Goal: Task Accomplishment & Management: Use online tool/utility

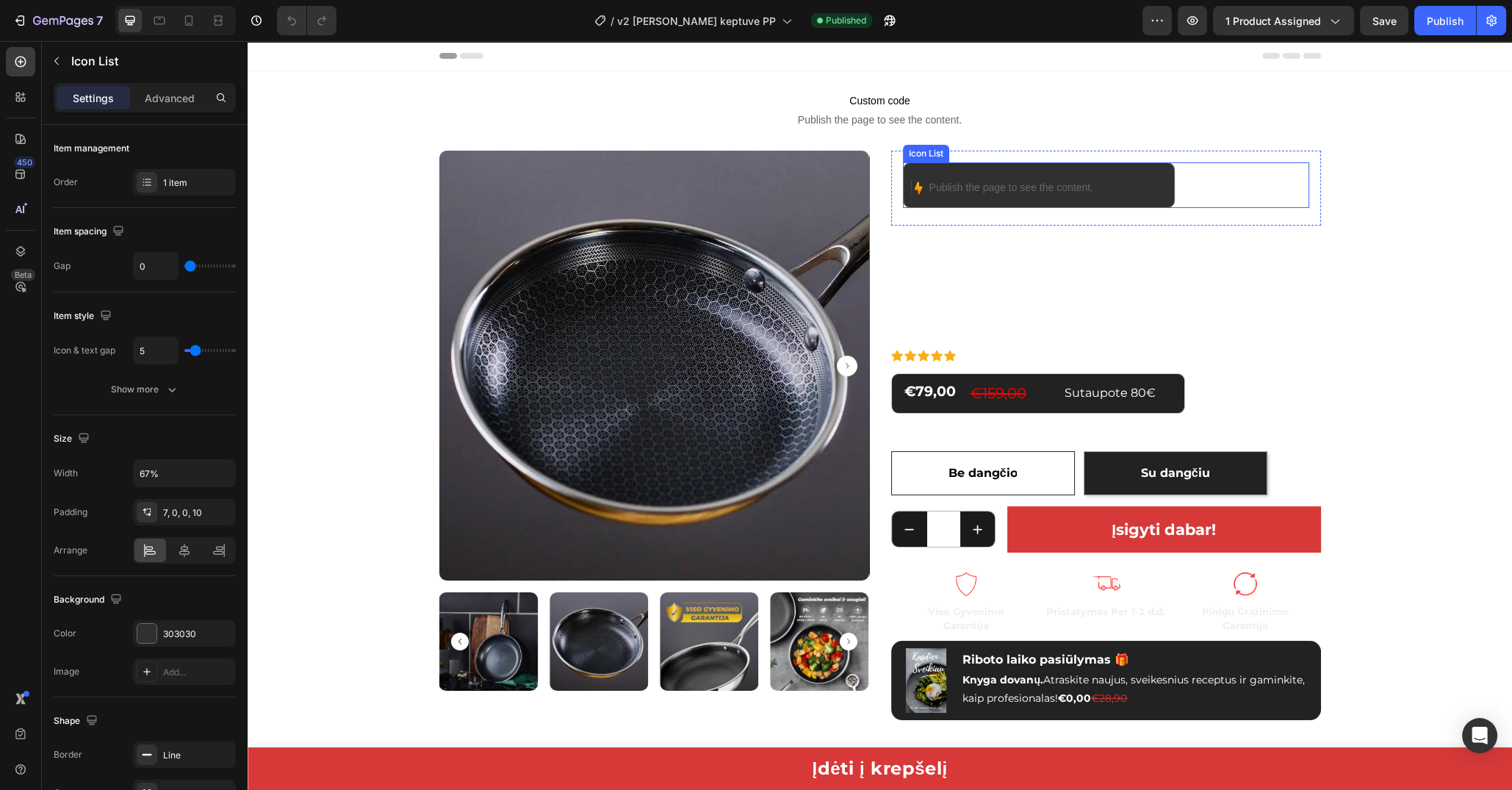
click at [1160, 191] on div "Image Publish the page to see the content. Custom Code" at bounding box center [1039, 185] width 272 height 46
click at [931, 149] on div "Icon List" at bounding box center [941, 148] width 40 height 13
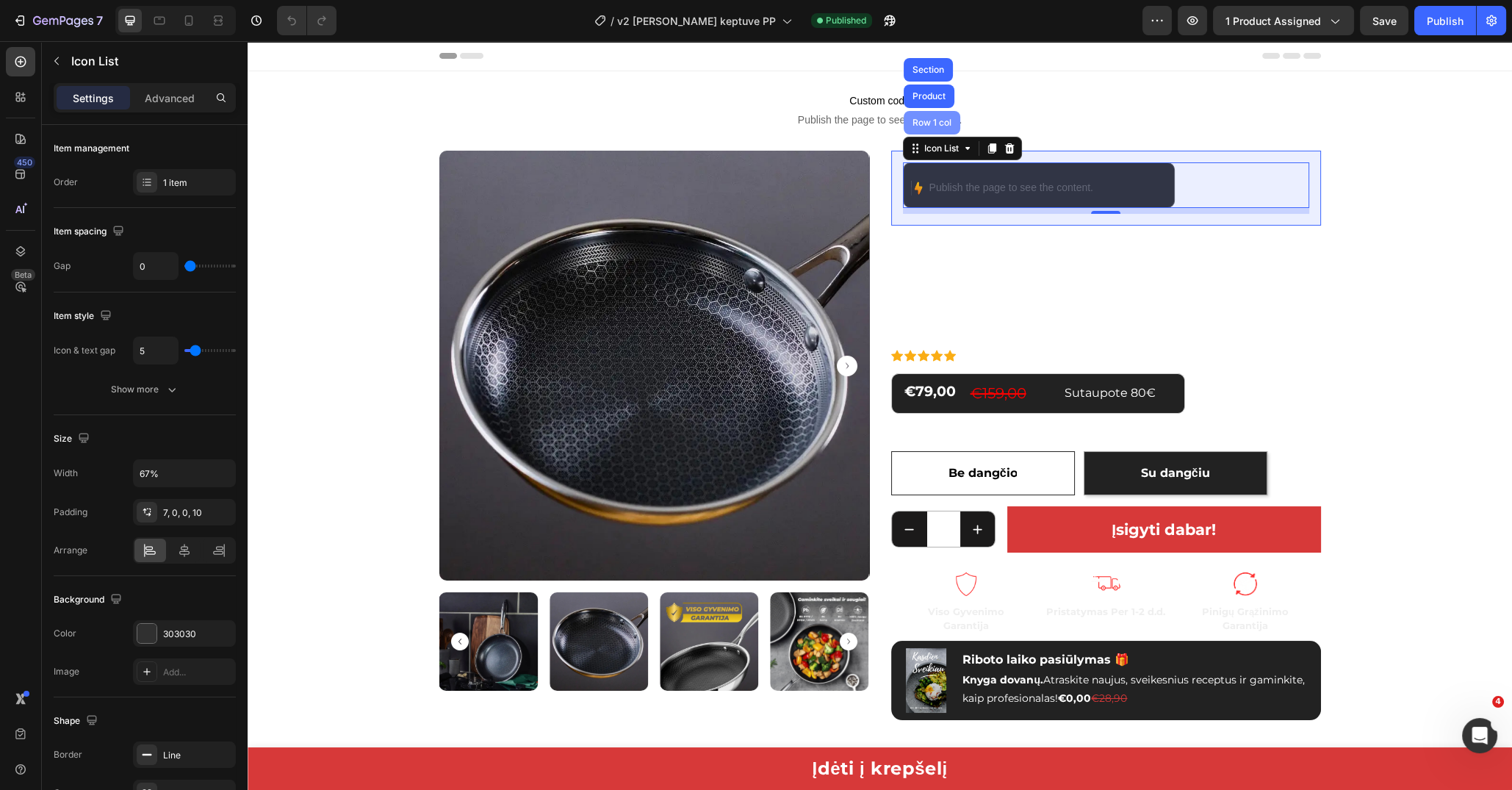
click at [921, 115] on div "Row 1 col" at bounding box center [932, 123] width 57 height 24
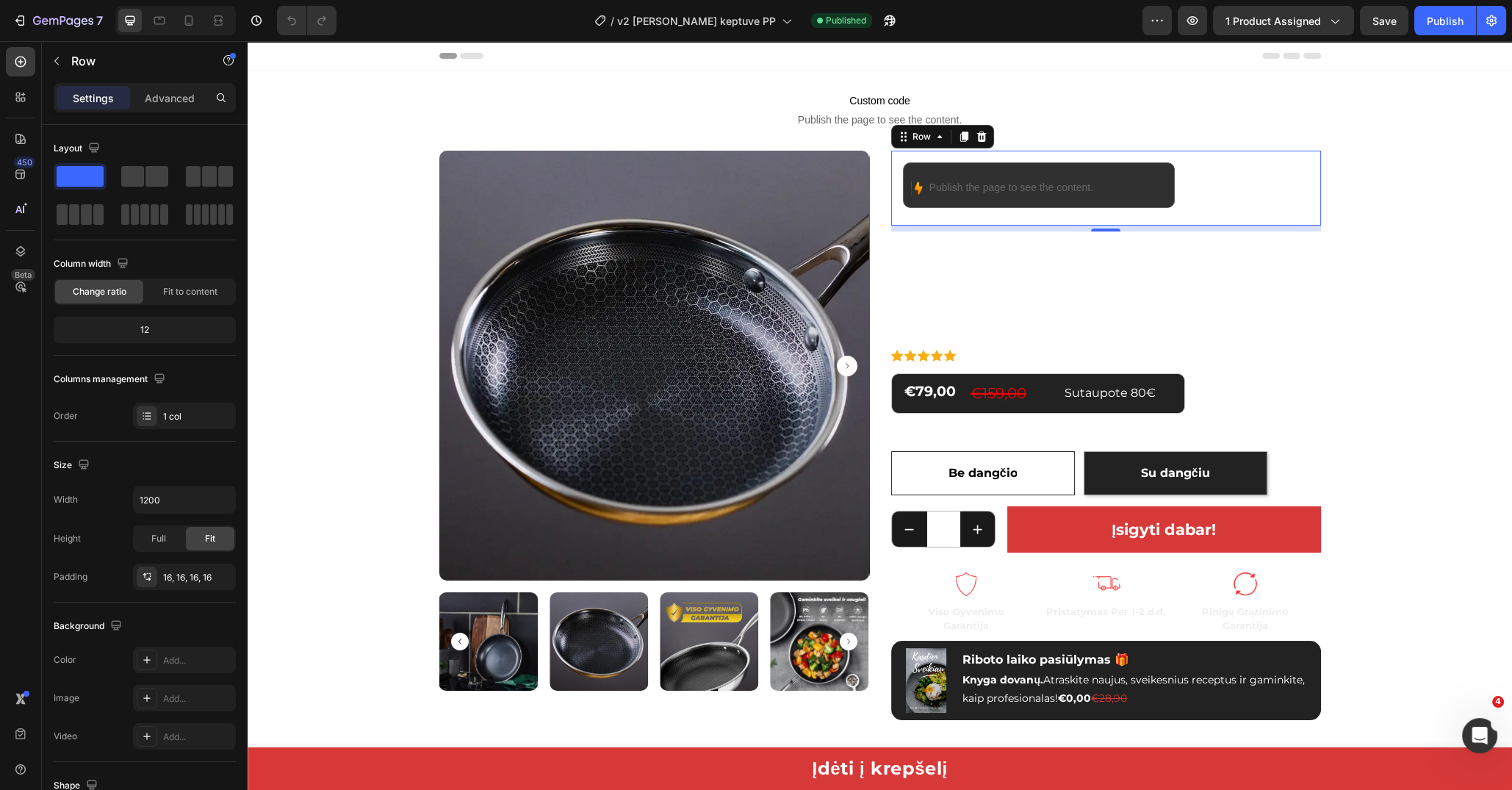
click at [165, 109] on div "Settings Advanced" at bounding box center [144, 97] width 182 height 29
click at [171, 101] on p "Advanced" at bounding box center [169, 98] width 50 height 16
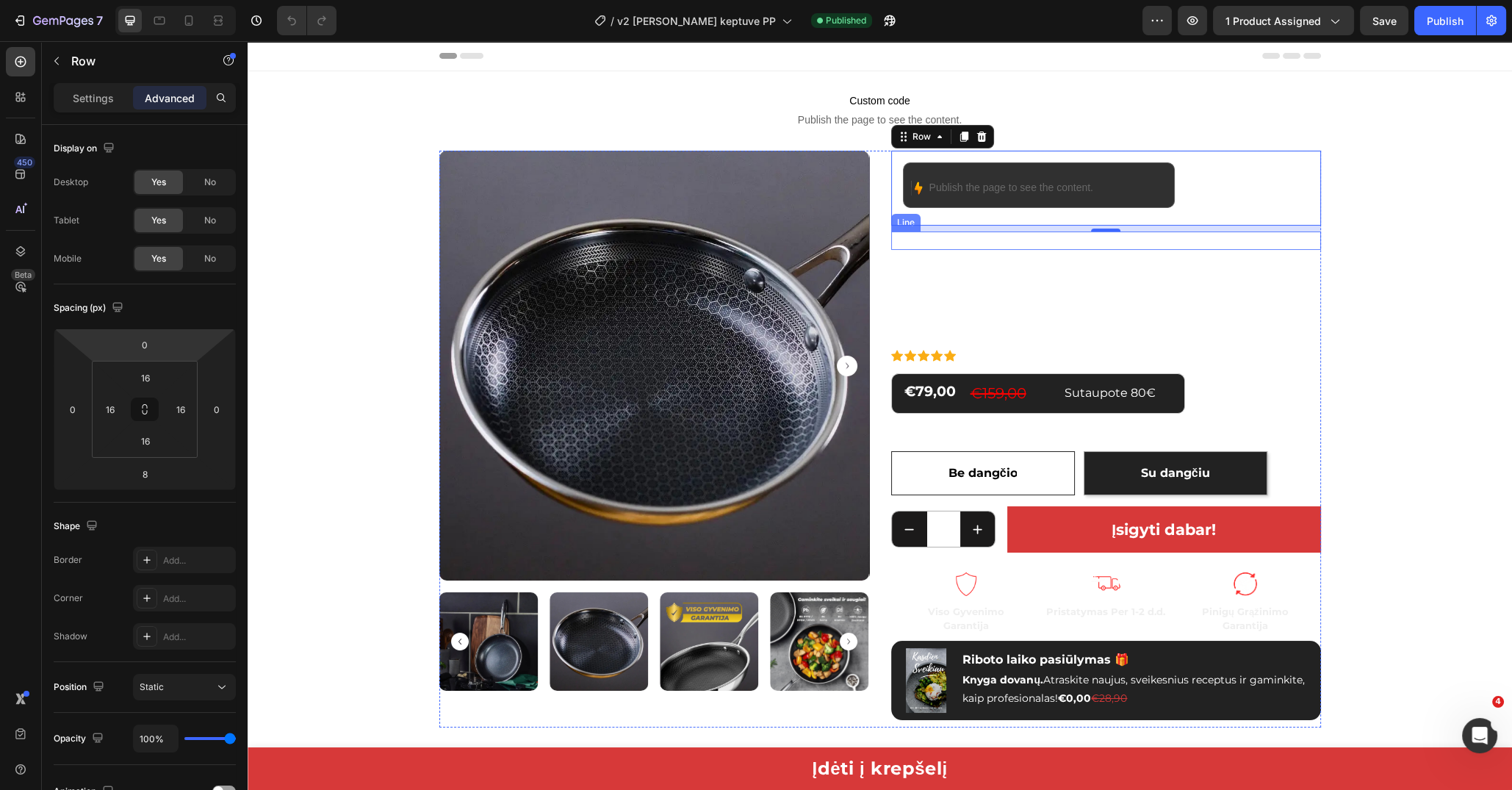
click at [1032, 249] on div "Title Line" at bounding box center [1106, 240] width 430 height 18
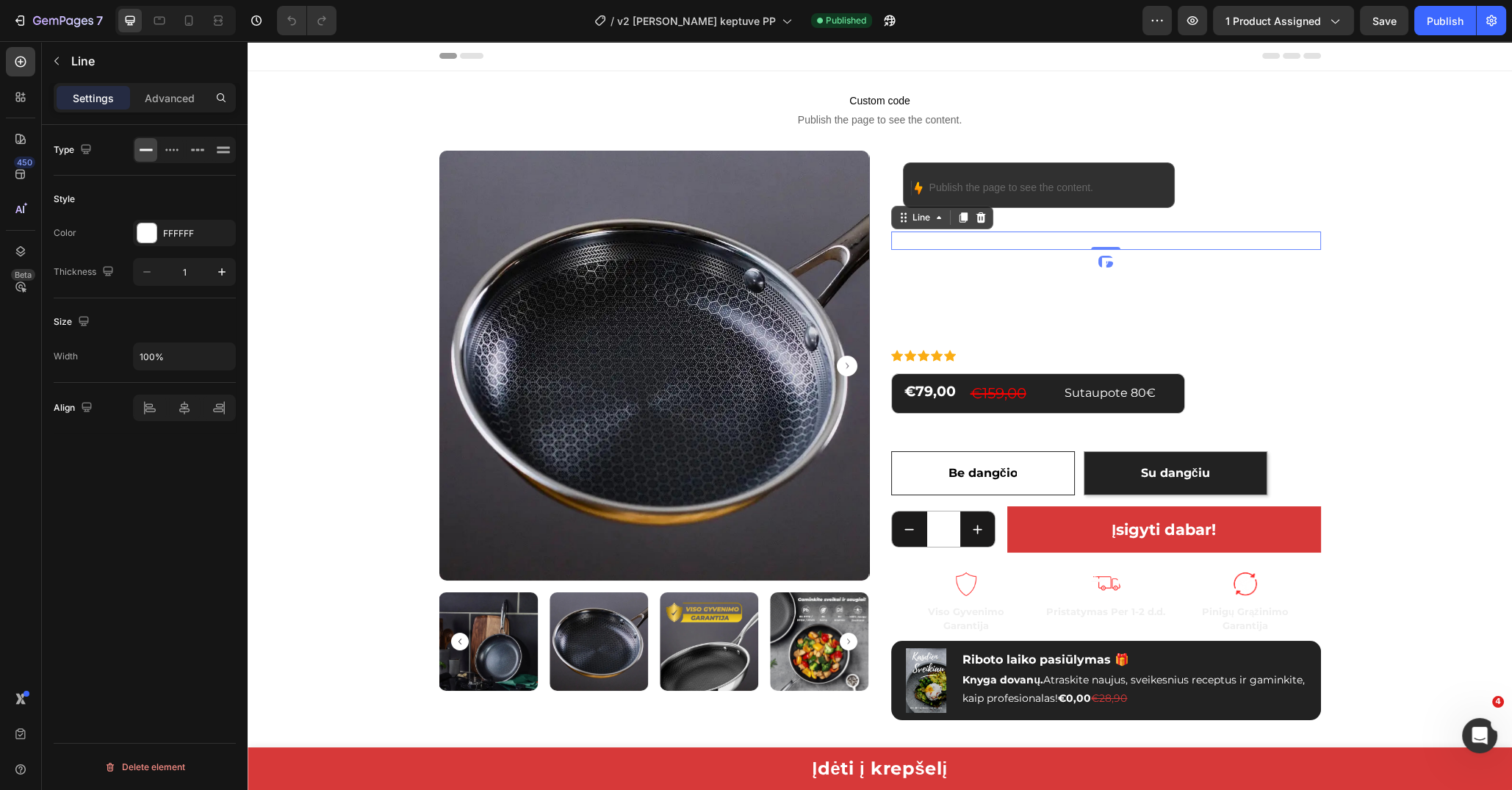
click at [1033, 220] on div "Image Publish the page to see the content. Custom Code Icon List Row" at bounding box center [1106, 188] width 430 height 75
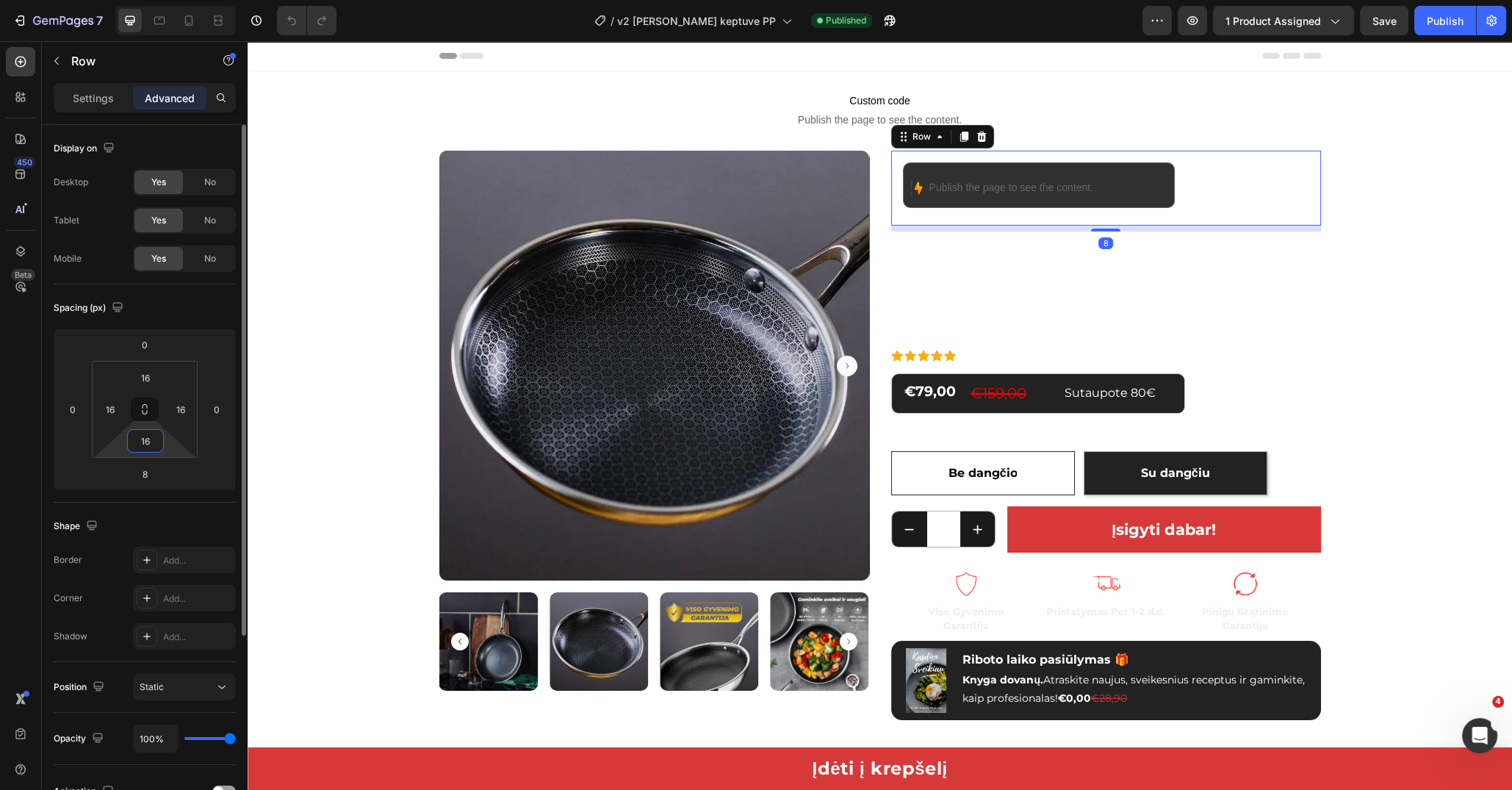
click at [143, 439] on input "16" at bounding box center [145, 440] width 29 height 22
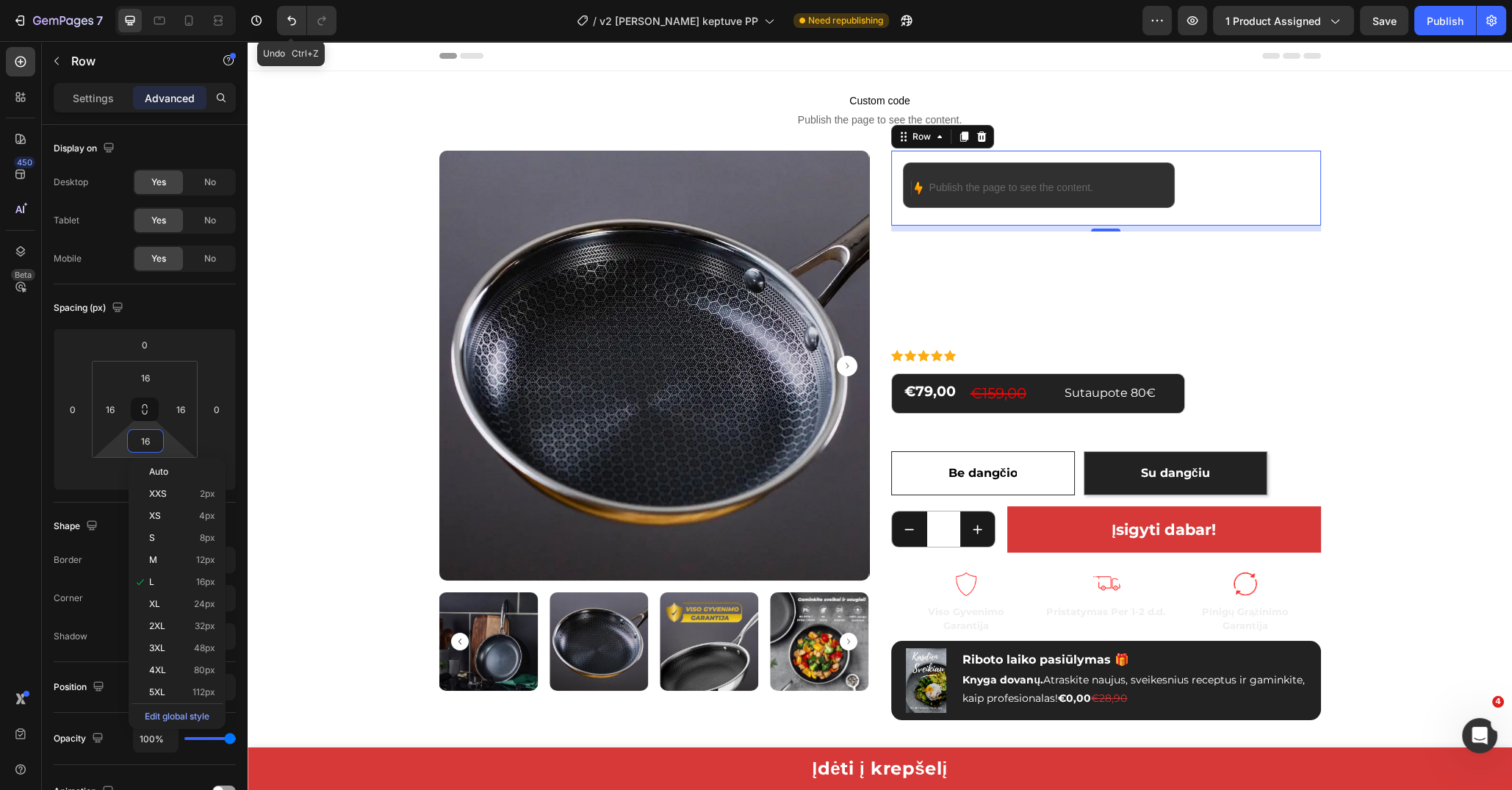
click at [996, 219] on div "Image Publish the page to see the content. Custom Code Icon List Row 8" at bounding box center [1106, 188] width 430 height 75
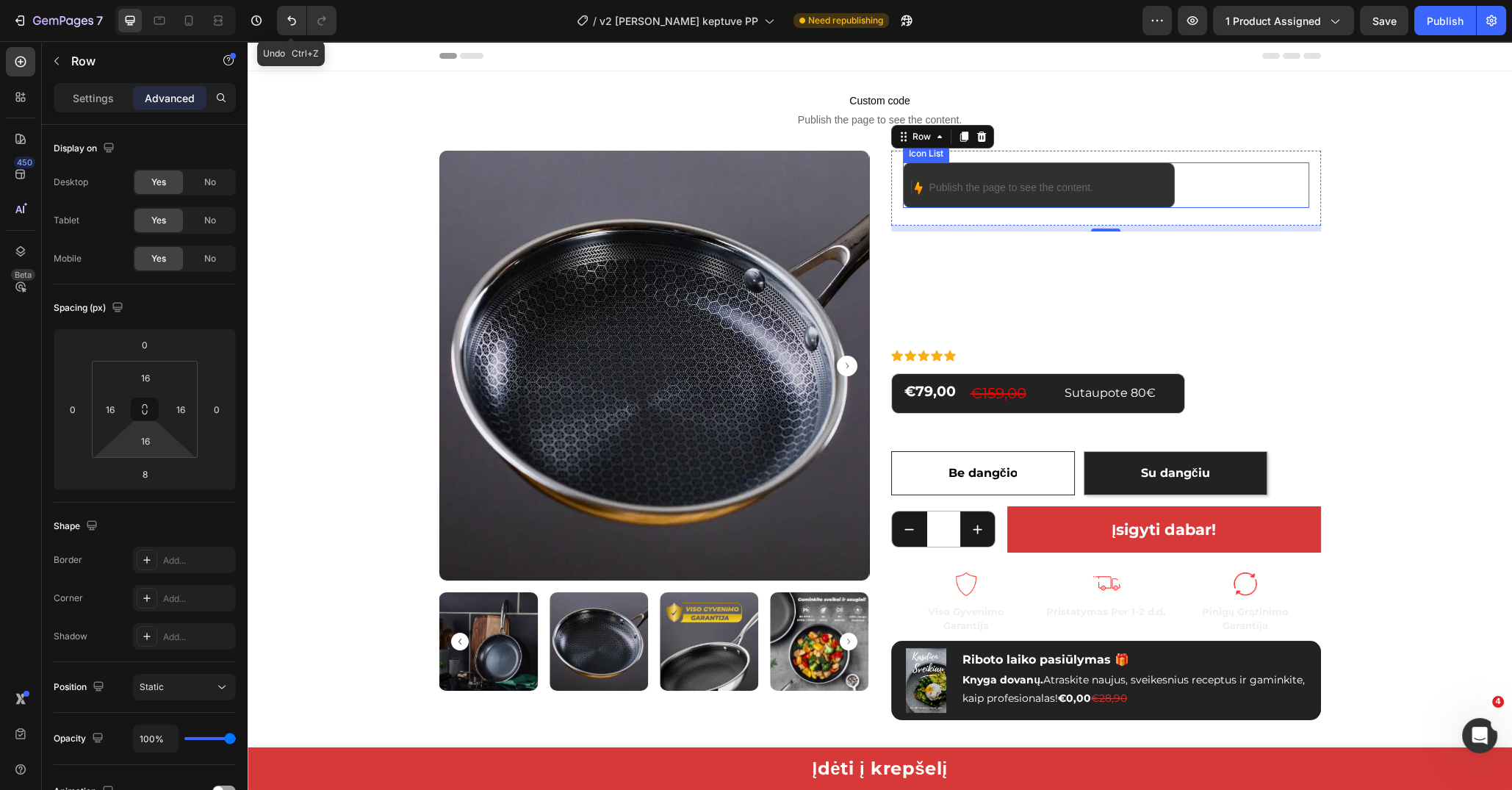
click at [1202, 195] on div "Image Publish the page to see the content. Custom Code" at bounding box center [1106, 185] width 407 height 46
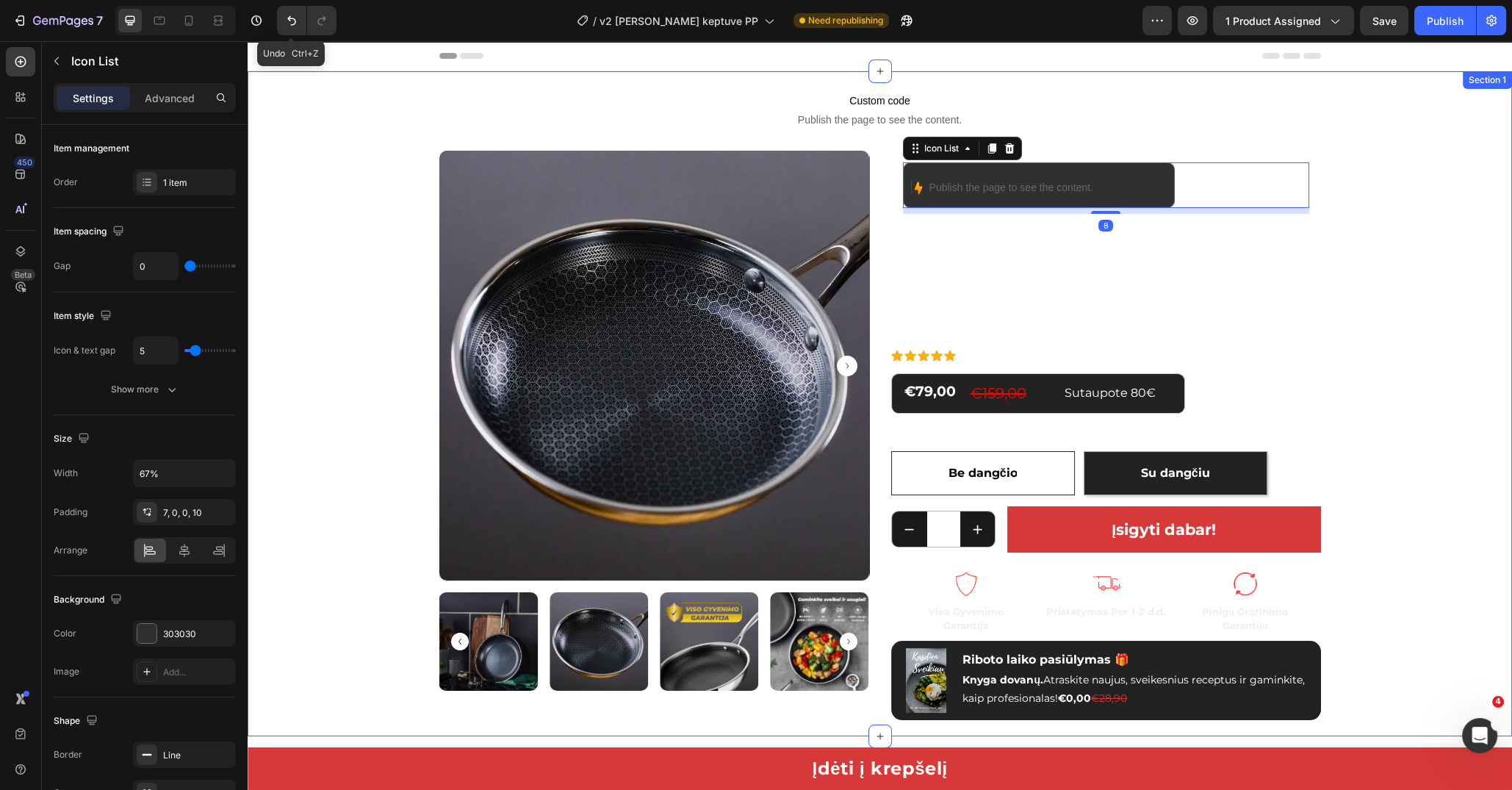
click at [313, 221] on div "Custom code Publish the page to see the content. Custom Code Product Images Ima…" at bounding box center [880, 403] width 1243 height 647
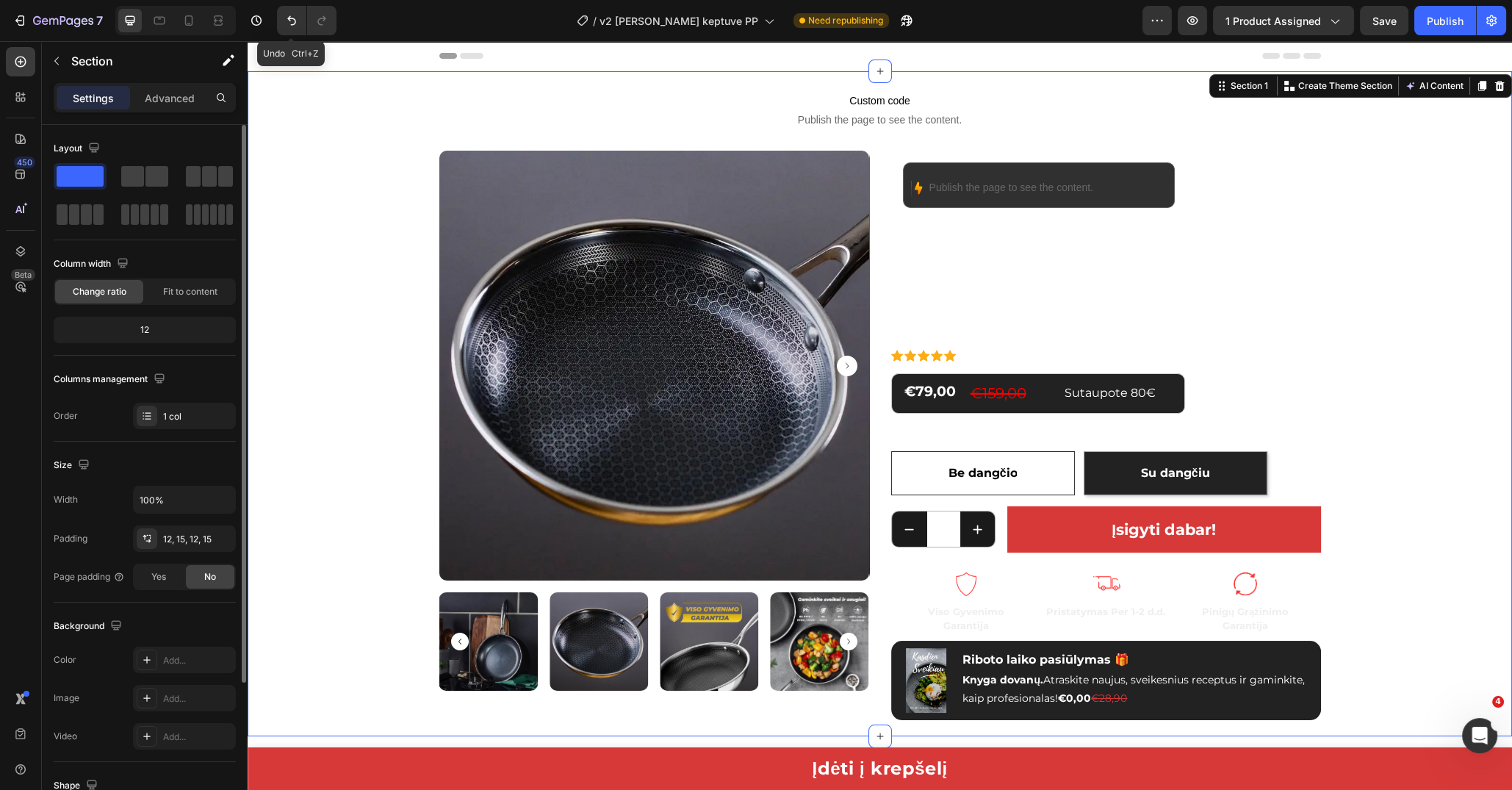
click at [176, 101] on p "Advanced" at bounding box center [169, 98] width 50 height 16
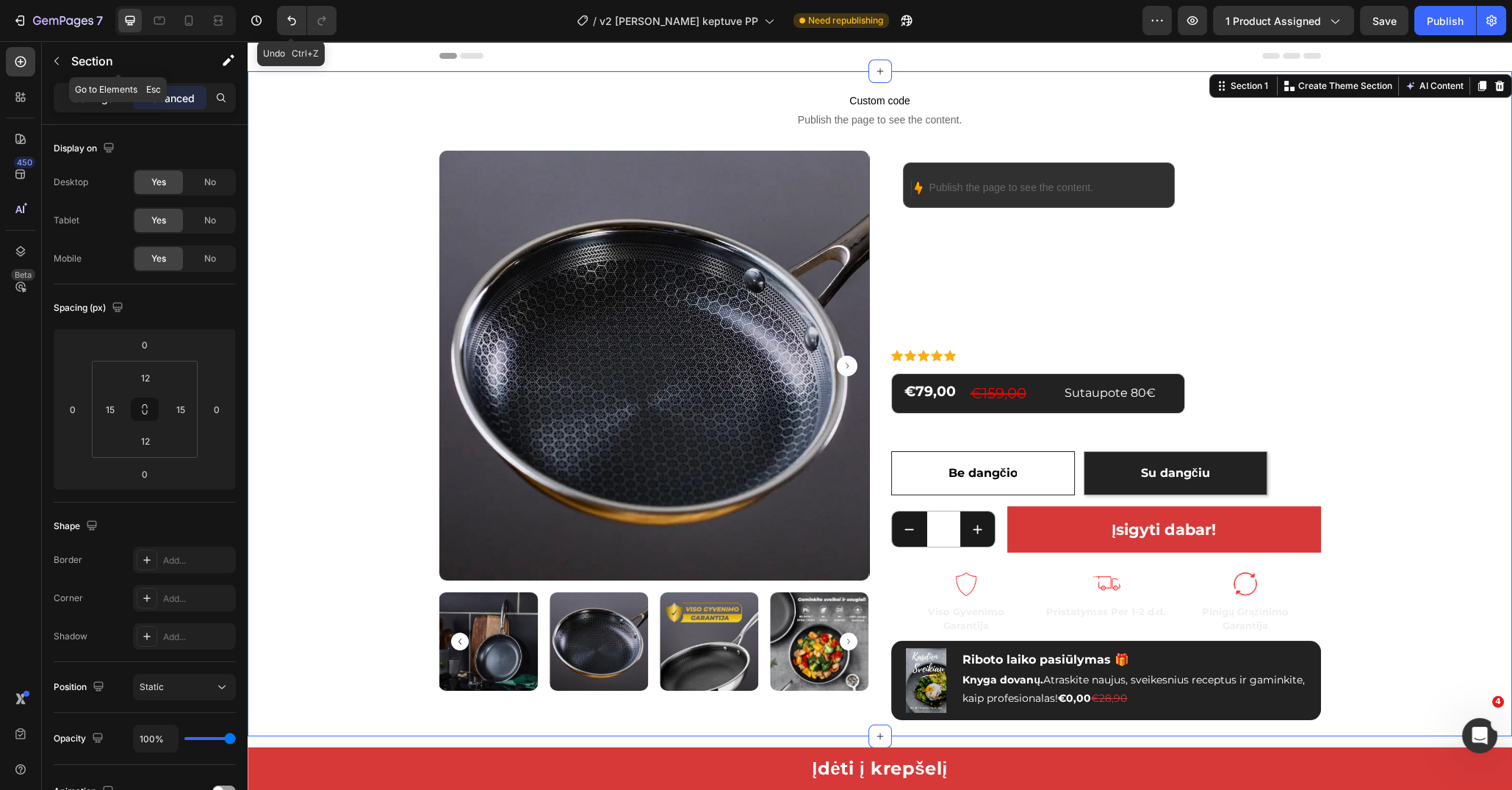
click at [107, 94] on p "Settings" at bounding box center [93, 98] width 41 height 16
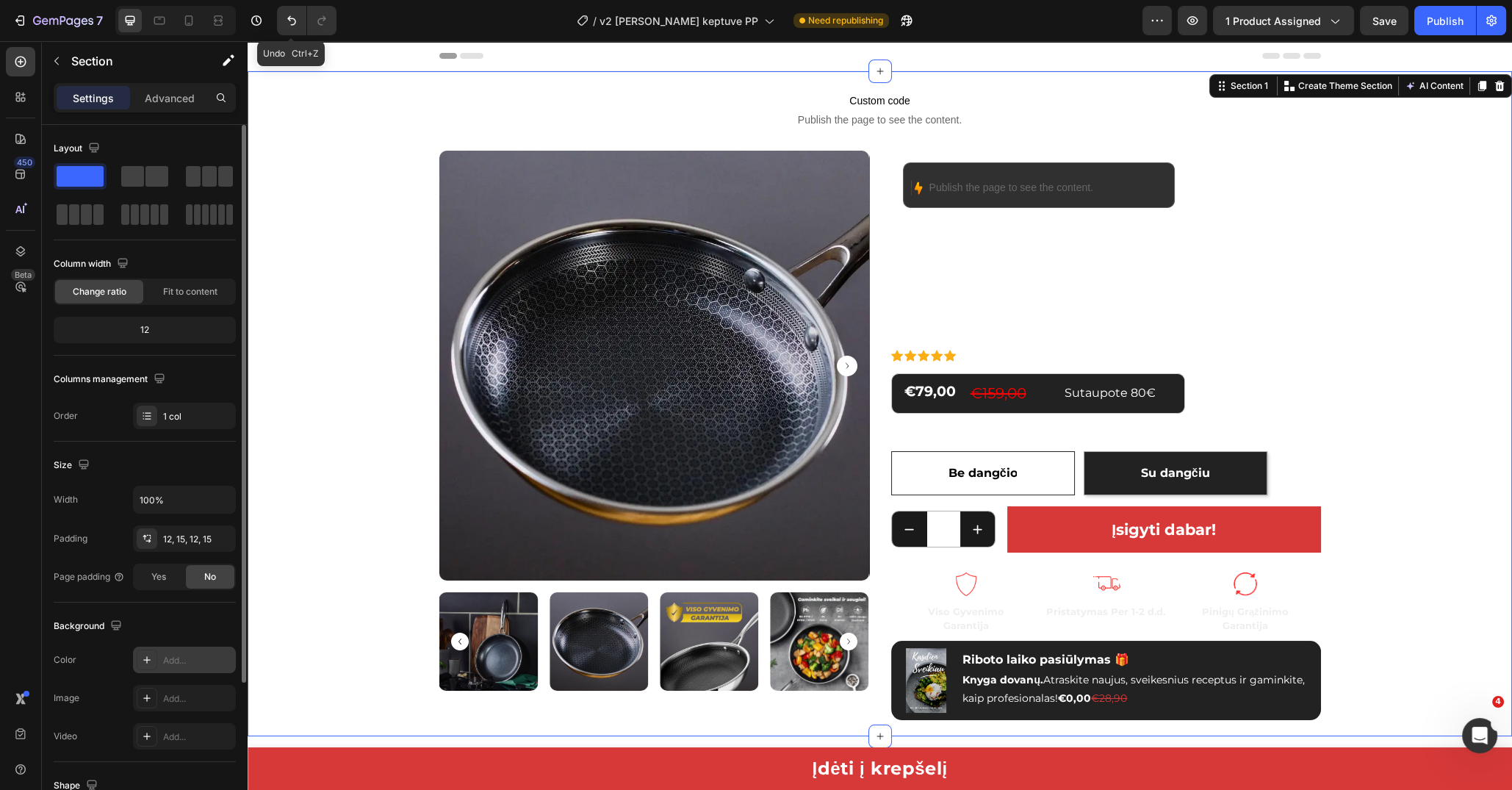
drag, startPoint x: 174, startPoint y: 665, endPoint x: 272, endPoint y: 365, distance: 315.6
click at [175, 665] on div "Add..." at bounding box center [184, 660] width 103 height 27
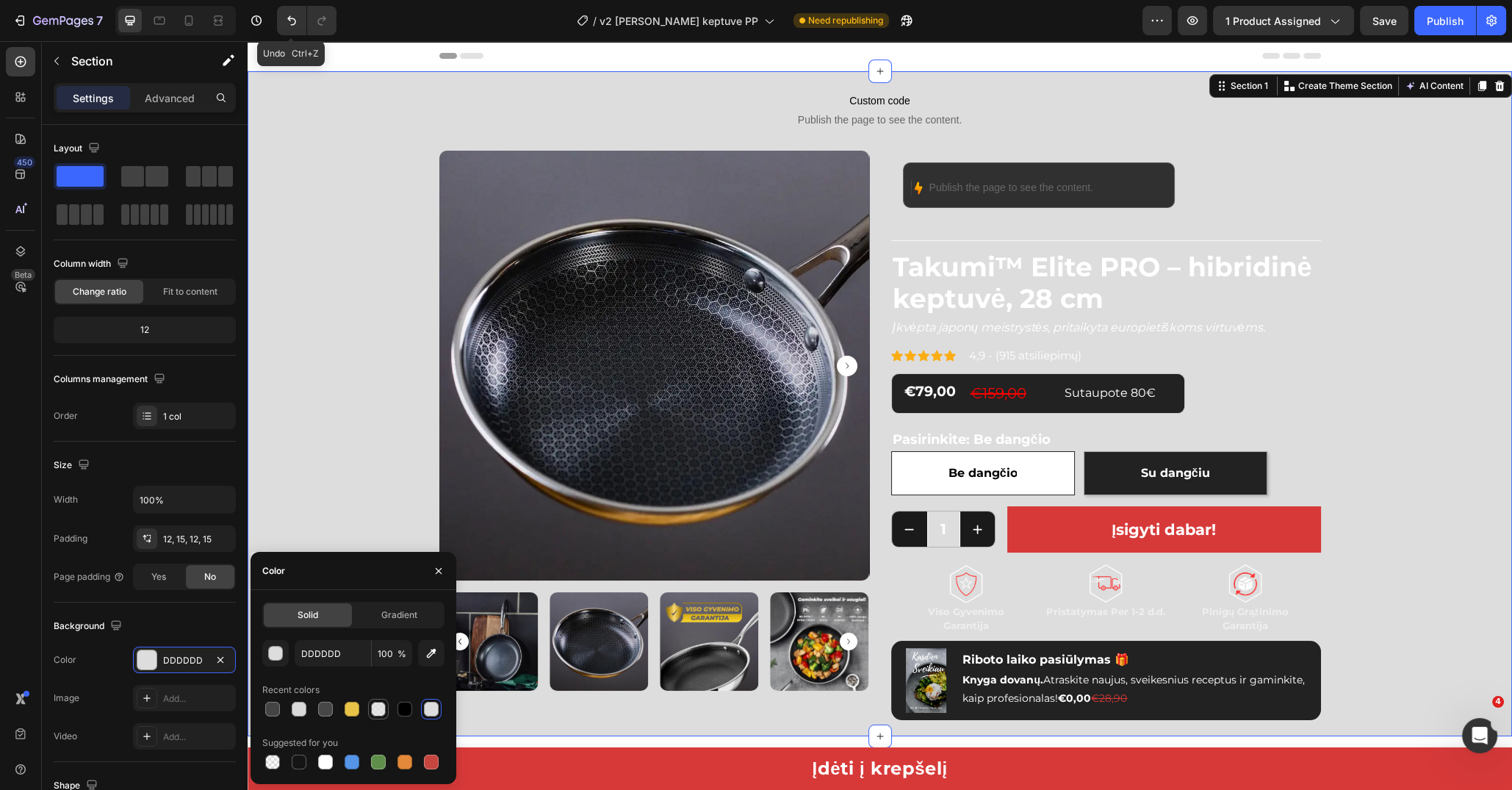
click at [388, 710] on div at bounding box center [378, 709] width 21 height 21
type input "70"
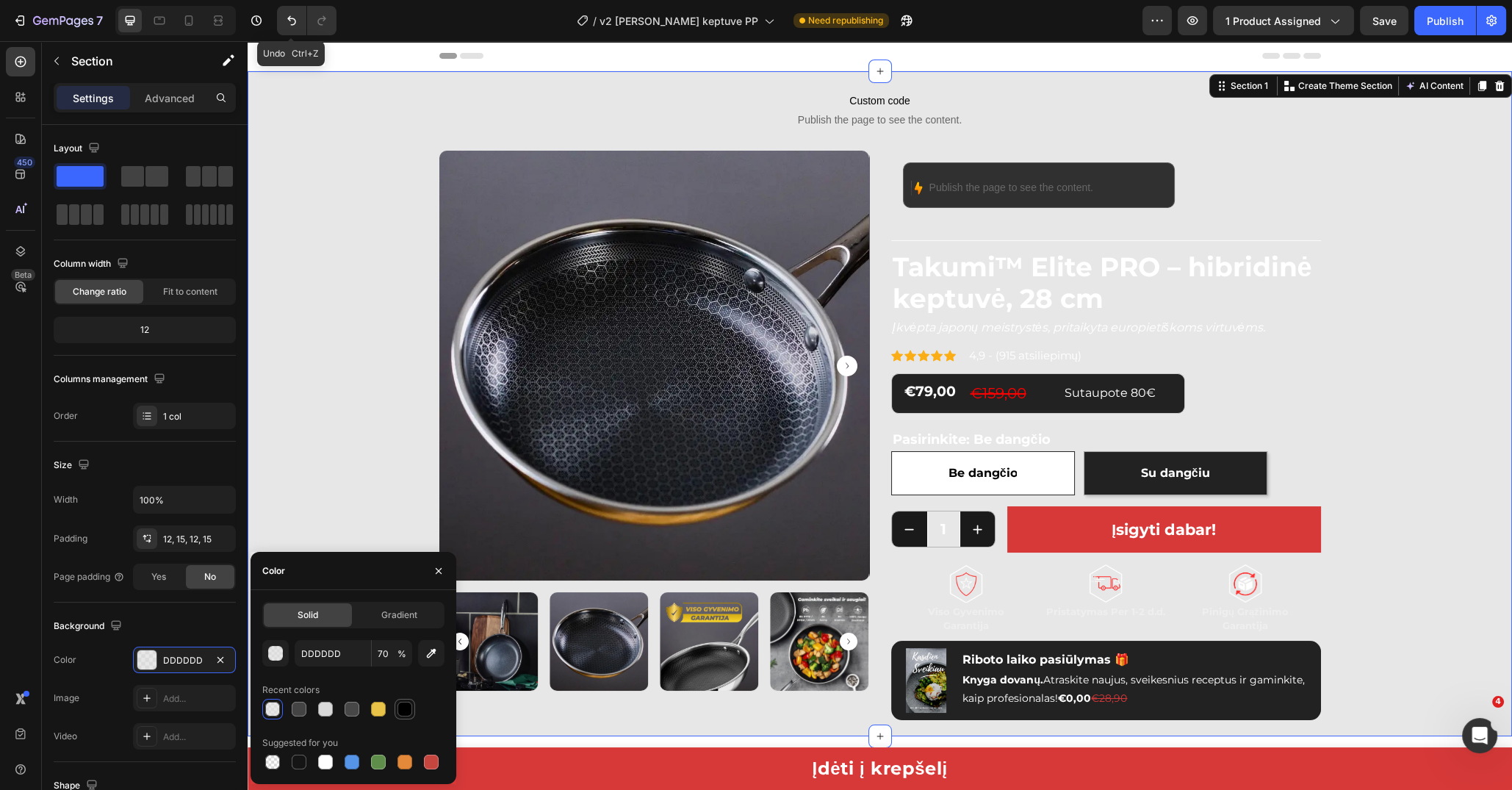
click at [398, 707] on div at bounding box center [405, 709] width 15 height 15
type input "000000"
type input "100"
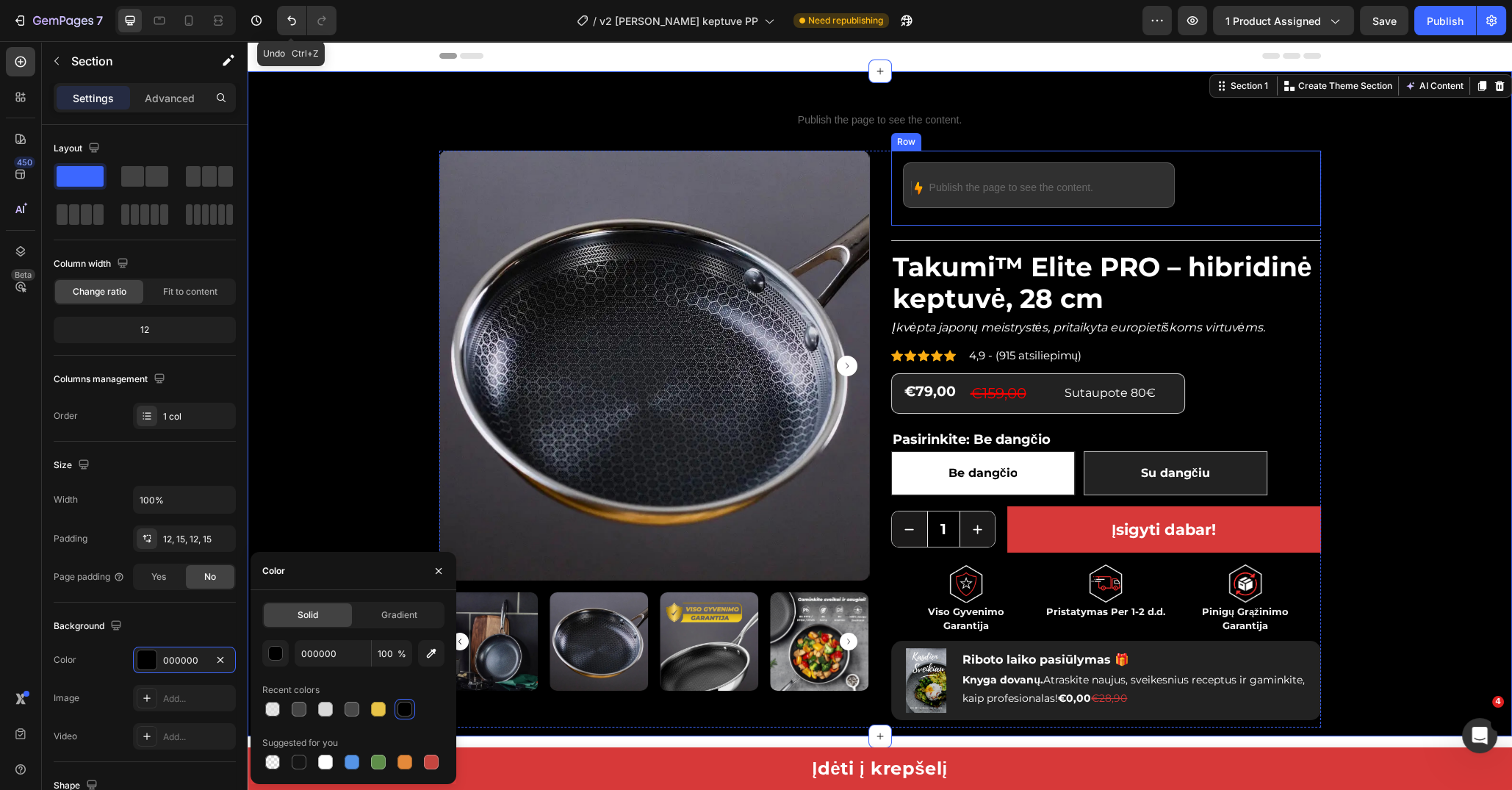
click at [1162, 217] on div "Image Publish the page to see the content. Custom Code Icon List Row" at bounding box center [1106, 188] width 430 height 75
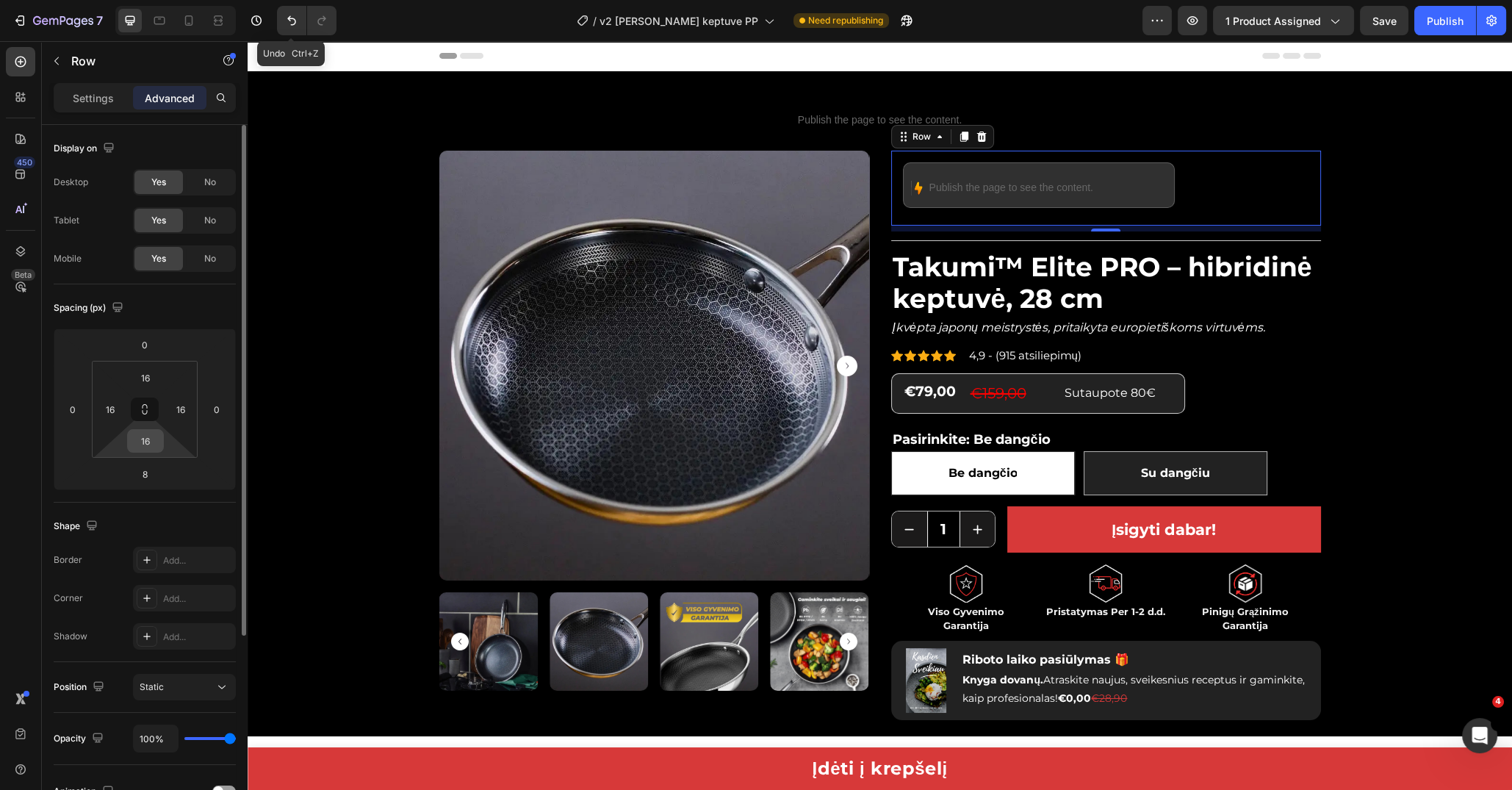
click at [150, 444] on input "16" at bounding box center [145, 440] width 29 height 22
type input "2"
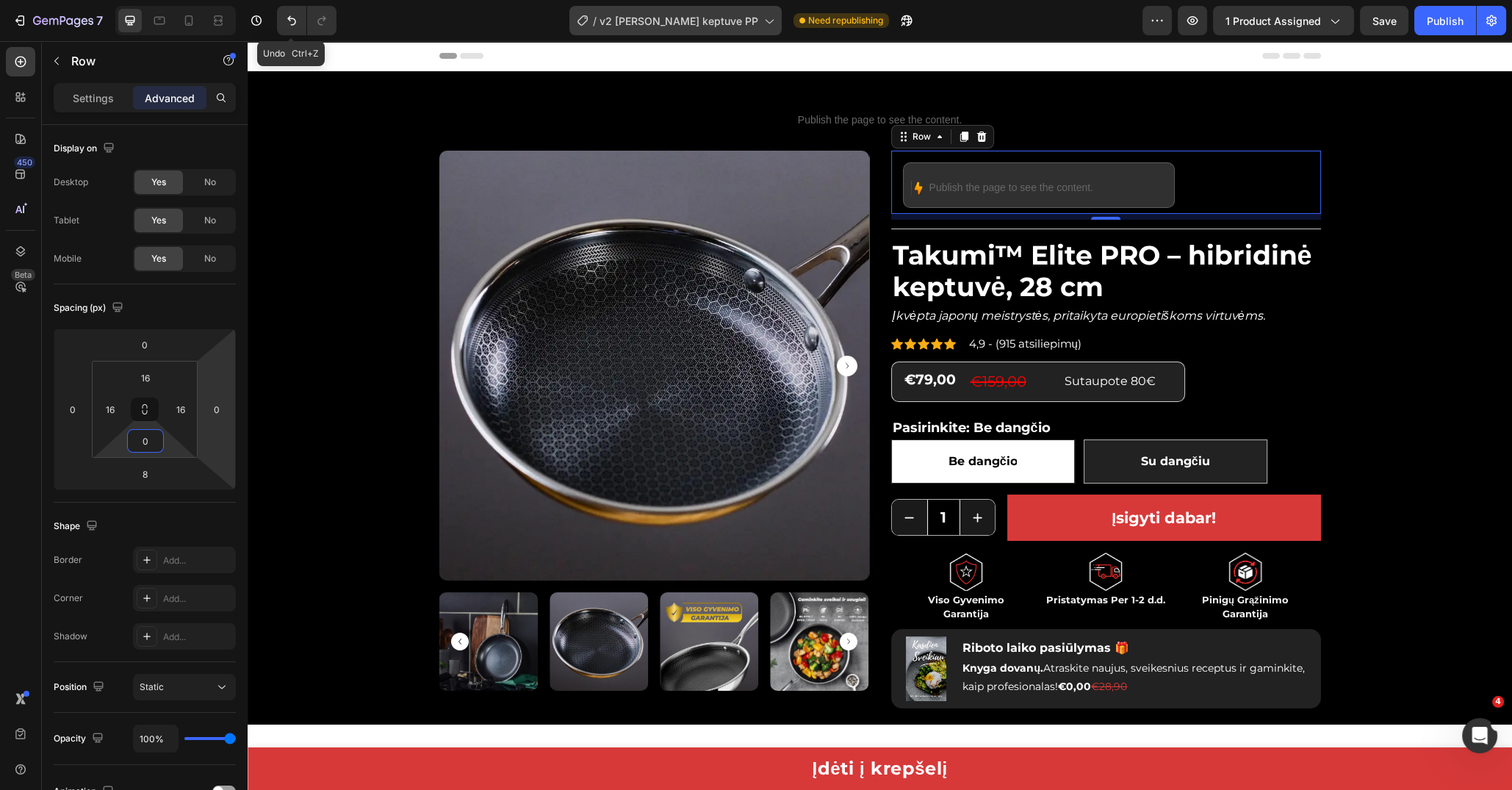
type input "0"
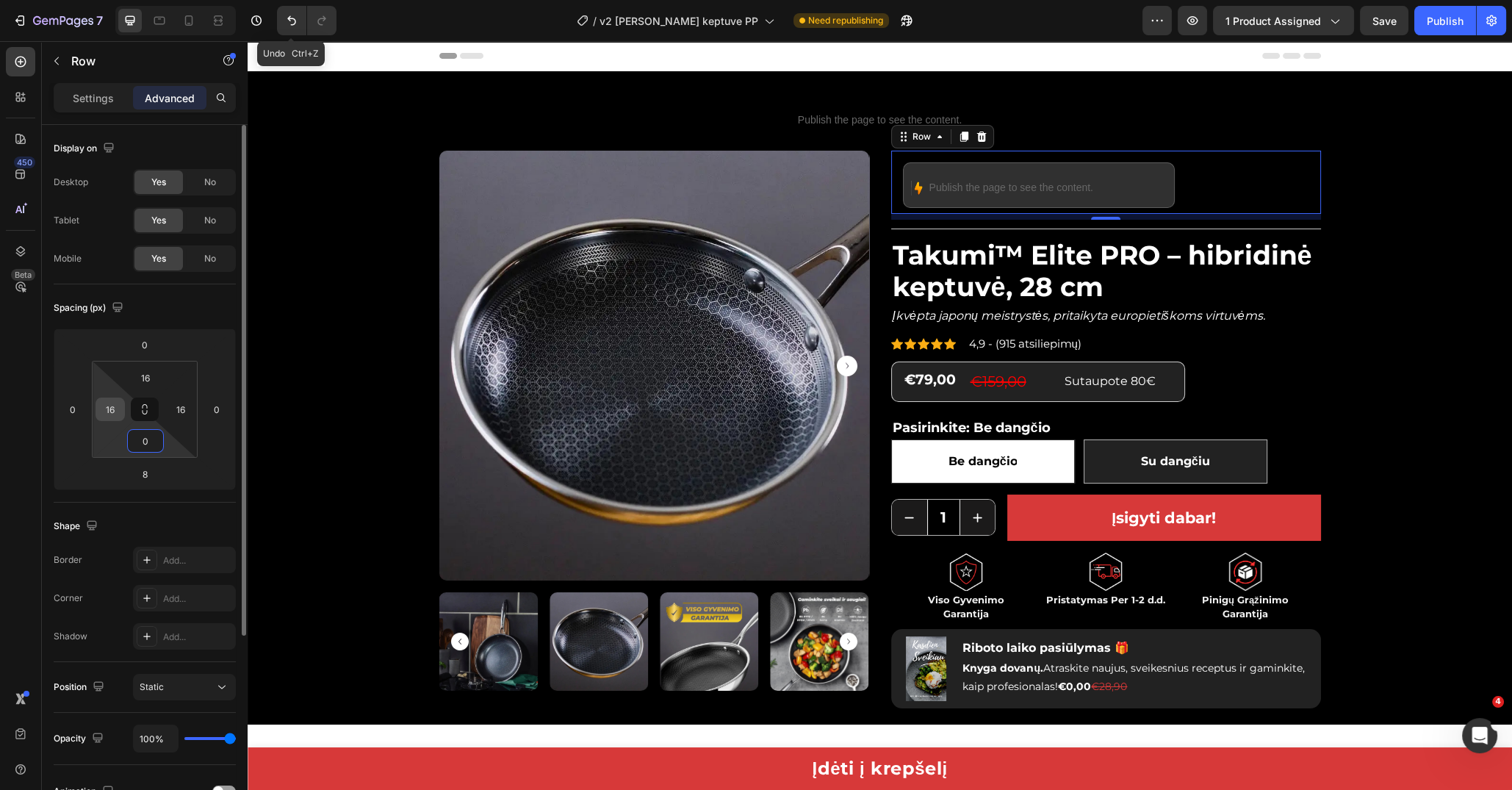
click at [116, 412] on input "16" at bounding box center [111, 409] width 22 height 22
type input "0"
click at [213, 313] on div "Spacing (px)" at bounding box center [144, 308] width 182 height 24
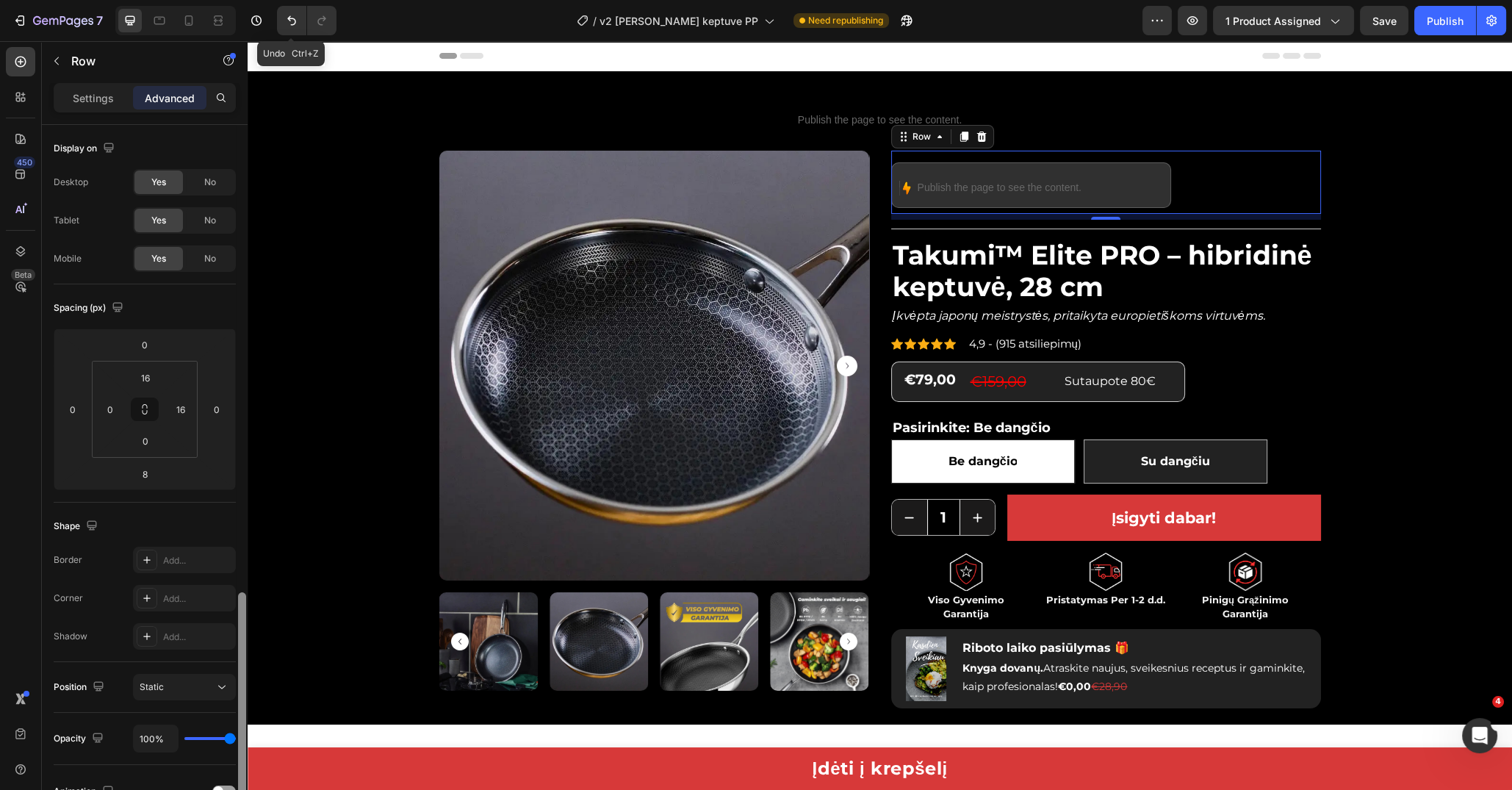
click at [239, 396] on div at bounding box center [242, 749] width 11 height 706
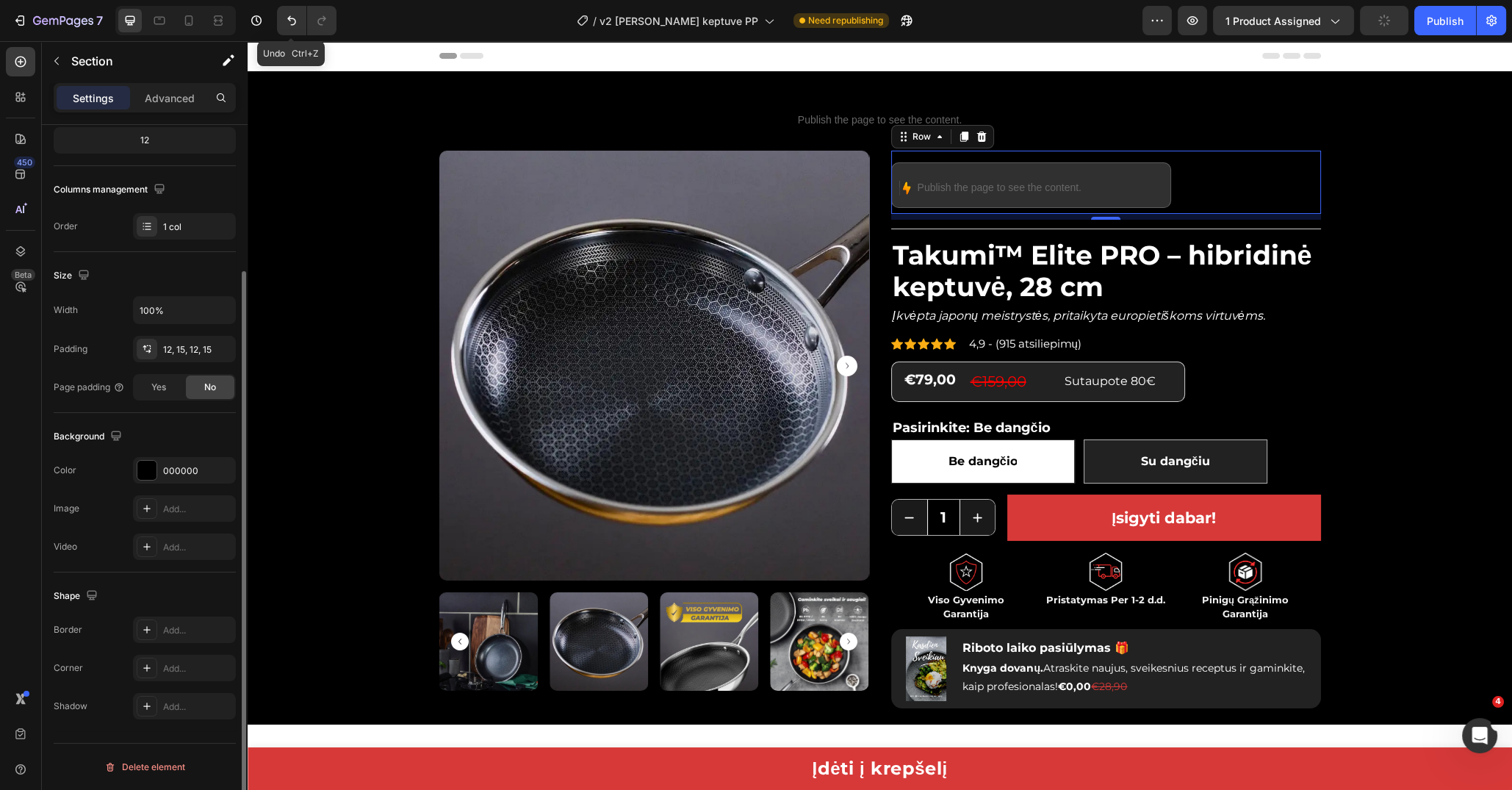
click at [271, 255] on div "Custom code Publish the page to see the content. Custom Code Product Images Ima…" at bounding box center [880, 397] width 1243 height 635
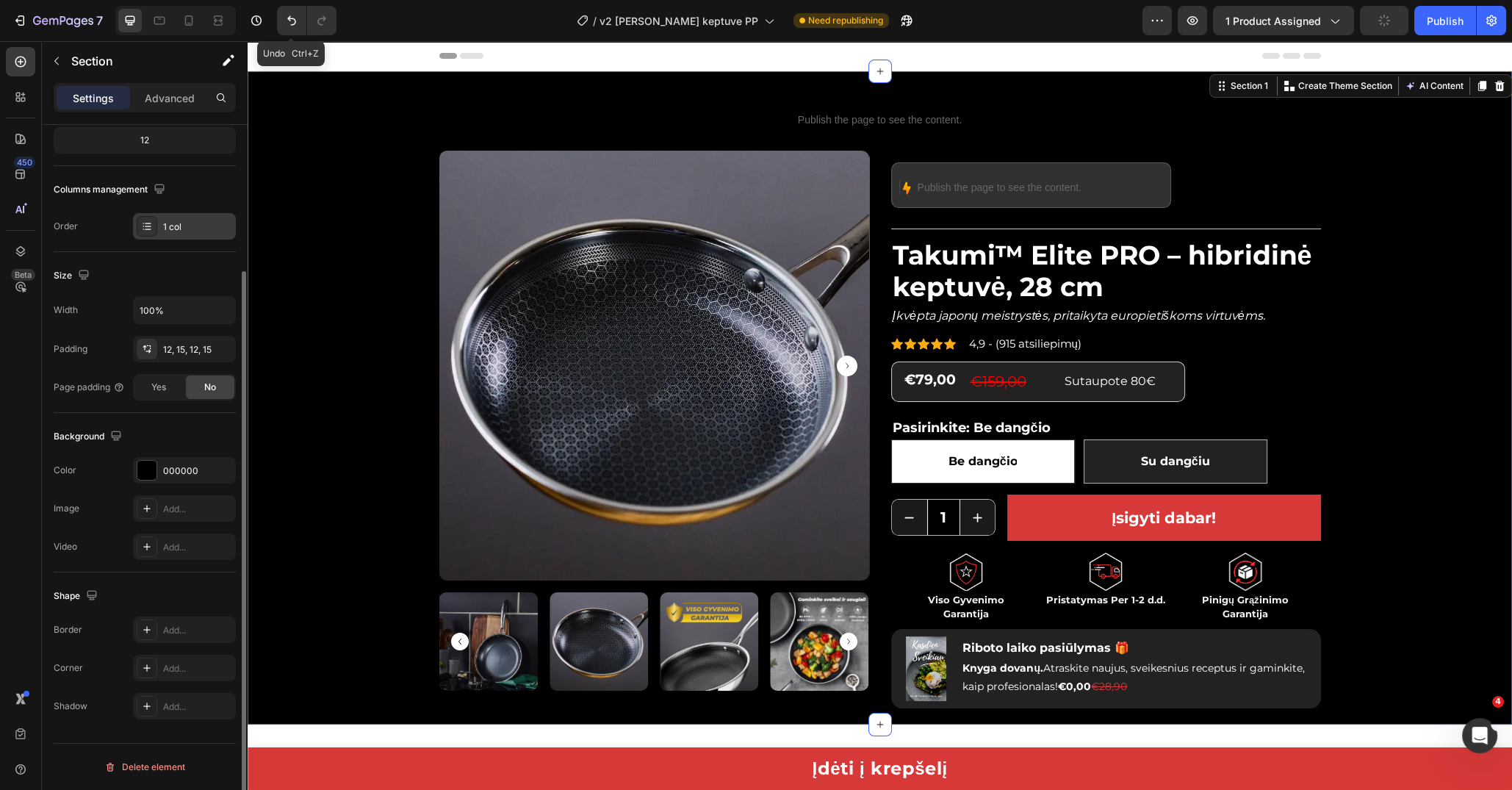
scroll to position [0, 0]
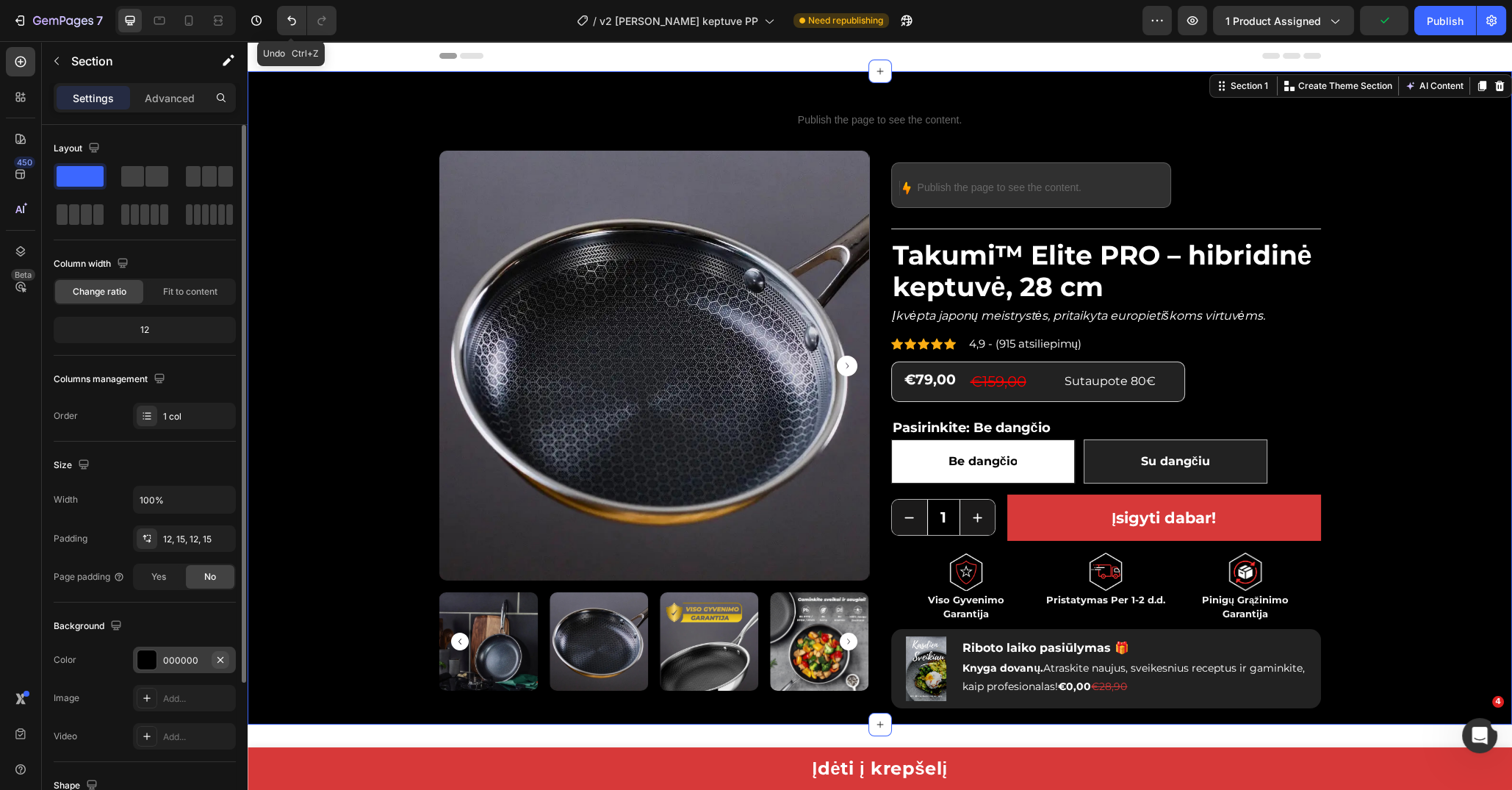
click at [219, 661] on icon "button" at bounding box center [220, 659] width 12 height 12
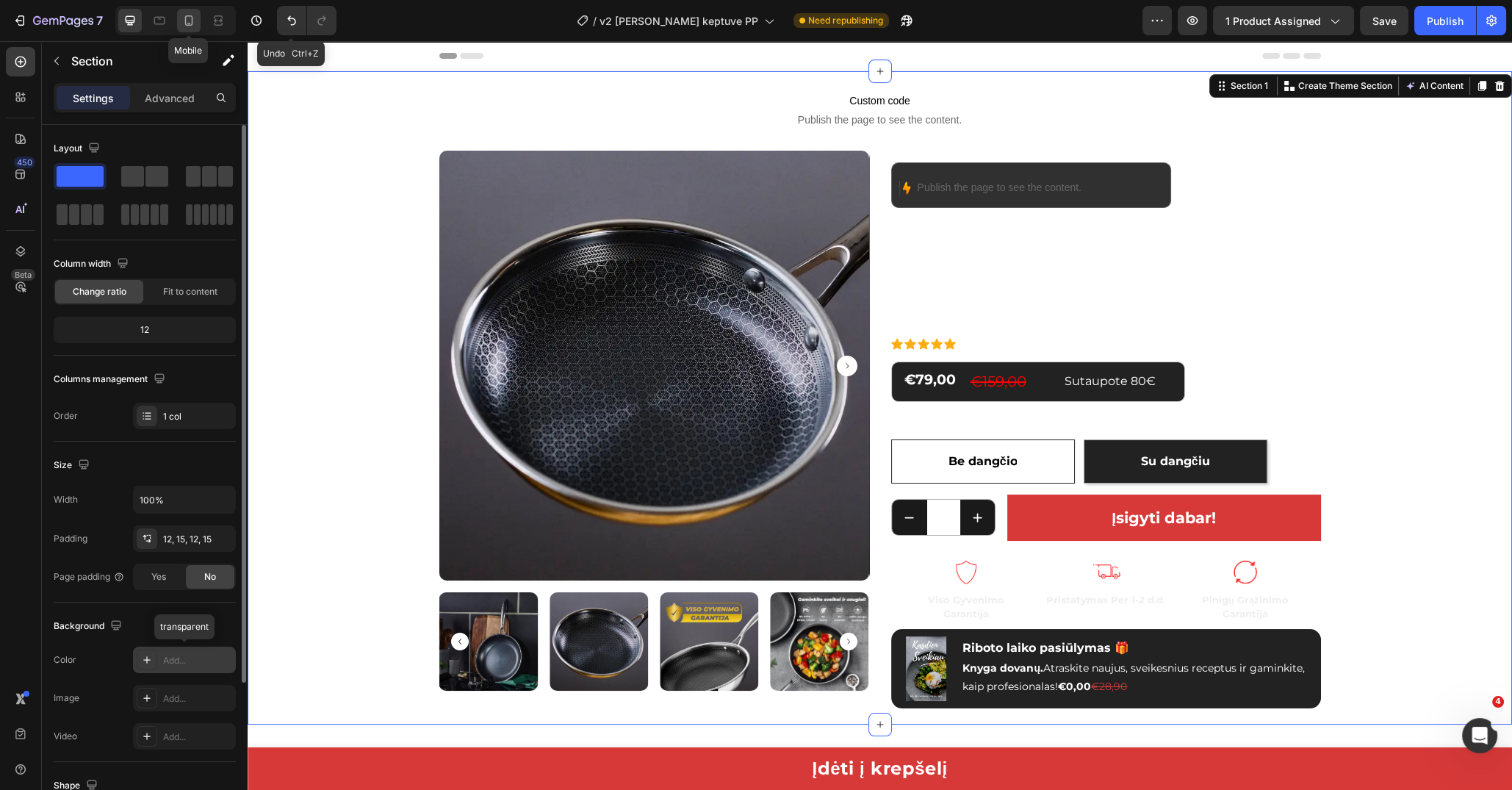
click at [193, 23] on icon at bounding box center [189, 21] width 15 height 15
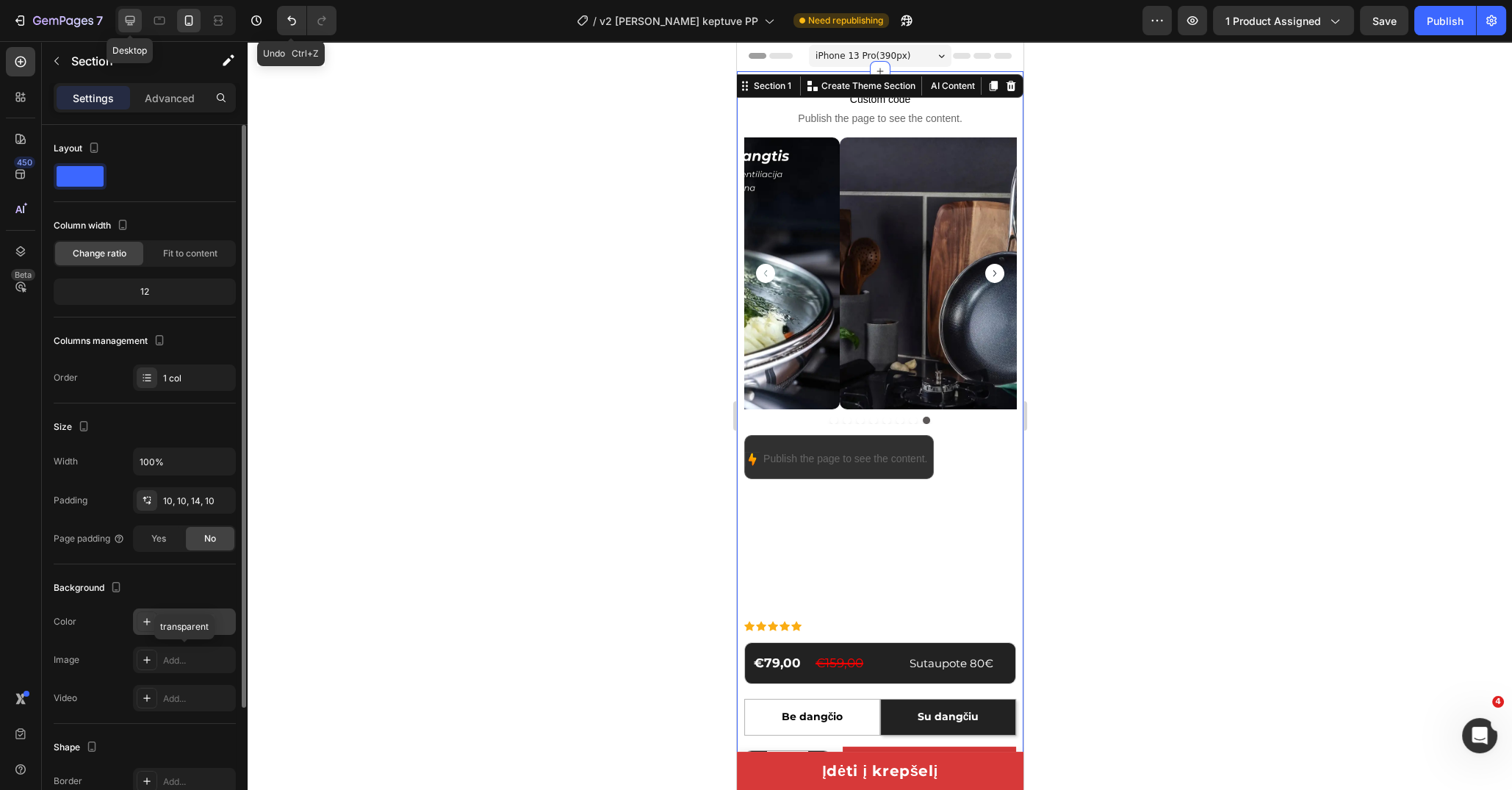
click at [123, 21] on icon at bounding box center [129, 21] width 15 height 15
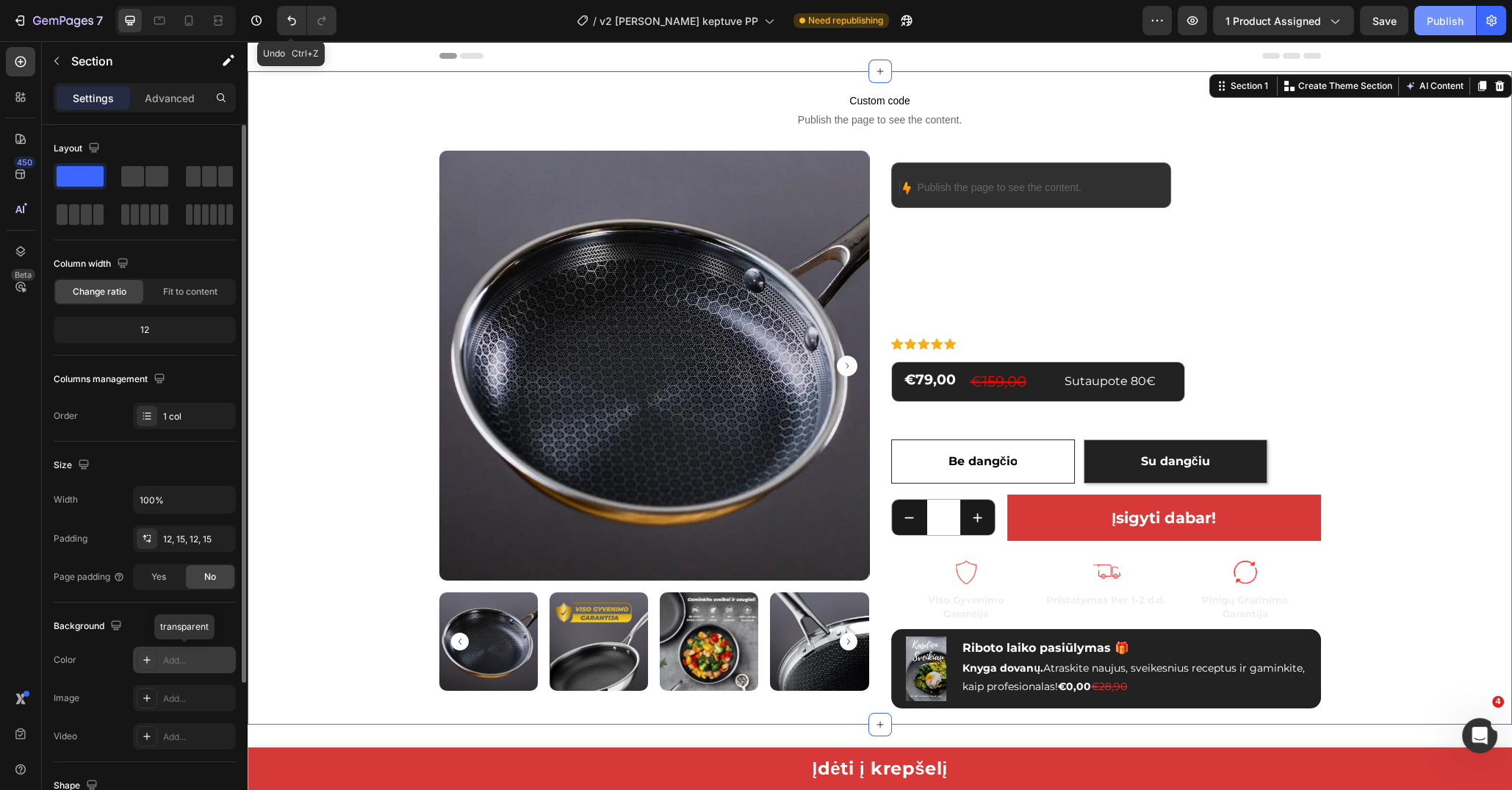
click at [1452, 27] on div "Publish" at bounding box center [1445, 21] width 37 height 16
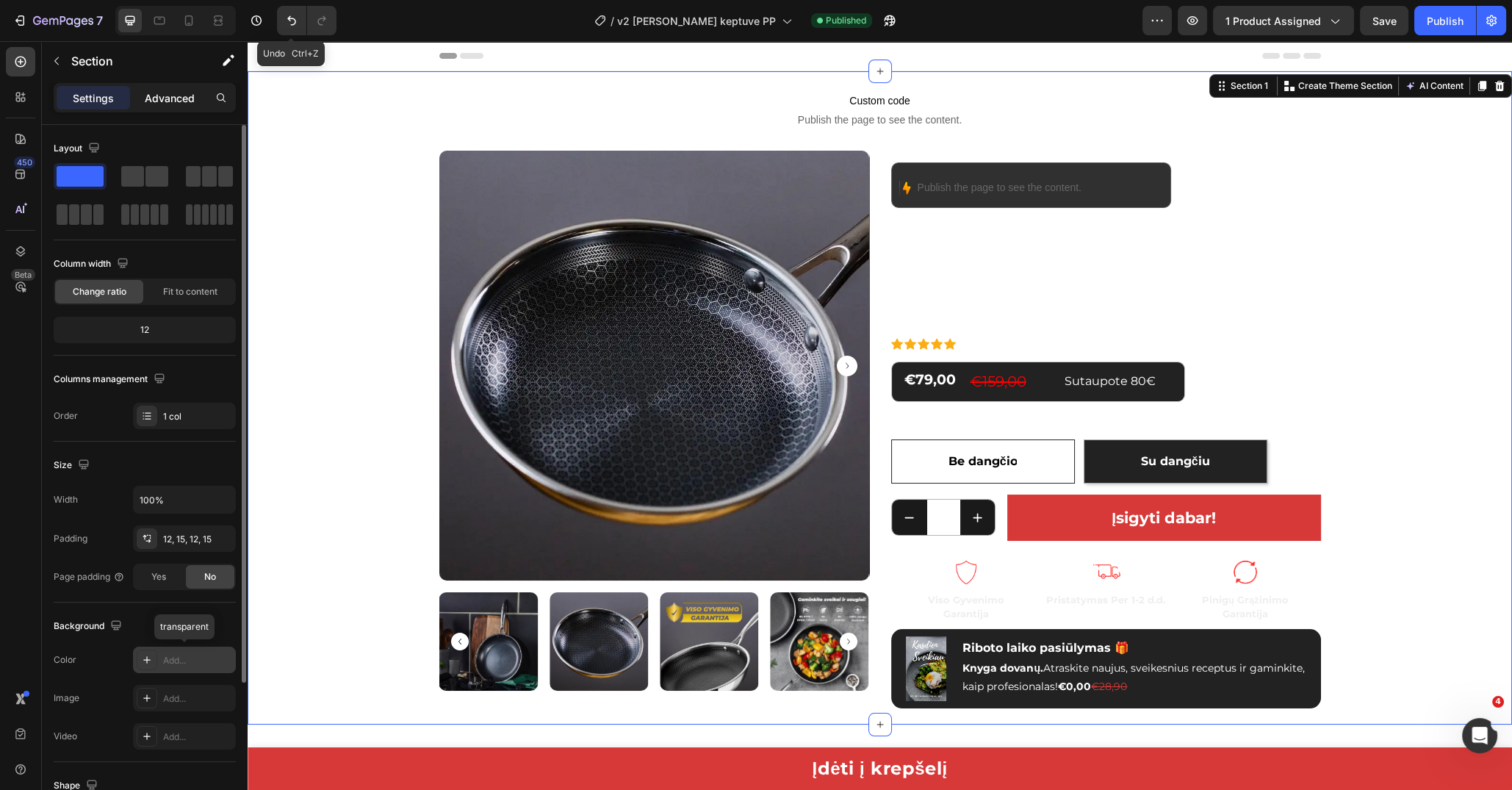
click at [167, 88] on div "Advanced" at bounding box center [169, 98] width 73 height 24
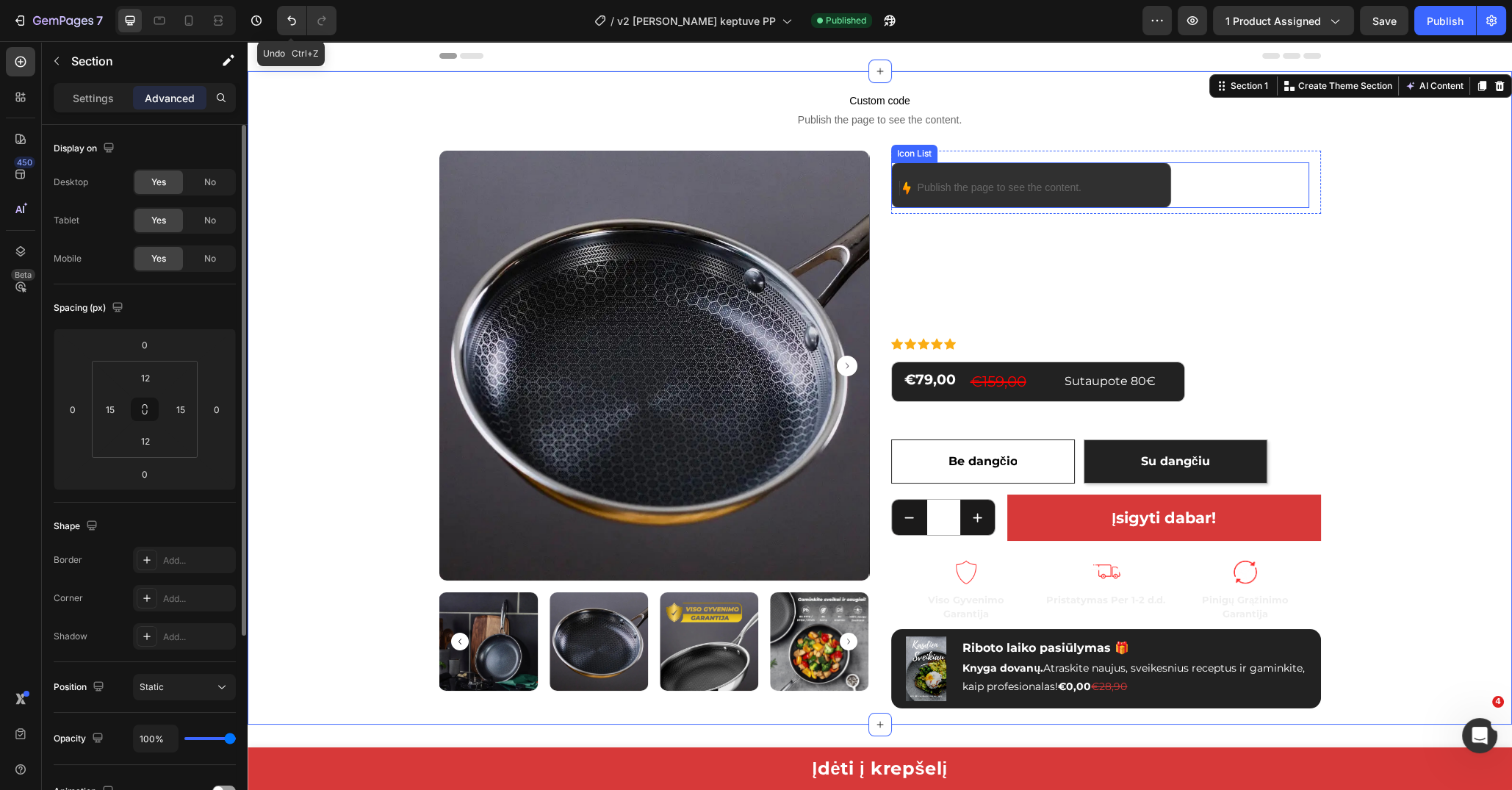
click at [891, 178] on div "Image Publish the page to see the content. Custom Code" at bounding box center [1031, 185] width 280 height 46
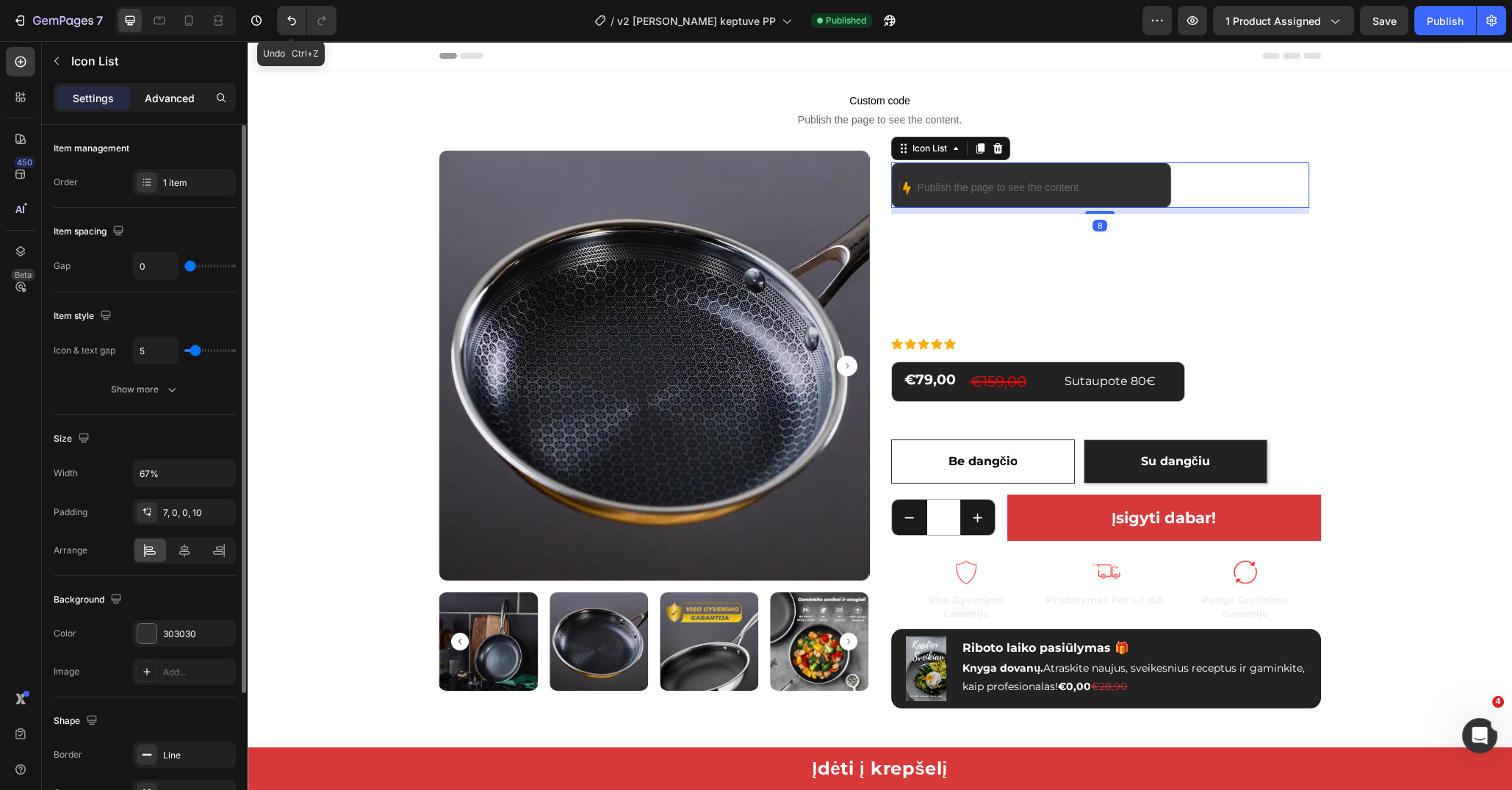
click at [164, 101] on p "Advanced" at bounding box center [169, 98] width 50 height 16
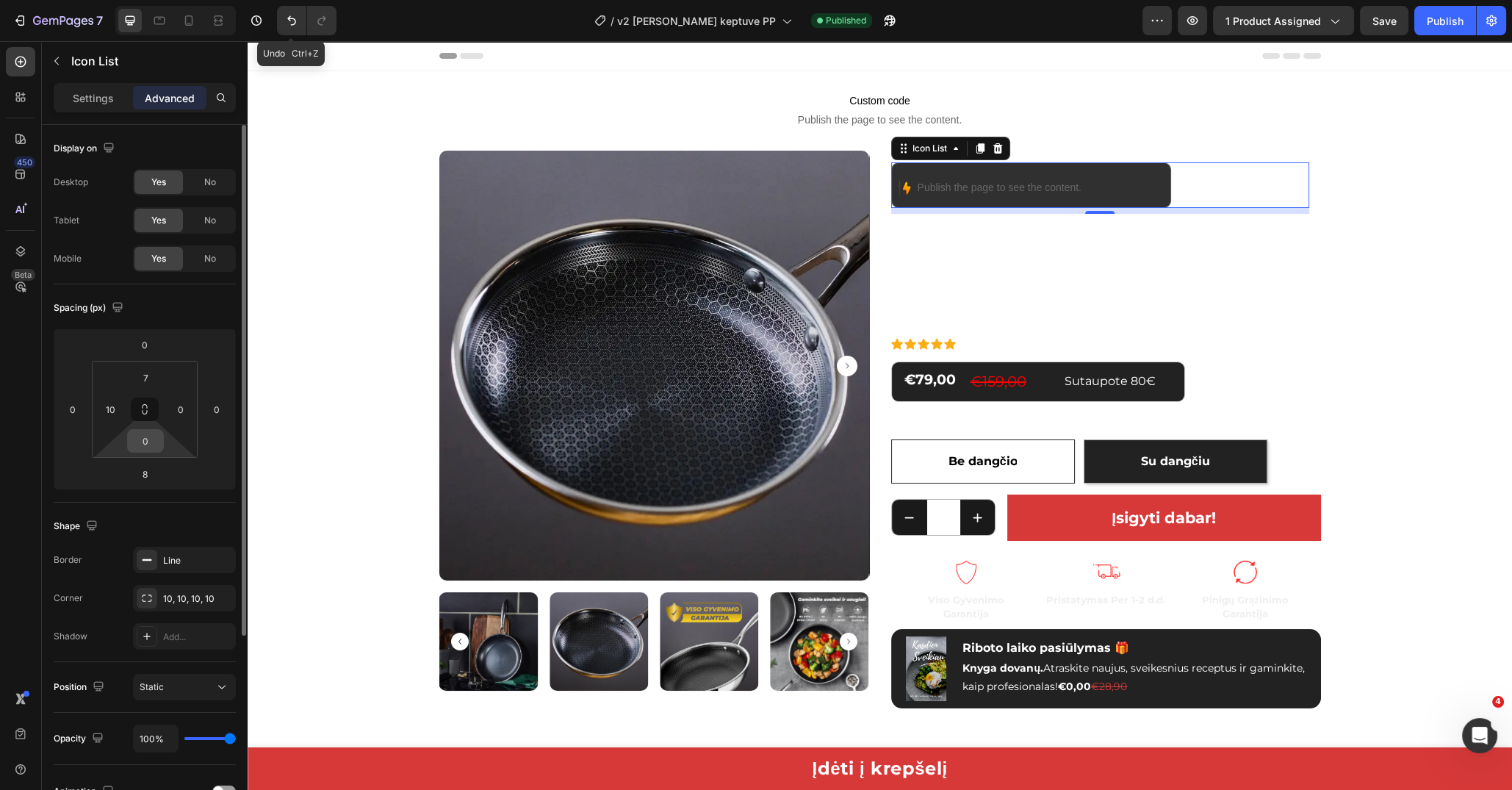
click at [143, 432] on input "0" at bounding box center [145, 440] width 29 height 22
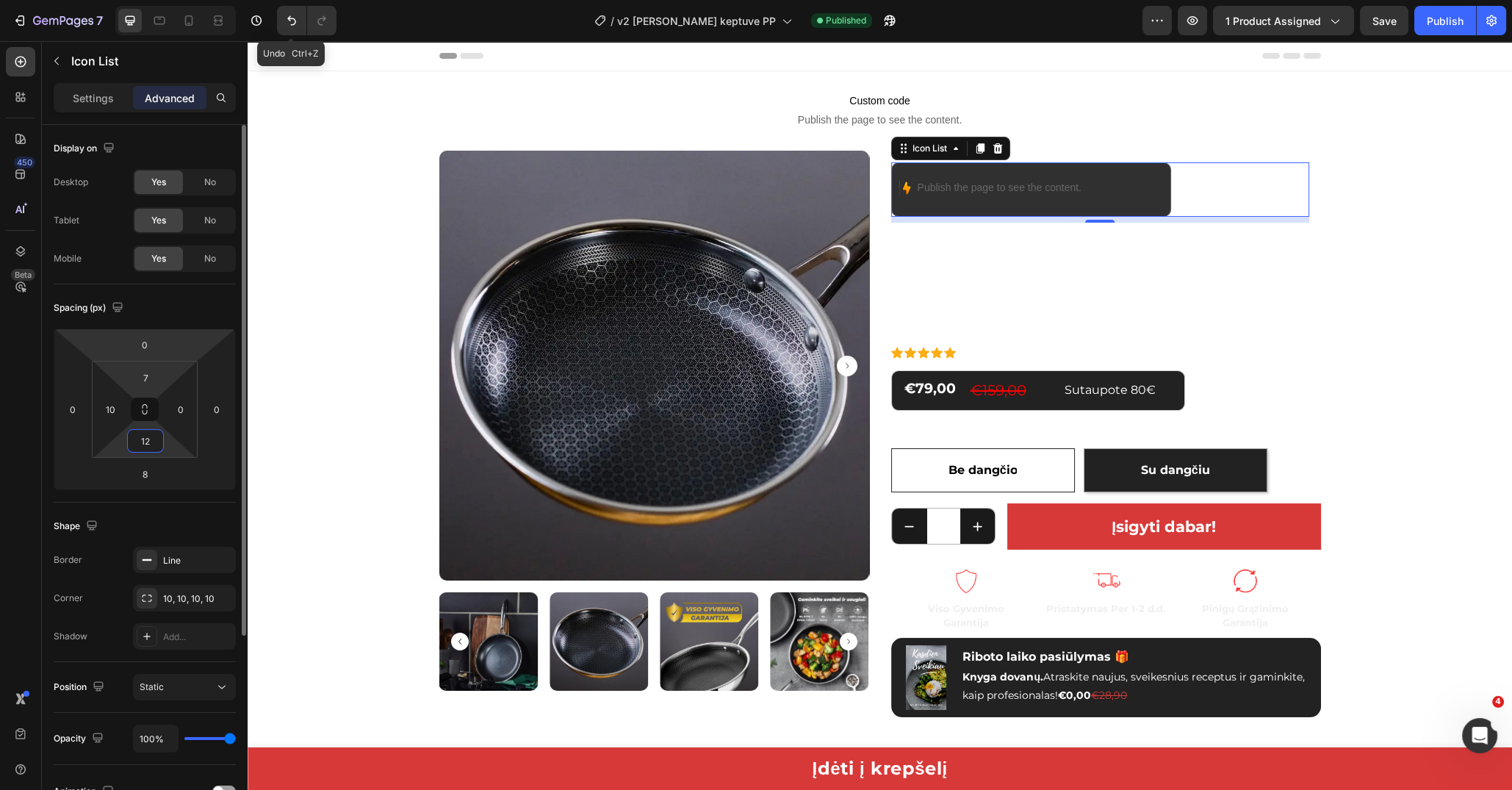
type input "12"
click at [149, 375] on input "7" at bounding box center [145, 377] width 29 height 22
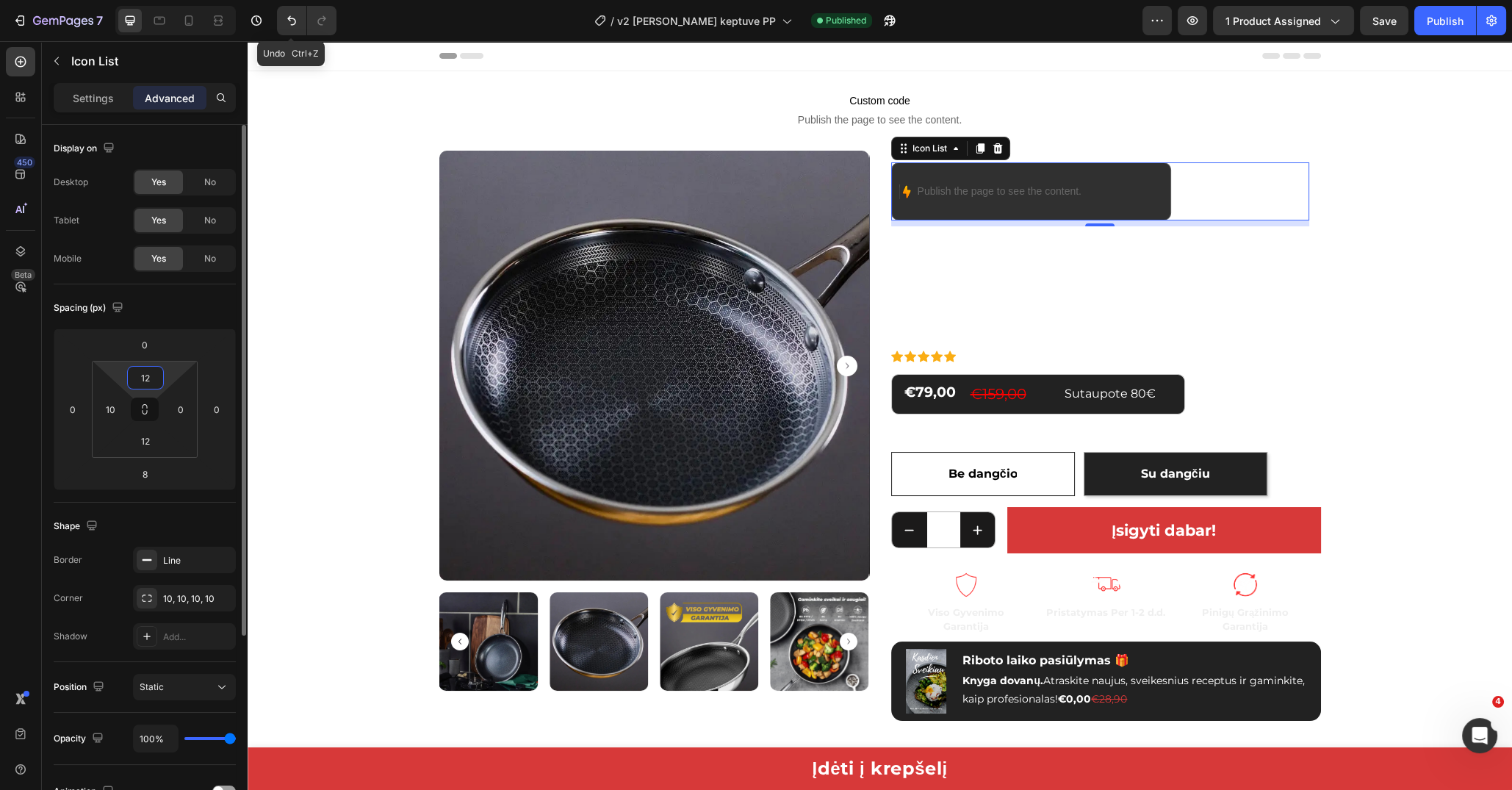
click at [140, 376] on input "12" at bounding box center [145, 377] width 29 height 22
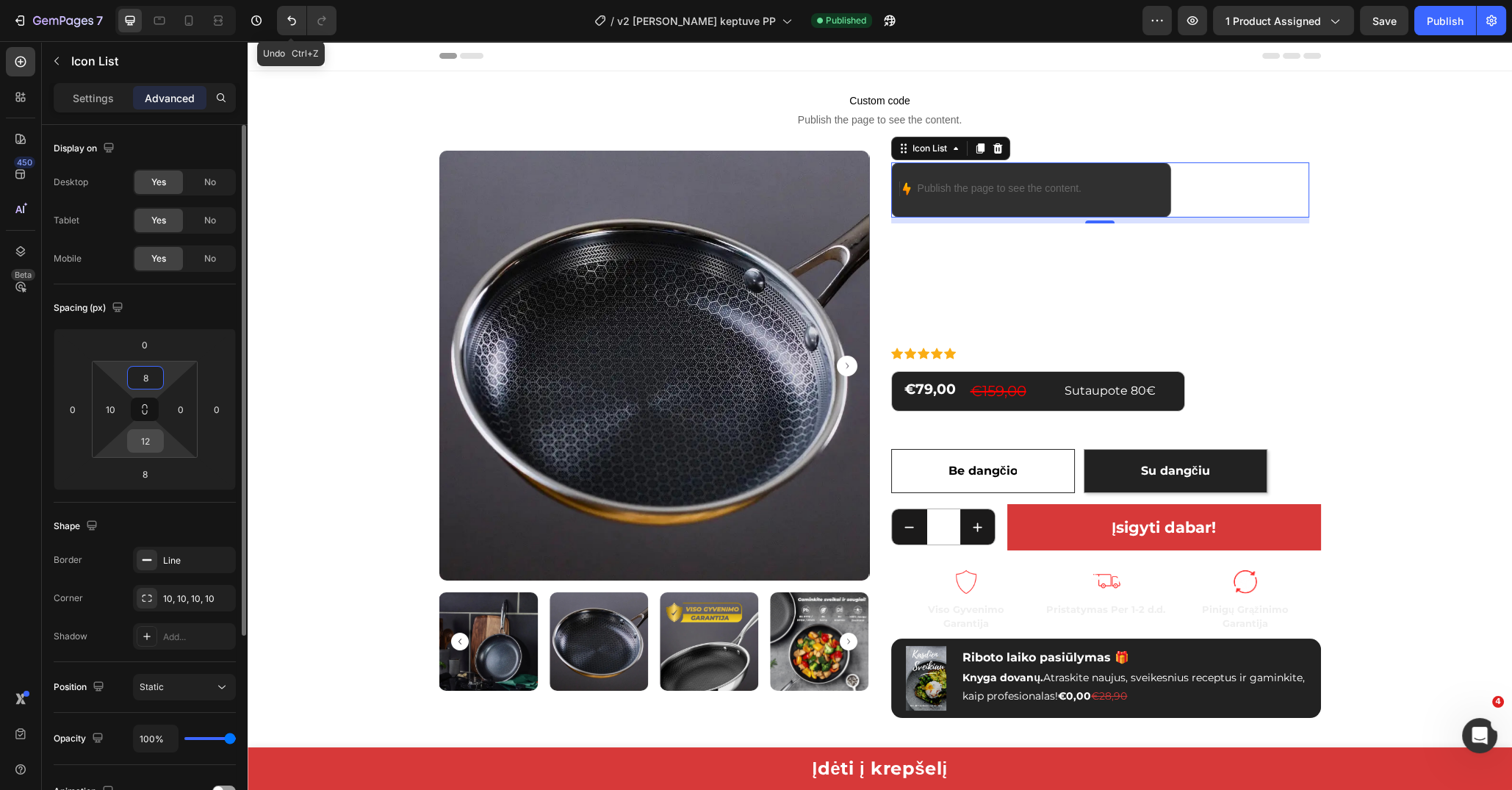
type input "8"
click at [145, 440] on input "12" at bounding box center [145, 440] width 29 height 22
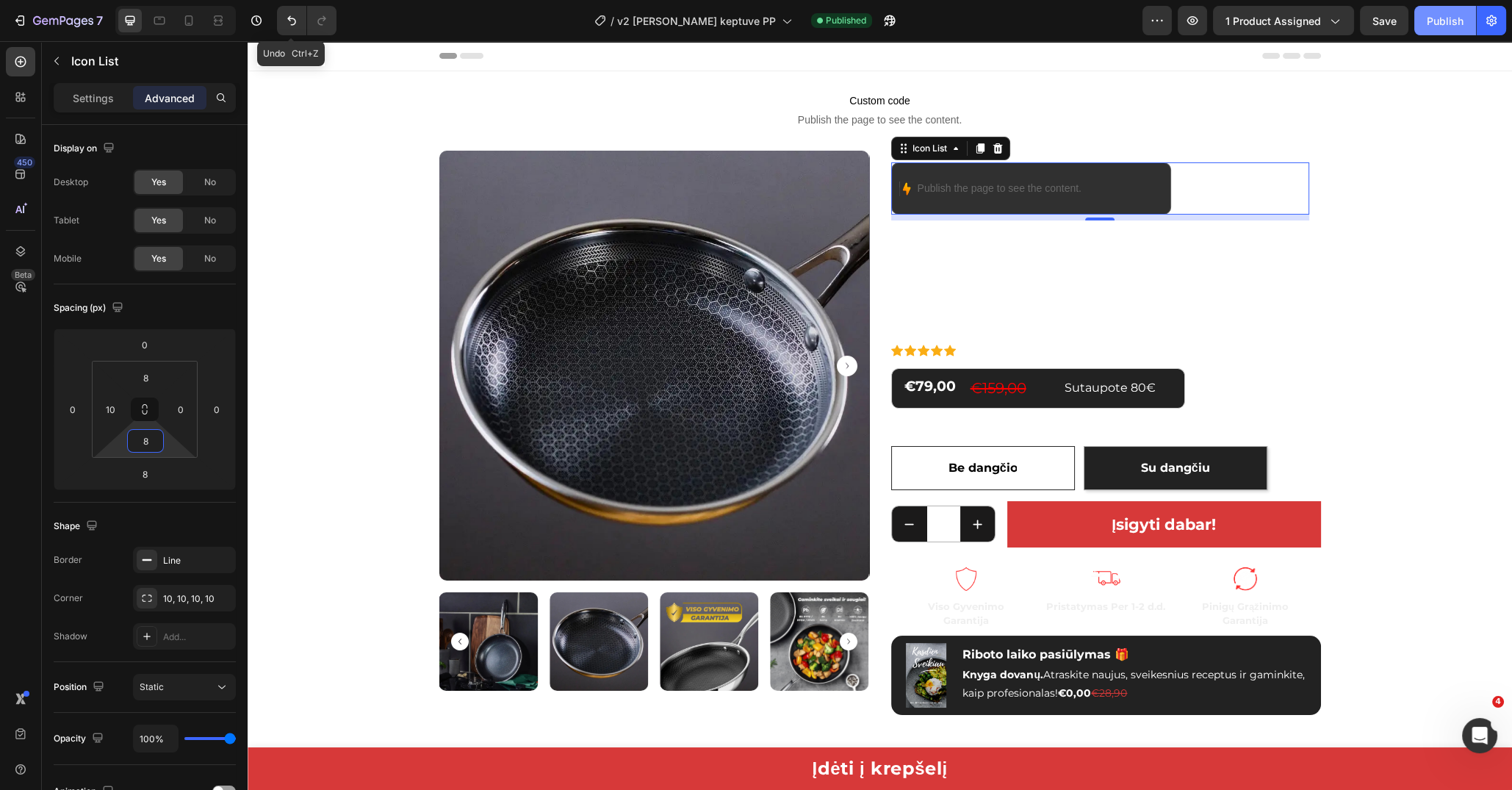
type input "8"
click at [1449, 13] on div "Publish" at bounding box center [1445, 21] width 37 height 16
click at [152, 442] on input "8" at bounding box center [145, 440] width 29 height 22
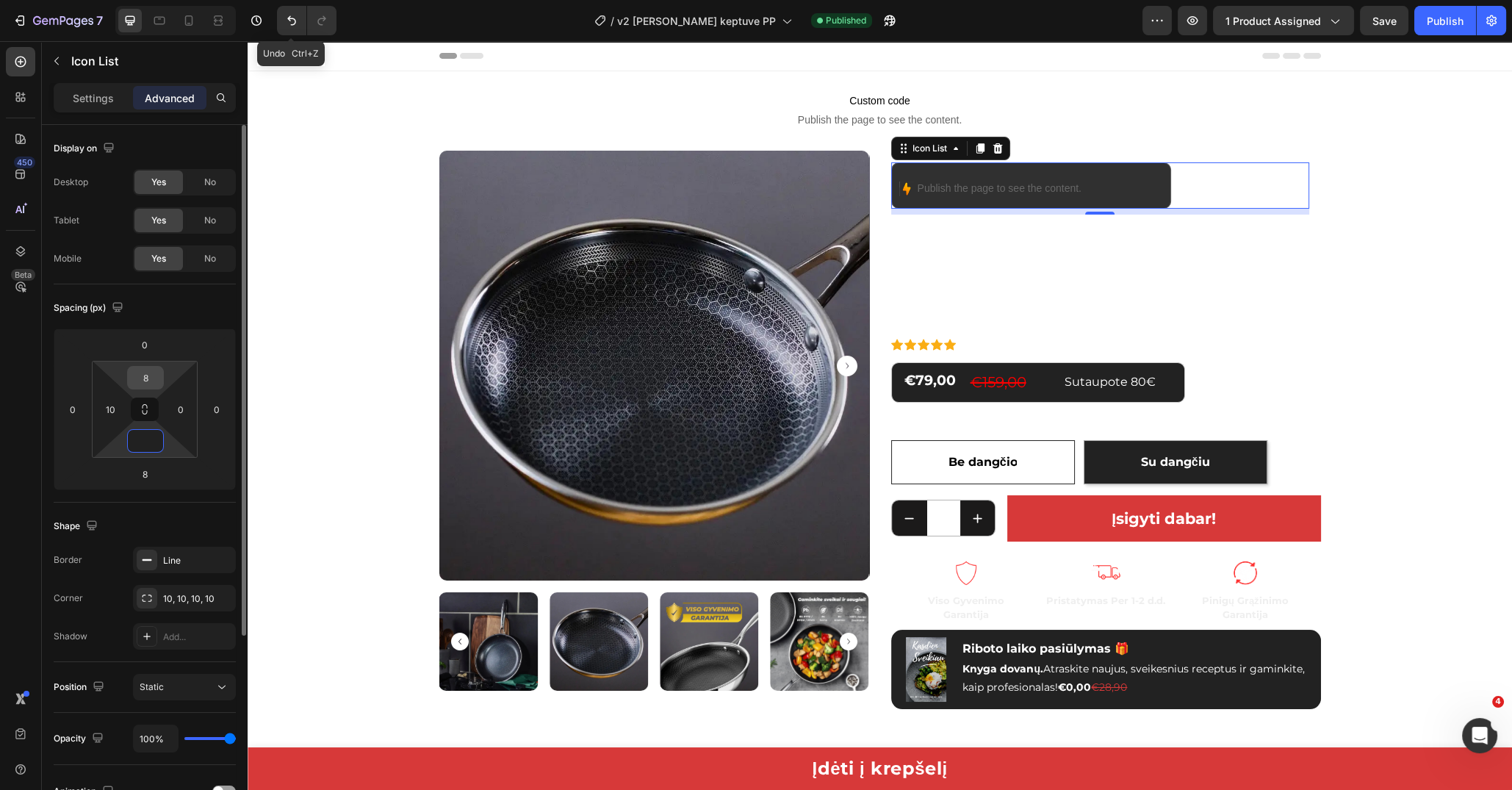
type input "0"
click at [149, 375] on input "8" at bounding box center [145, 377] width 29 height 22
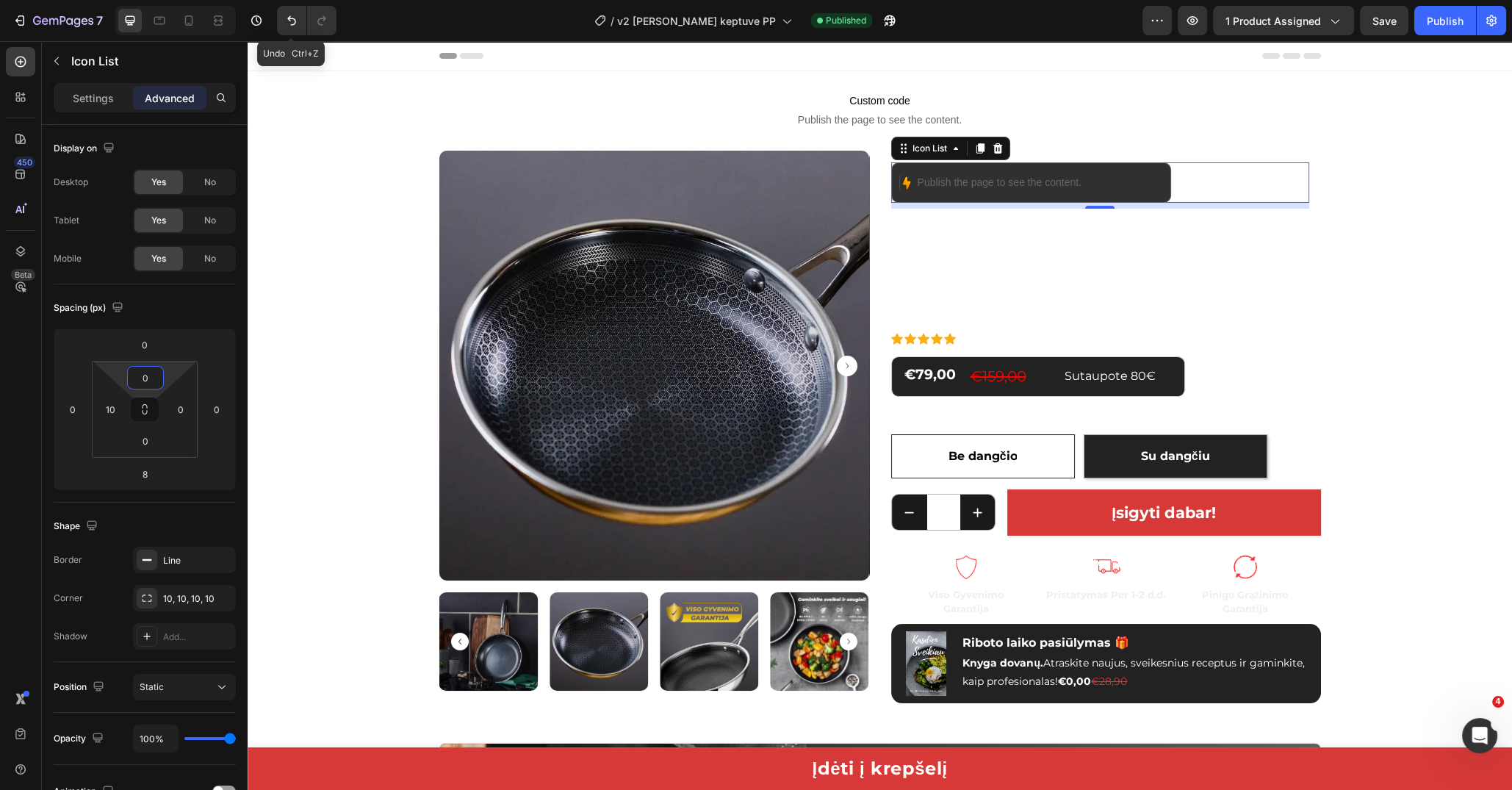
click at [1427, 17] on button "Publish" at bounding box center [1446, 20] width 62 height 29
click at [297, 24] on icon "Undo/Redo" at bounding box center [291, 21] width 15 height 15
type input "8"
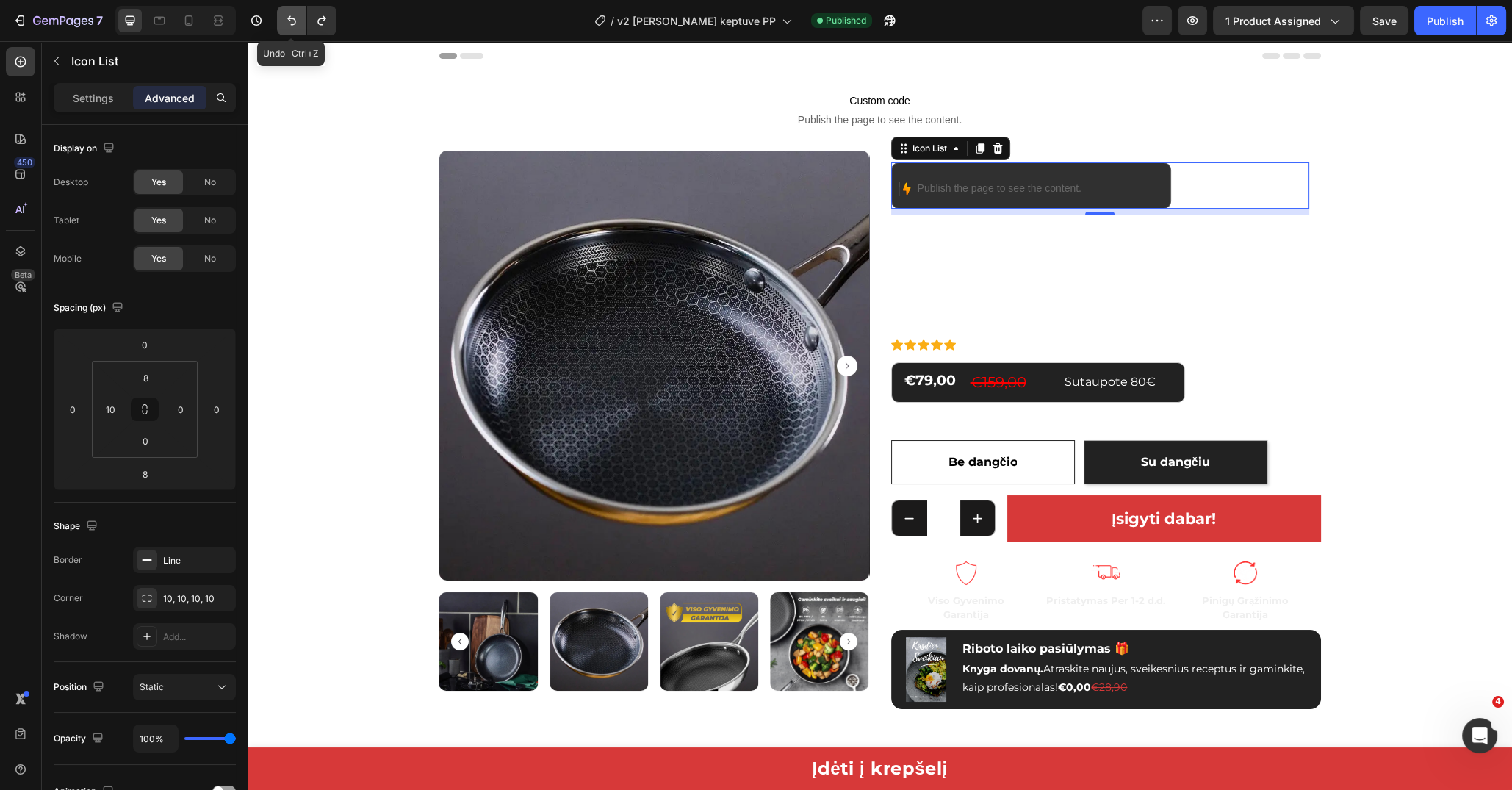
click at [297, 24] on icon "Undo/Redo" at bounding box center [291, 21] width 15 height 15
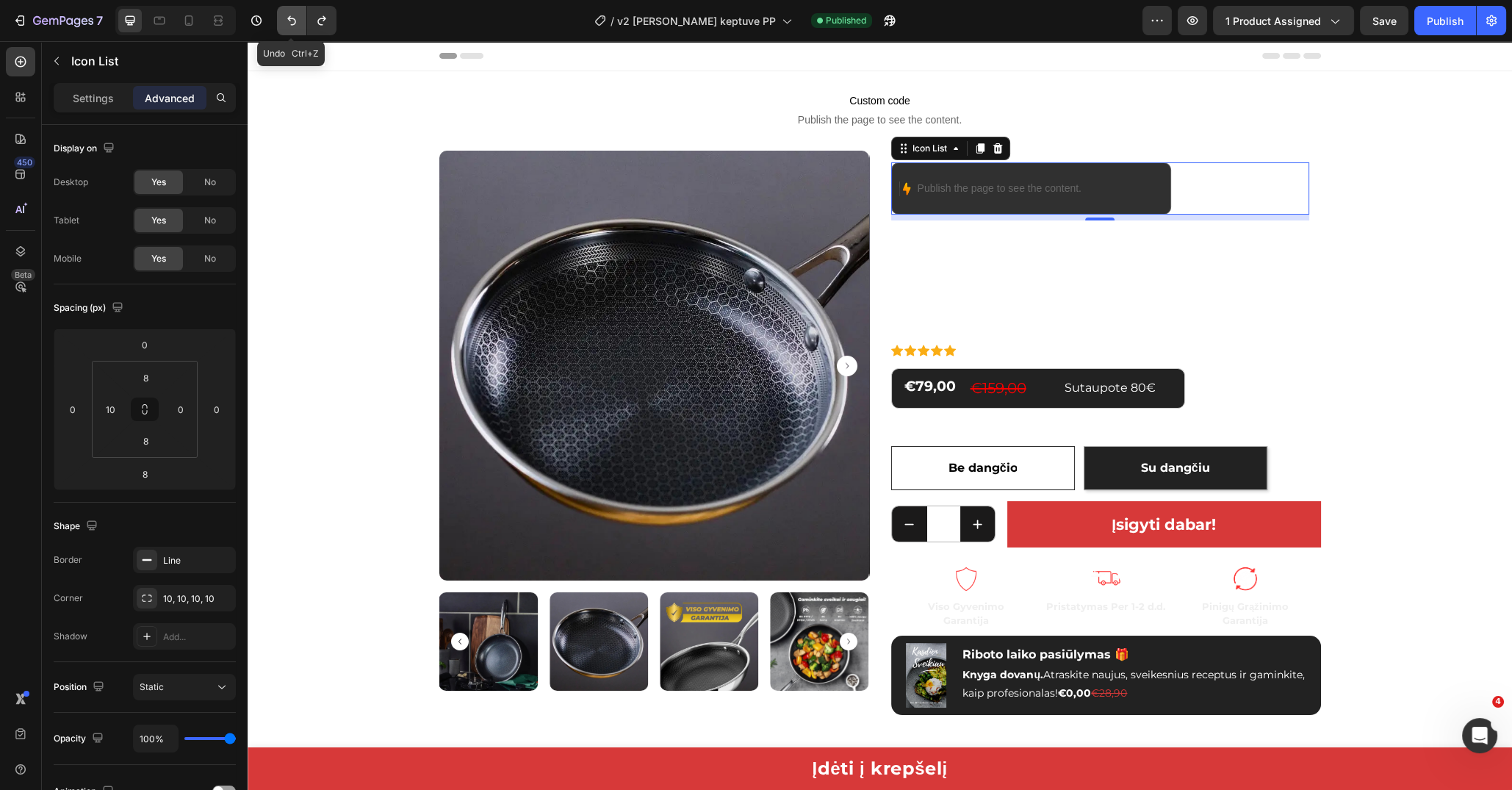
click at [297, 24] on icon "Undo/Redo" at bounding box center [291, 21] width 15 height 15
type input "12"
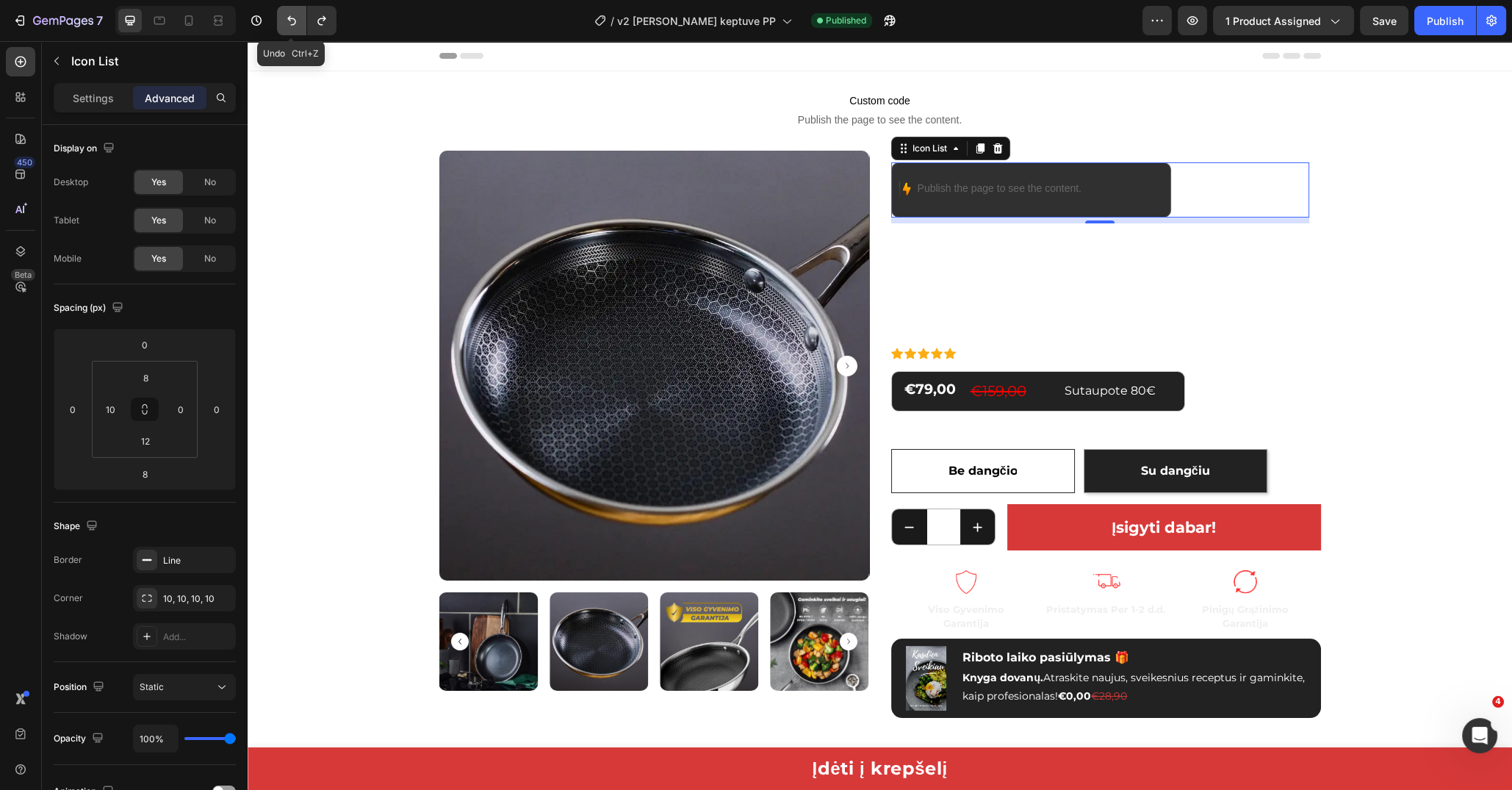
click at [297, 24] on icon "Undo/Redo" at bounding box center [291, 21] width 15 height 15
type input "7"
click at [297, 24] on icon "Undo/Redo" at bounding box center [291, 21] width 15 height 15
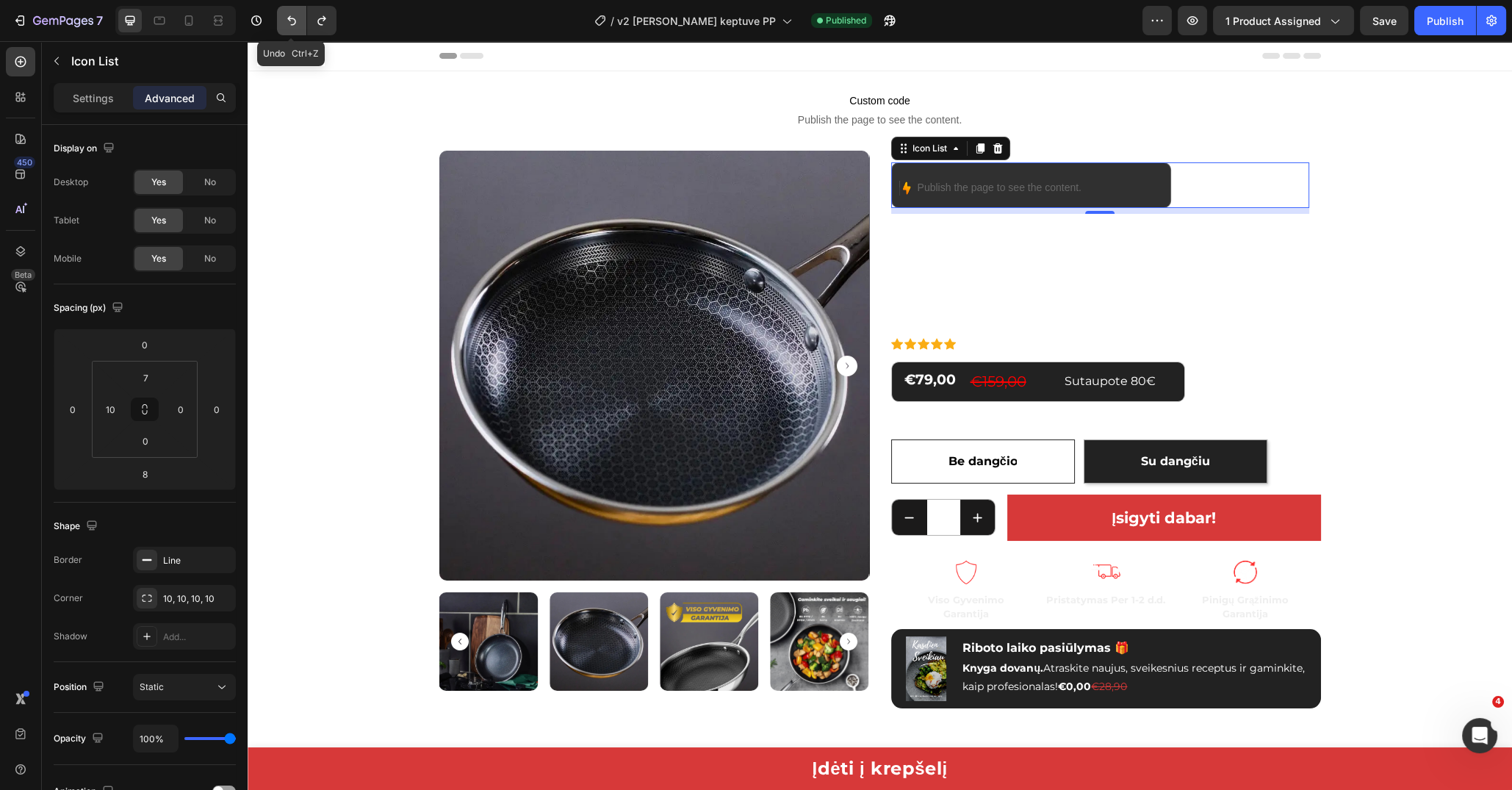
click at [297, 24] on icon "Undo/Redo" at bounding box center [291, 21] width 15 height 15
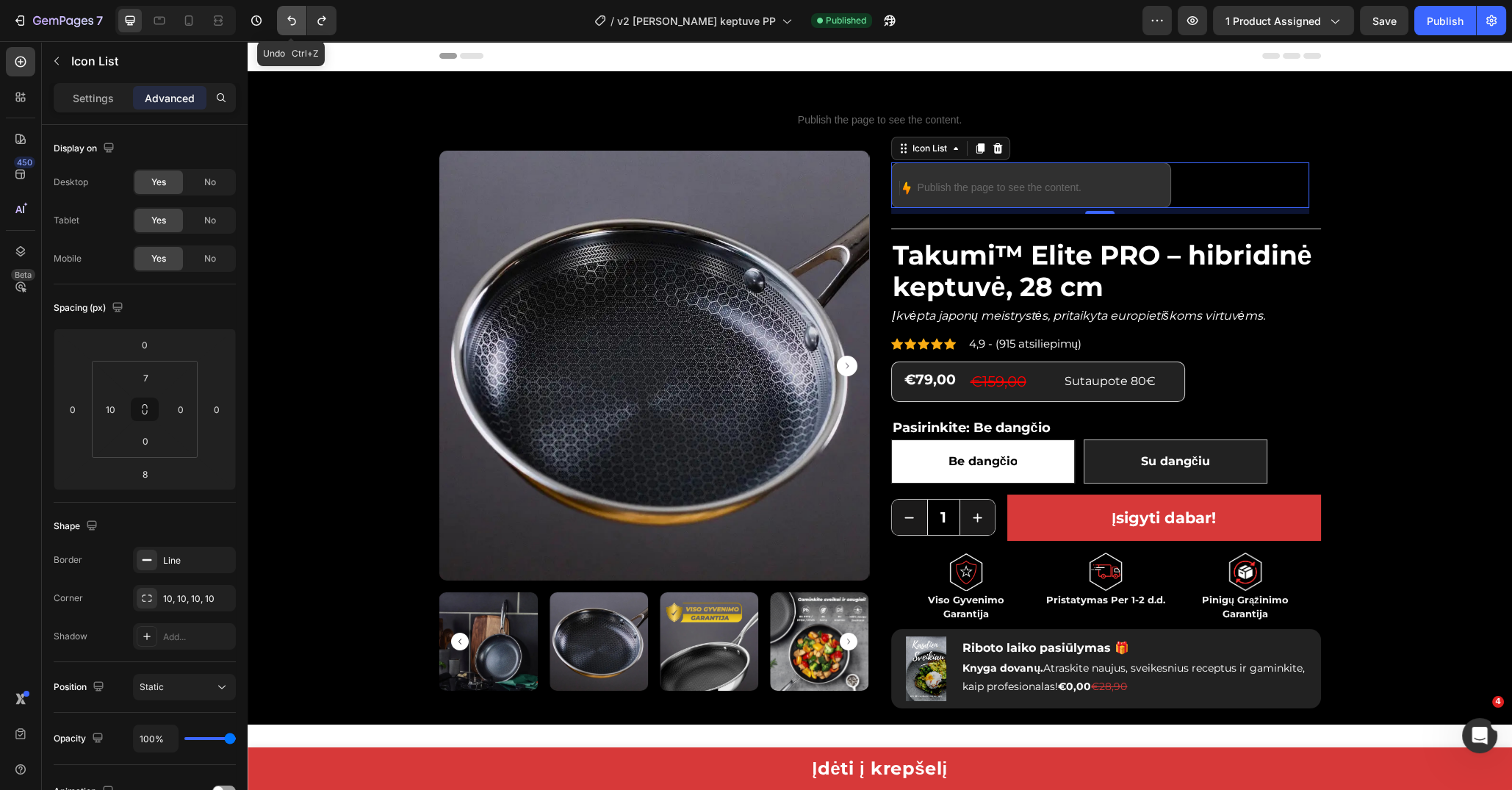
click at [297, 24] on icon "Undo/Redo" at bounding box center [291, 21] width 15 height 15
click at [317, 22] on icon "Undo/Redo" at bounding box center [321, 21] width 8 height 9
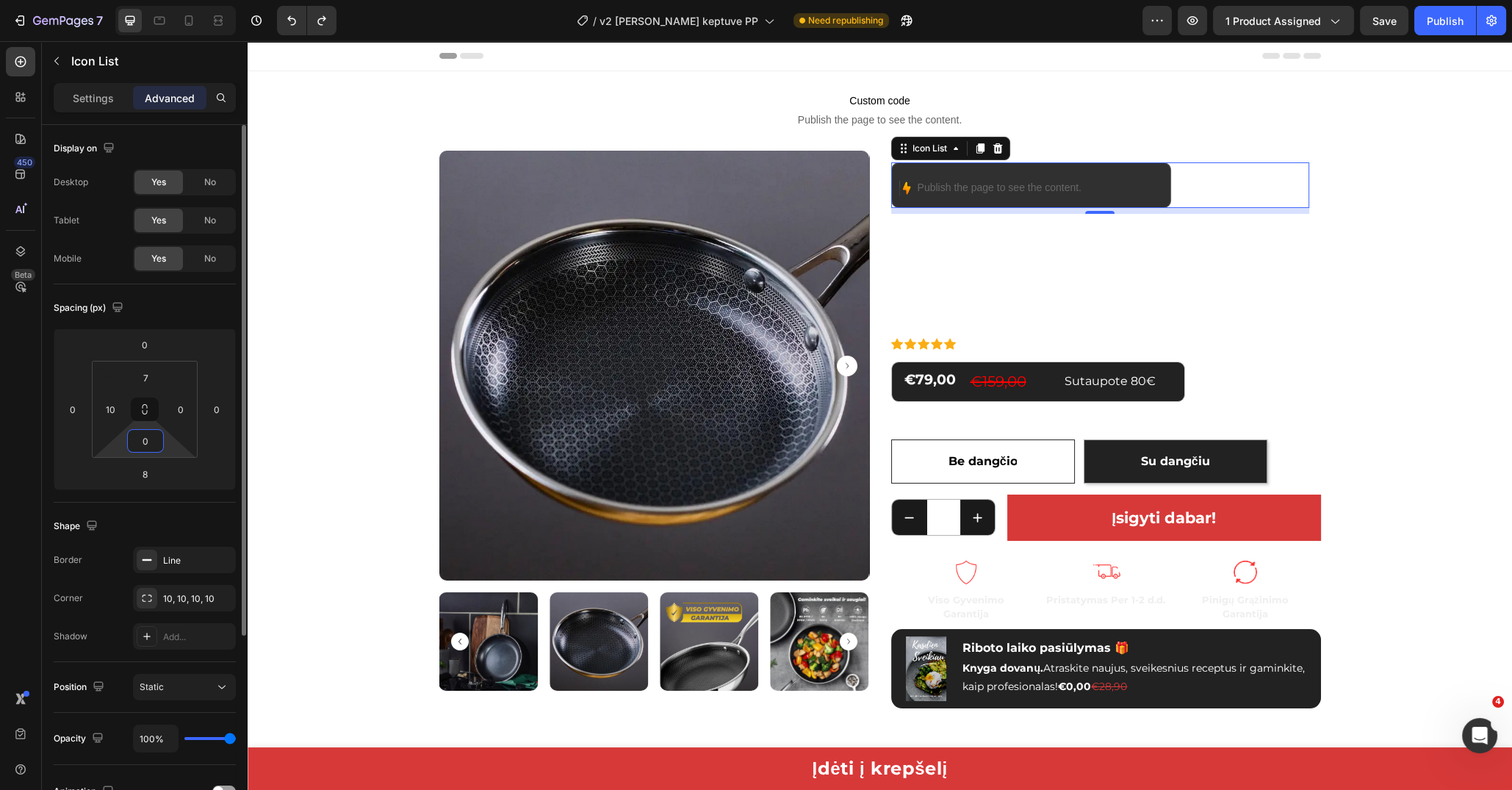
click at [141, 447] on input "0" at bounding box center [145, 440] width 29 height 22
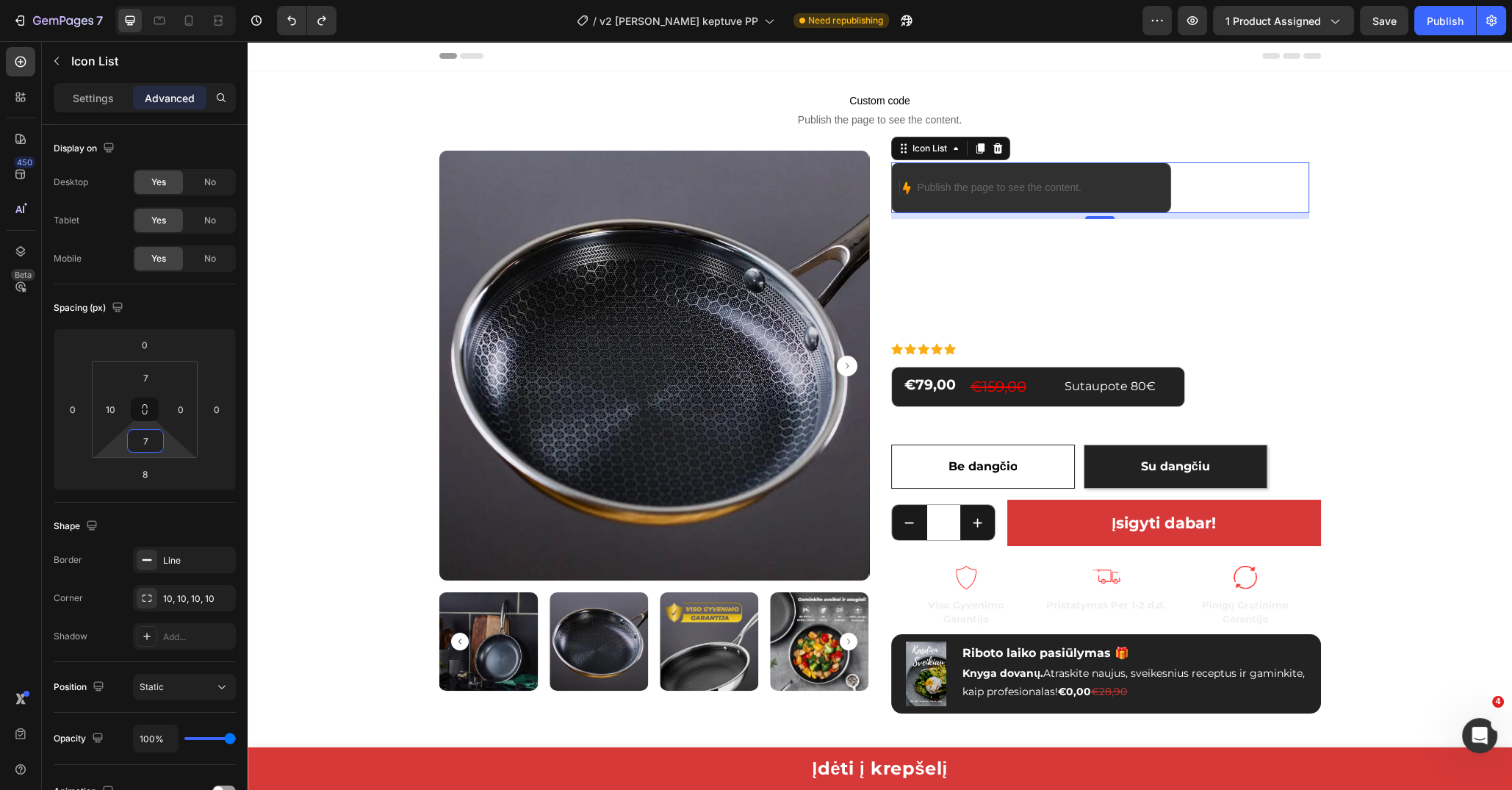
type input "7"
click at [1449, 25] on div "Publish" at bounding box center [1445, 21] width 37 height 16
click at [140, 379] on input "7" at bounding box center [145, 377] width 29 height 22
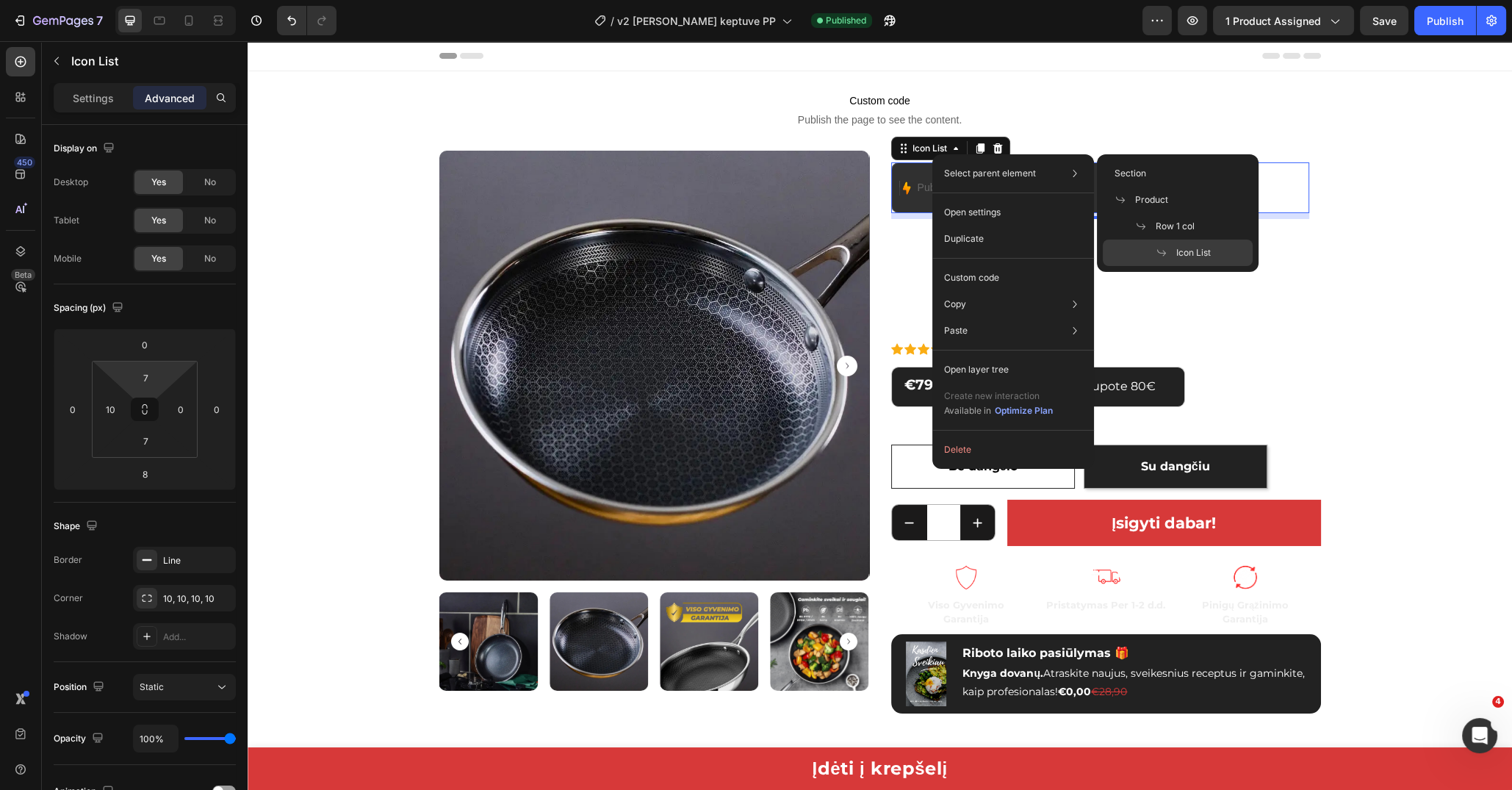
click at [900, 185] on img at bounding box center [906, 188] width 15 height 15
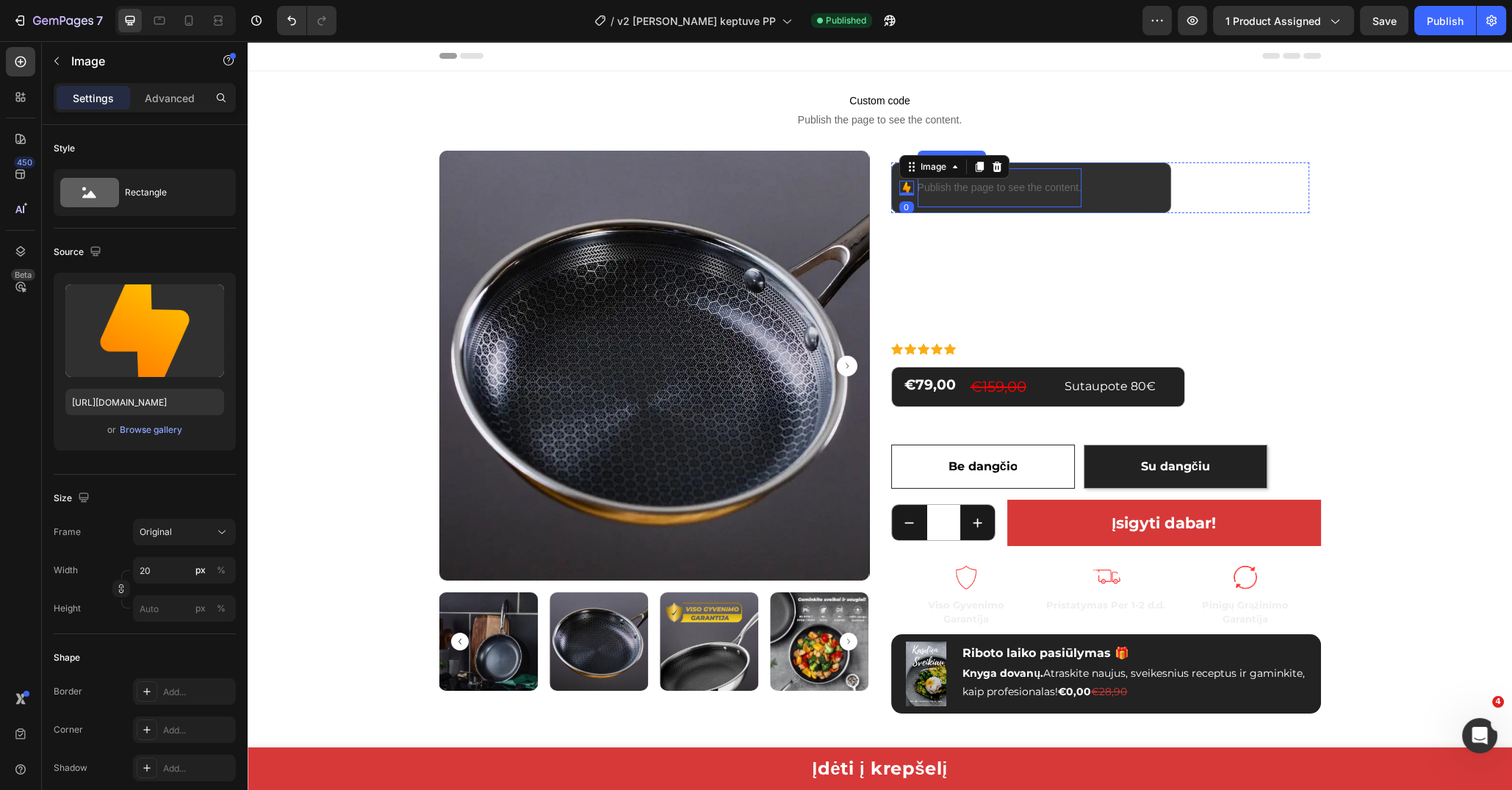
click at [929, 187] on p "Publish the page to see the content." at bounding box center [1000, 188] width 164 height 16
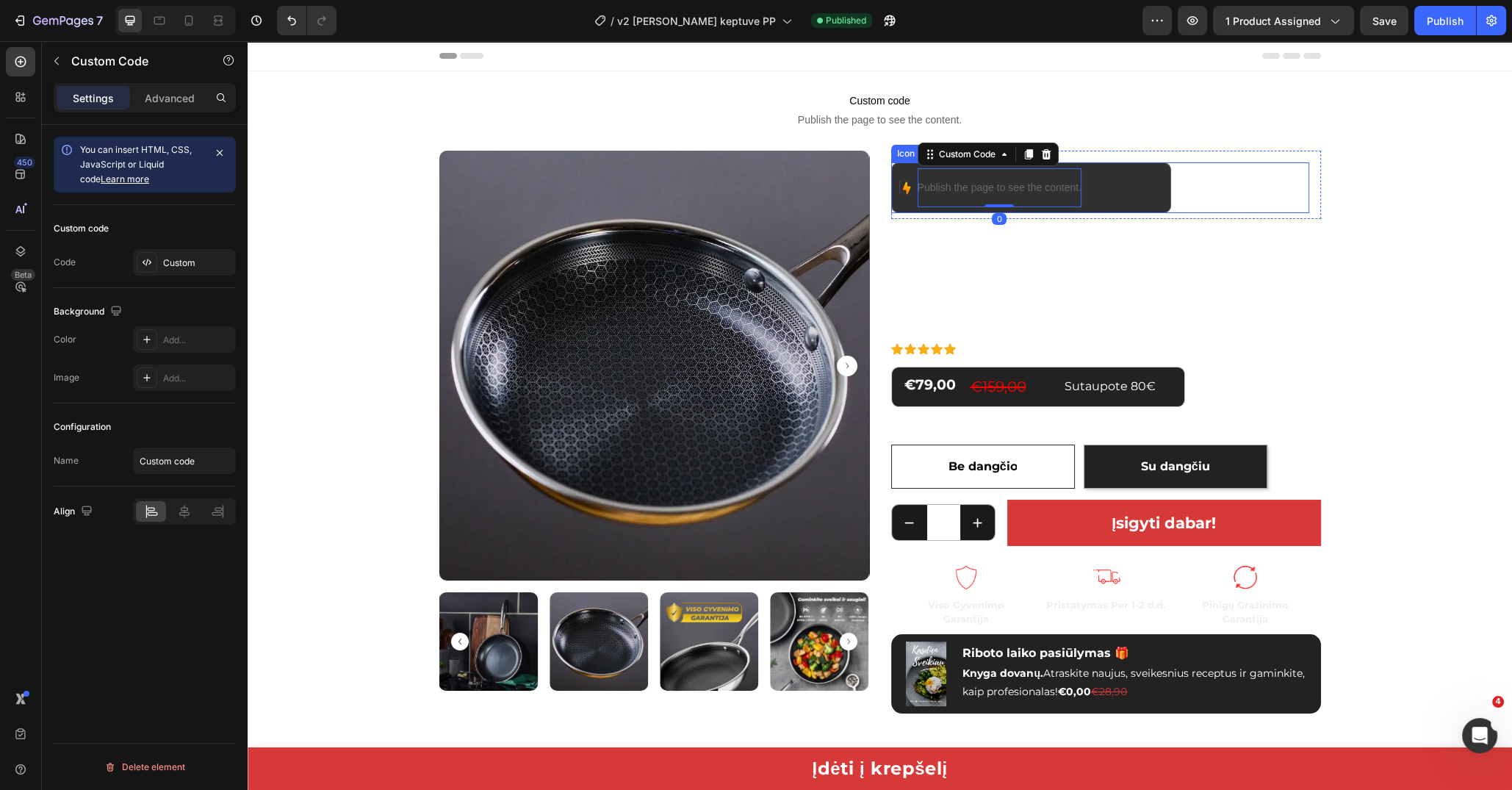
click at [902, 170] on li "Image Publish the page to see the content. Custom Code 0" at bounding box center [990, 187] width 182 height 39
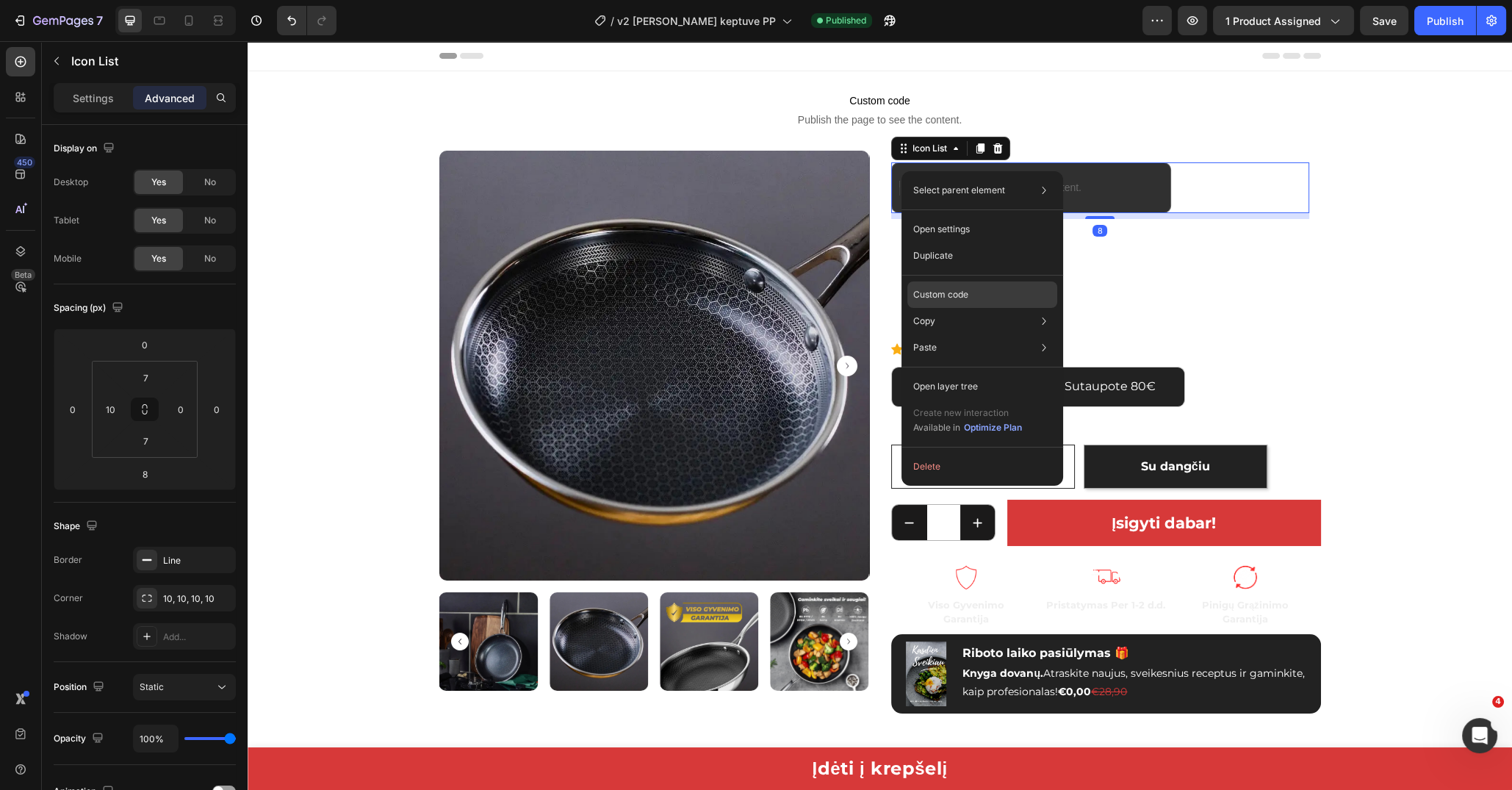
click at [987, 296] on div "Custom code" at bounding box center [982, 294] width 150 height 27
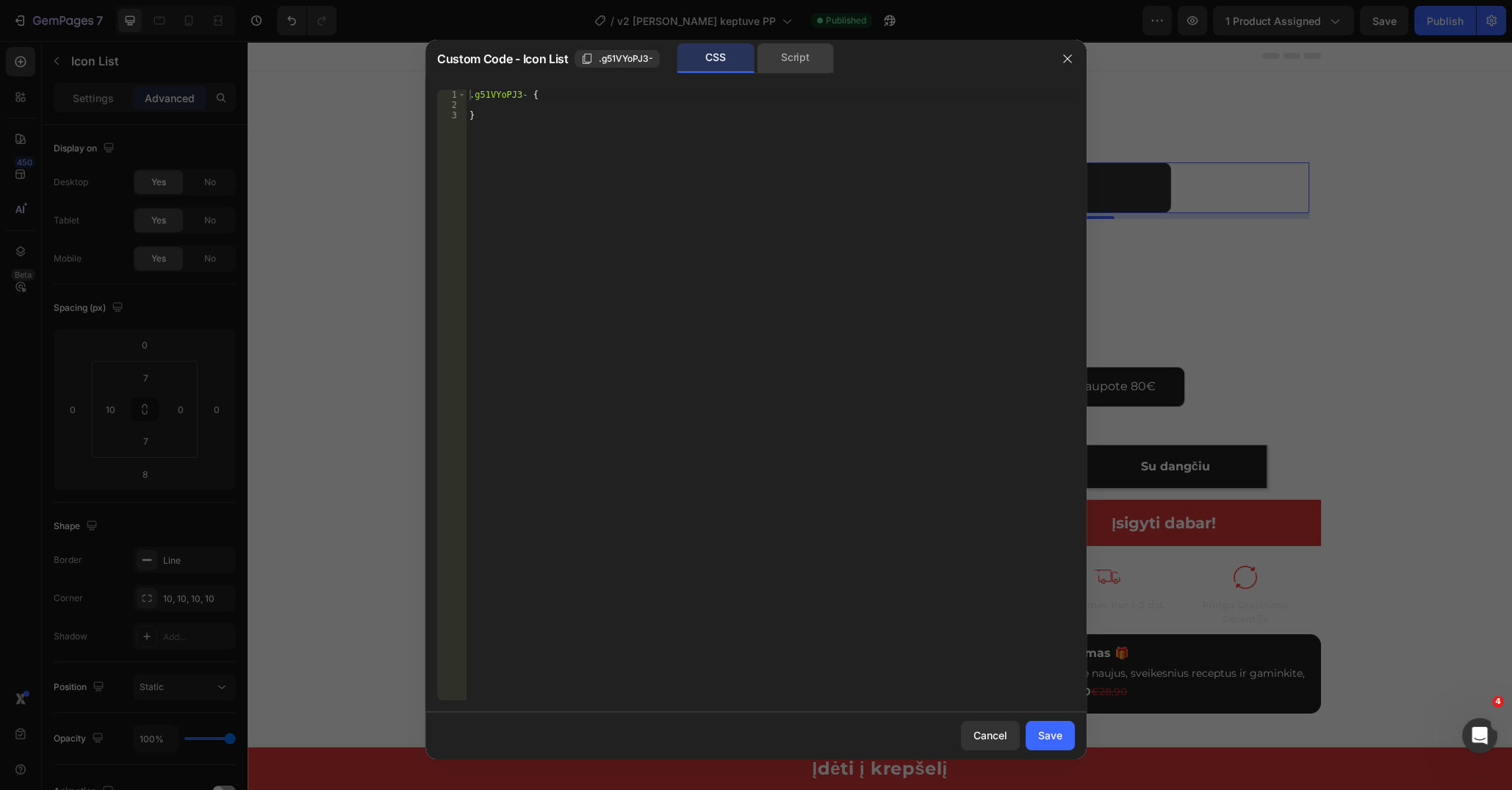
click at [777, 65] on div "Script" at bounding box center [796, 58] width 77 height 29
click at [725, 65] on div "CSS" at bounding box center [716, 58] width 77 height 29
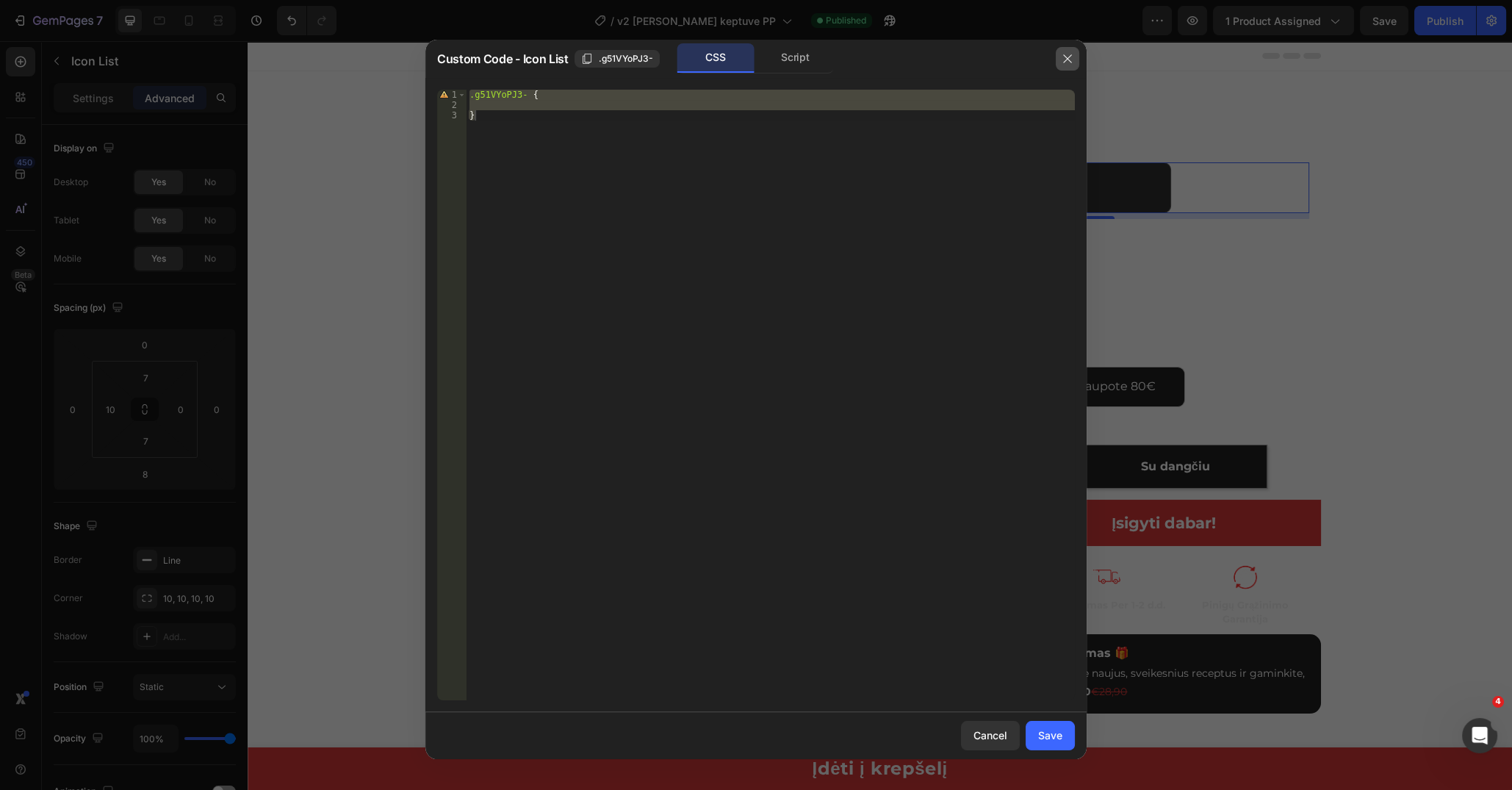
drag, startPoint x: 1071, startPoint y: 58, endPoint x: 260, endPoint y: 14, distance: 812.2
click at [1071, 58] on icon "button" at bounding box center [1067, 58] width 12 height 12
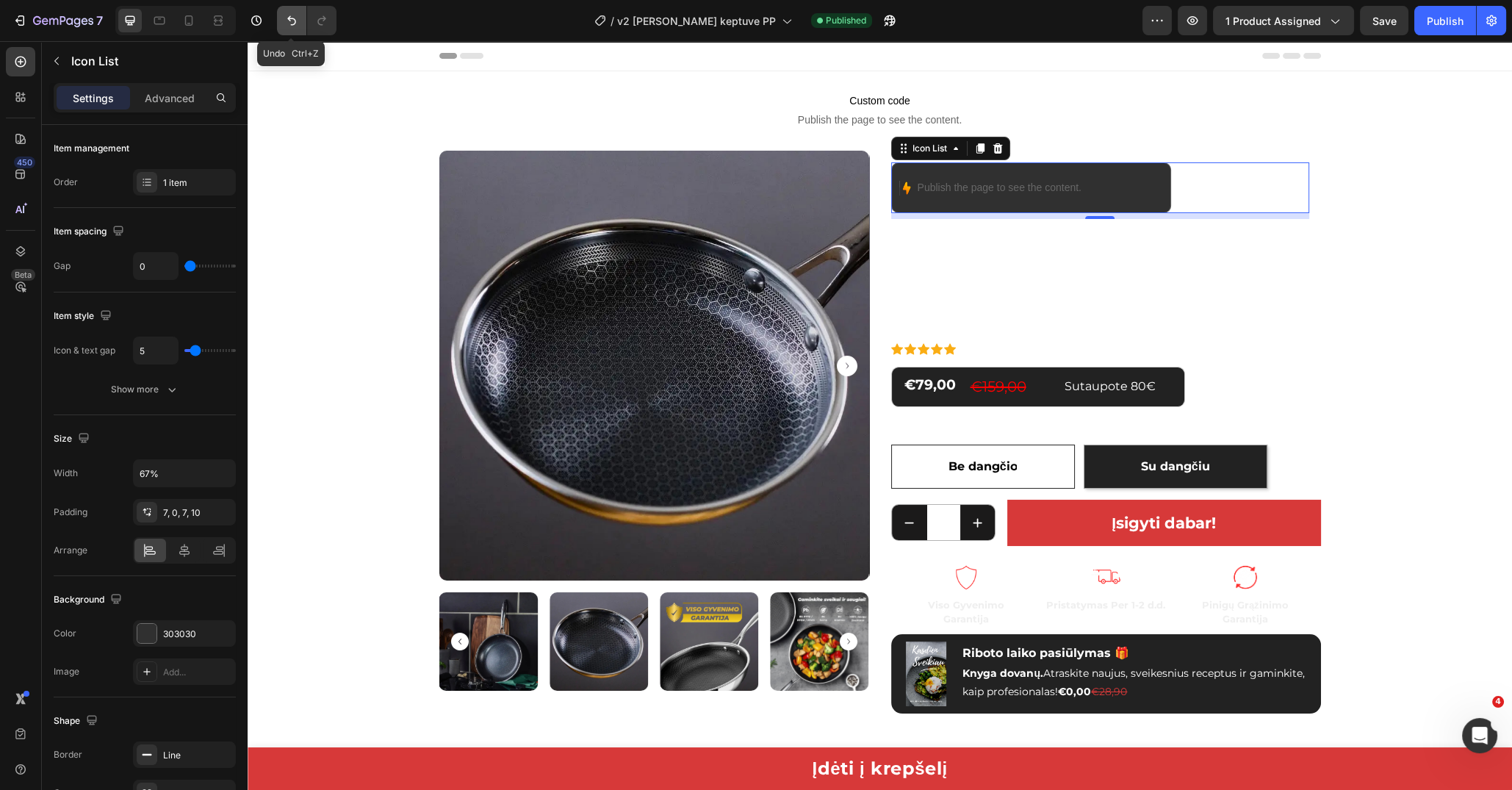
click at [291, 20] on icon "Undo/Redo" at bounding box center [291, 21] width 15 height 15
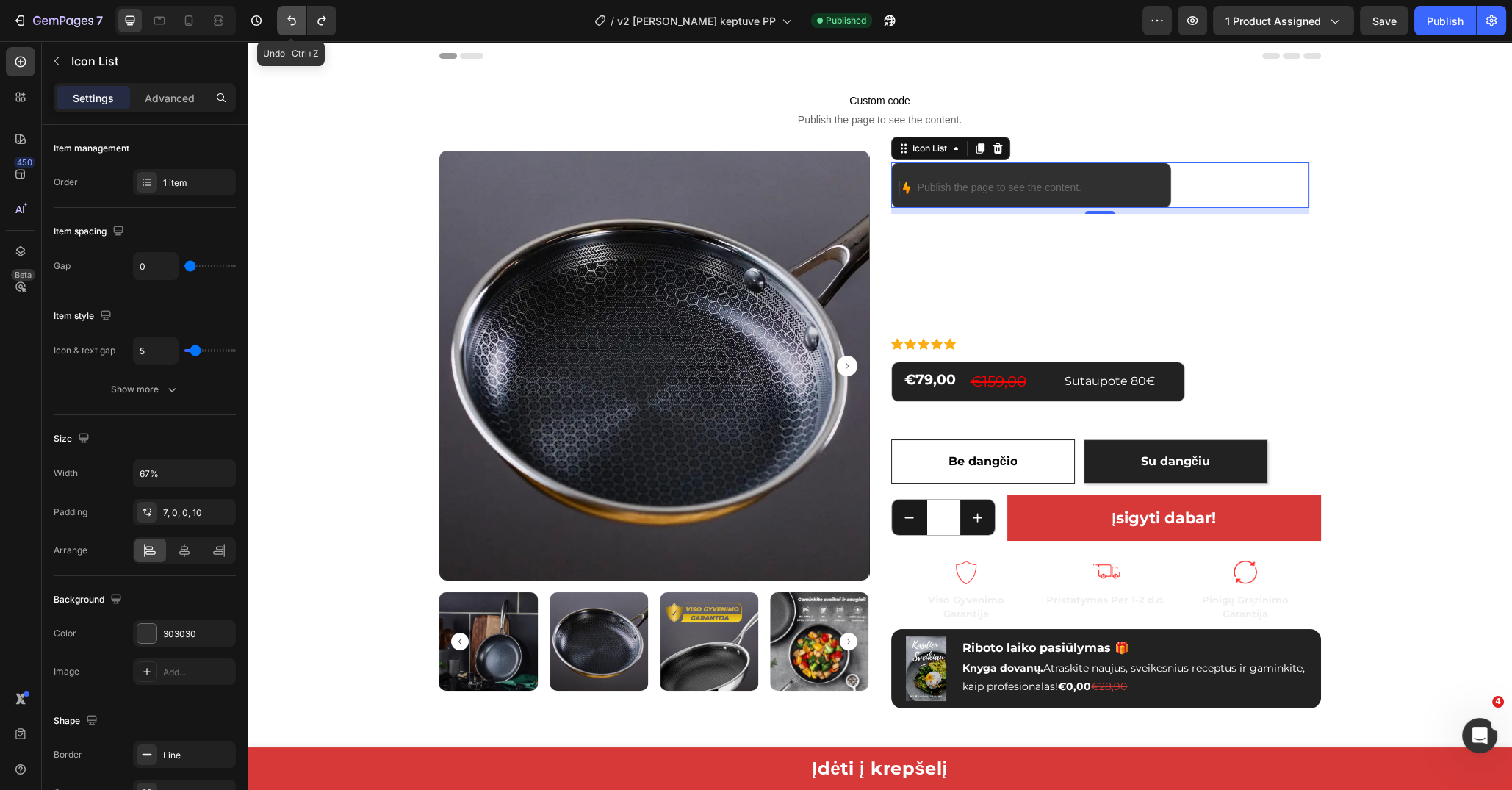
click at [291, 20] on icon "Undo/Redo" at bounding box center [291, 21] width 15 height 15
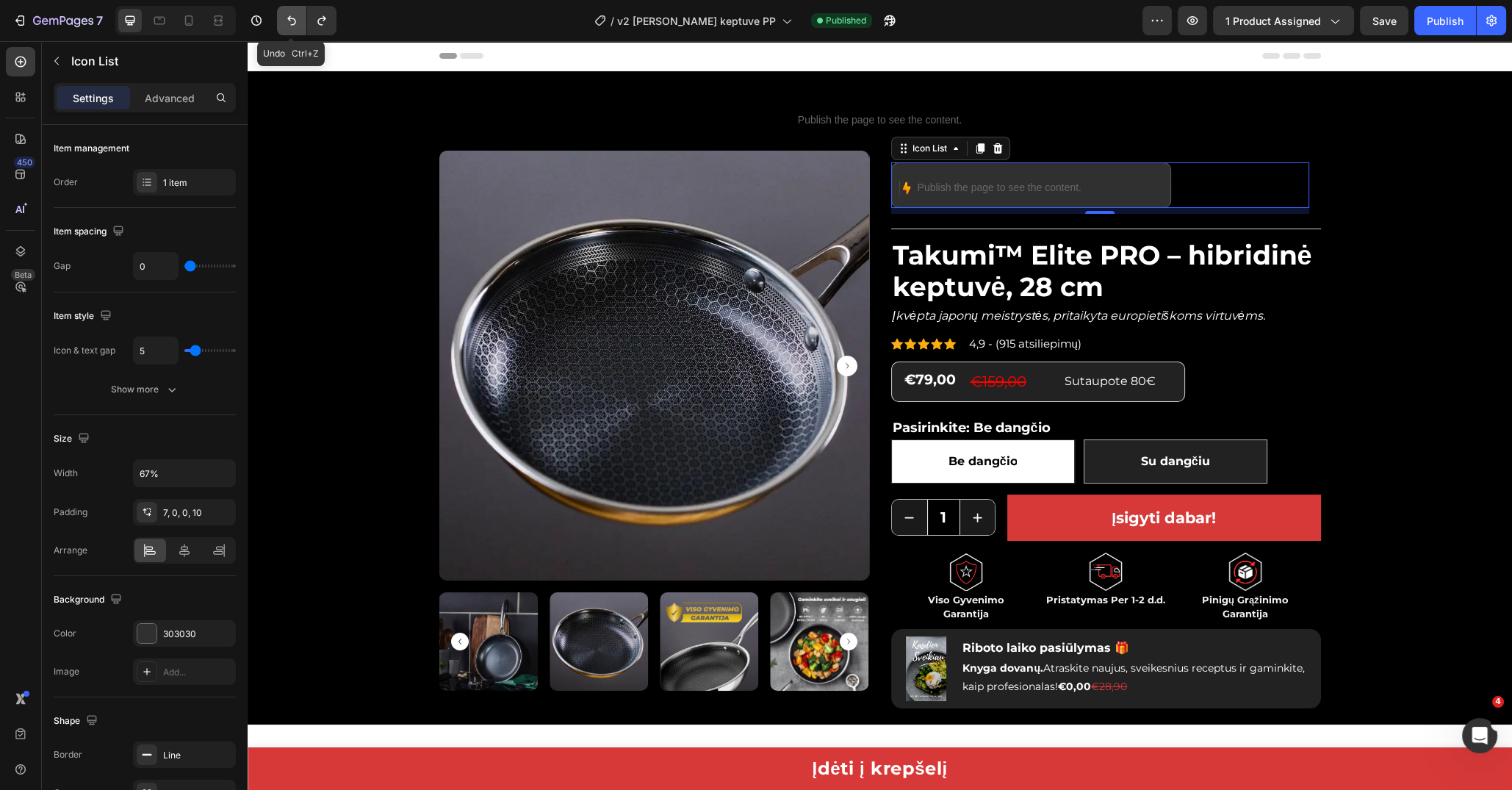
click at [291, 20] on icon "Undo/Redo" at bounding box center [291, 21] width 15 height 15
click at [1142, 186] on div "Image Publish the page to see the content. Custom Code" at bounding box center [1039, 185] width 272 height 46
click at [189, 108] on div "Advanced" at bounding box center [169, 98] width 73 height 24
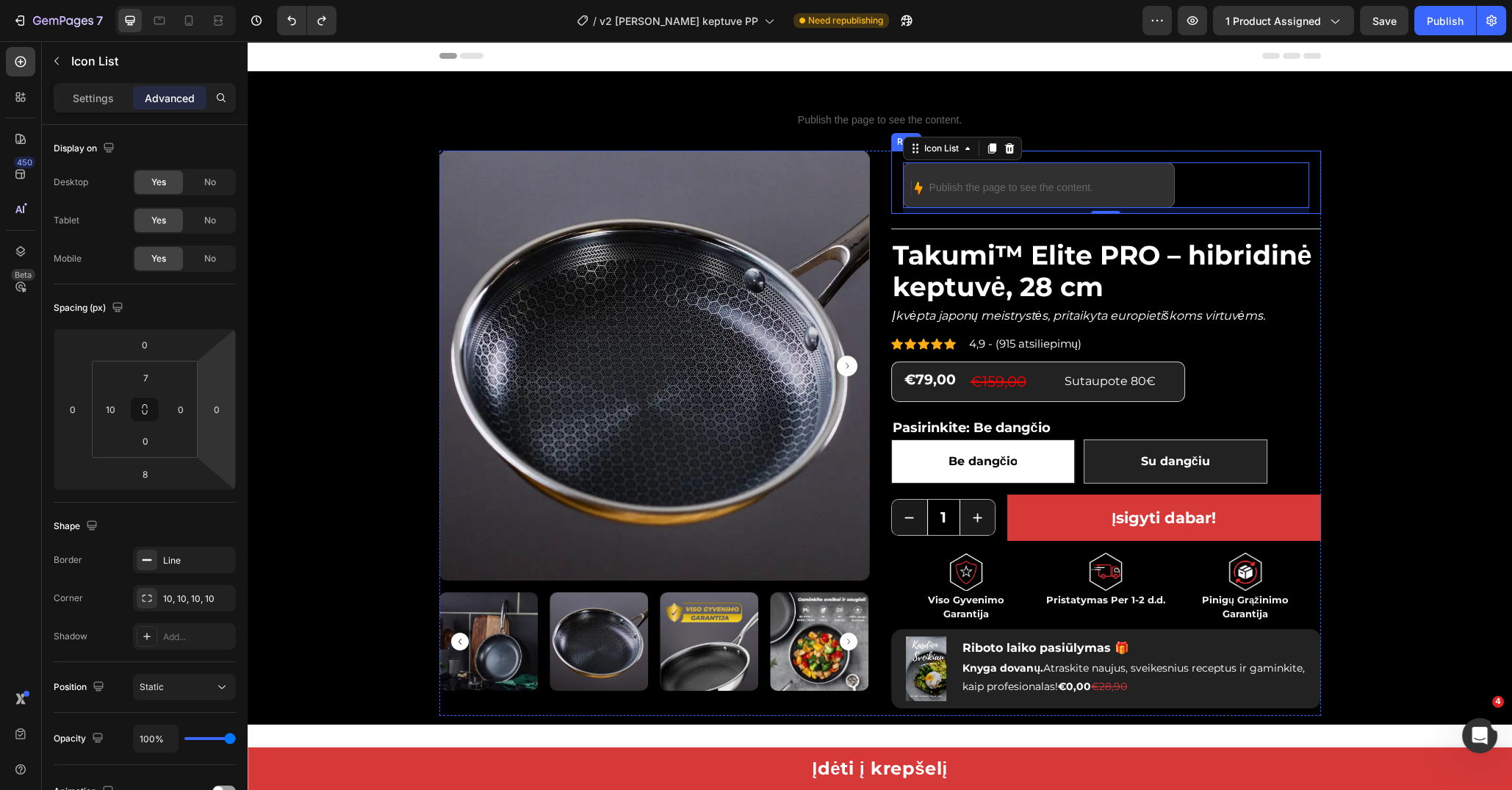
click at [891, 190] on div "Image Publish the page to see the content. Custom Code Icon List 8 Row" at bounding box center [1106, 182] width 430 height 63
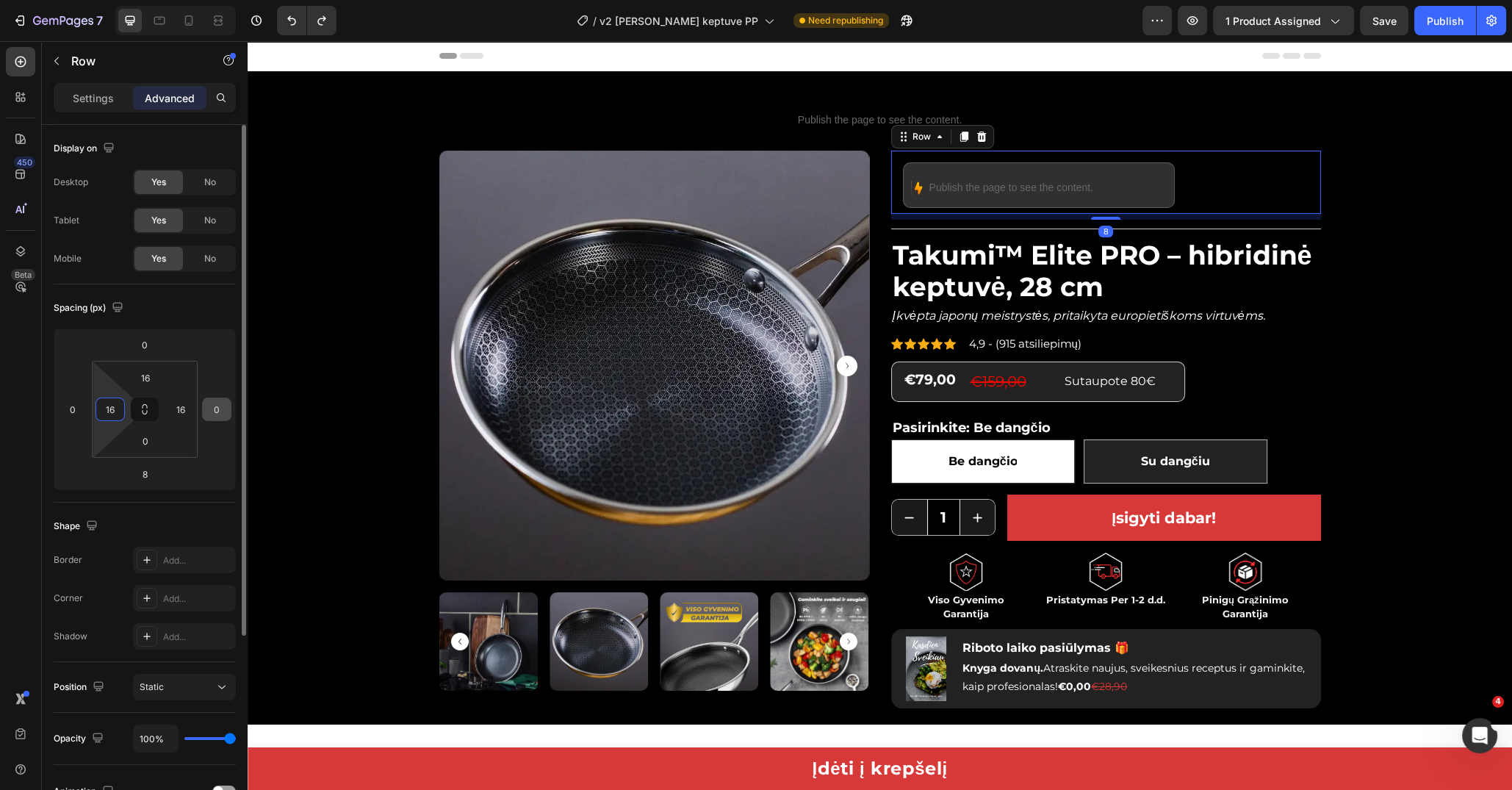
drag, startPoint x: 112, startPoint y: 410, endPoint x: 205, endPoint y: 416, distance: 93.2
click at [111, 410] on input "16" at bounding box center [111, 409] width 22 height 22
type input "0"
click at [199, 307] on div "Spacing (px)" at bounding box center [144, 308] width 182 height 24
click at [279, 175] on div "Custom code Publish the page to see the content. Custom Code Product Images Ima…" at bounding box center [880, 397] width 1243 height 635
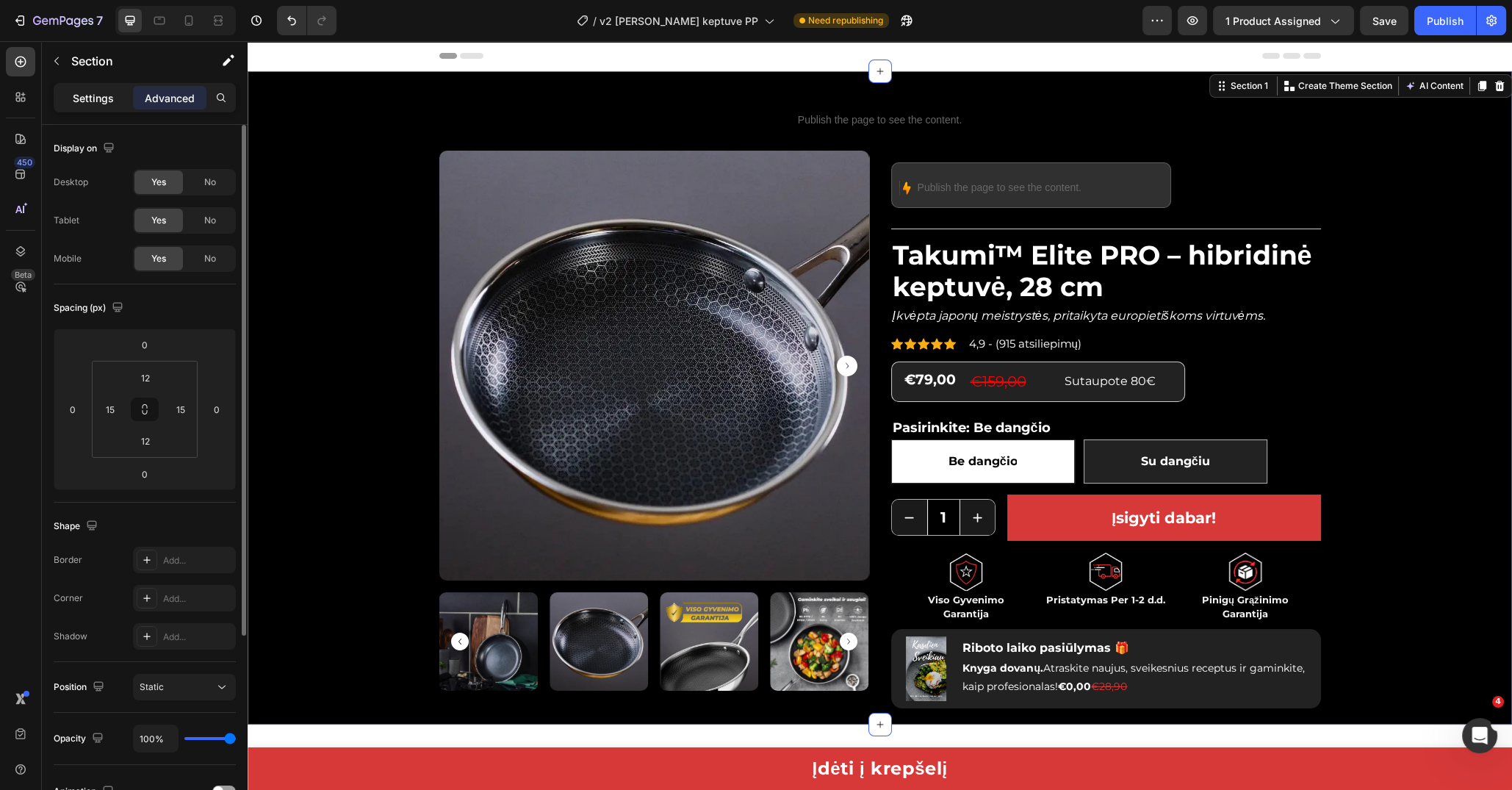
click at [94, 98] on p "Settings" at bounding box center [93, 98] width 41 height 16
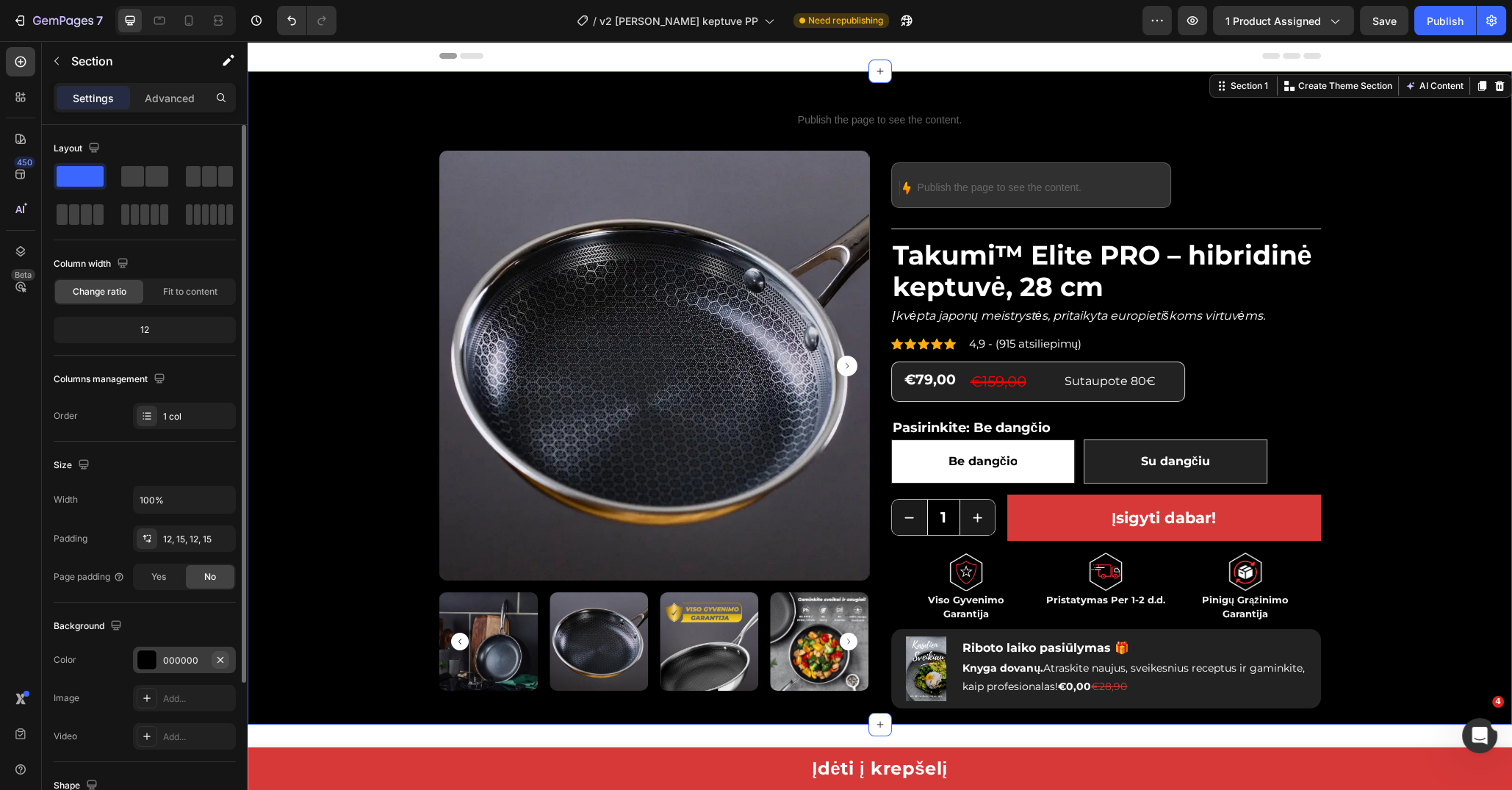
drag, startPoint x: 215, startPoint y: 664, endPoint x: 1231, endPoint y: 19, distance: 1203.4
click at [216, 664] on button "button" at bounding box center [220, 660] width 17 height 17
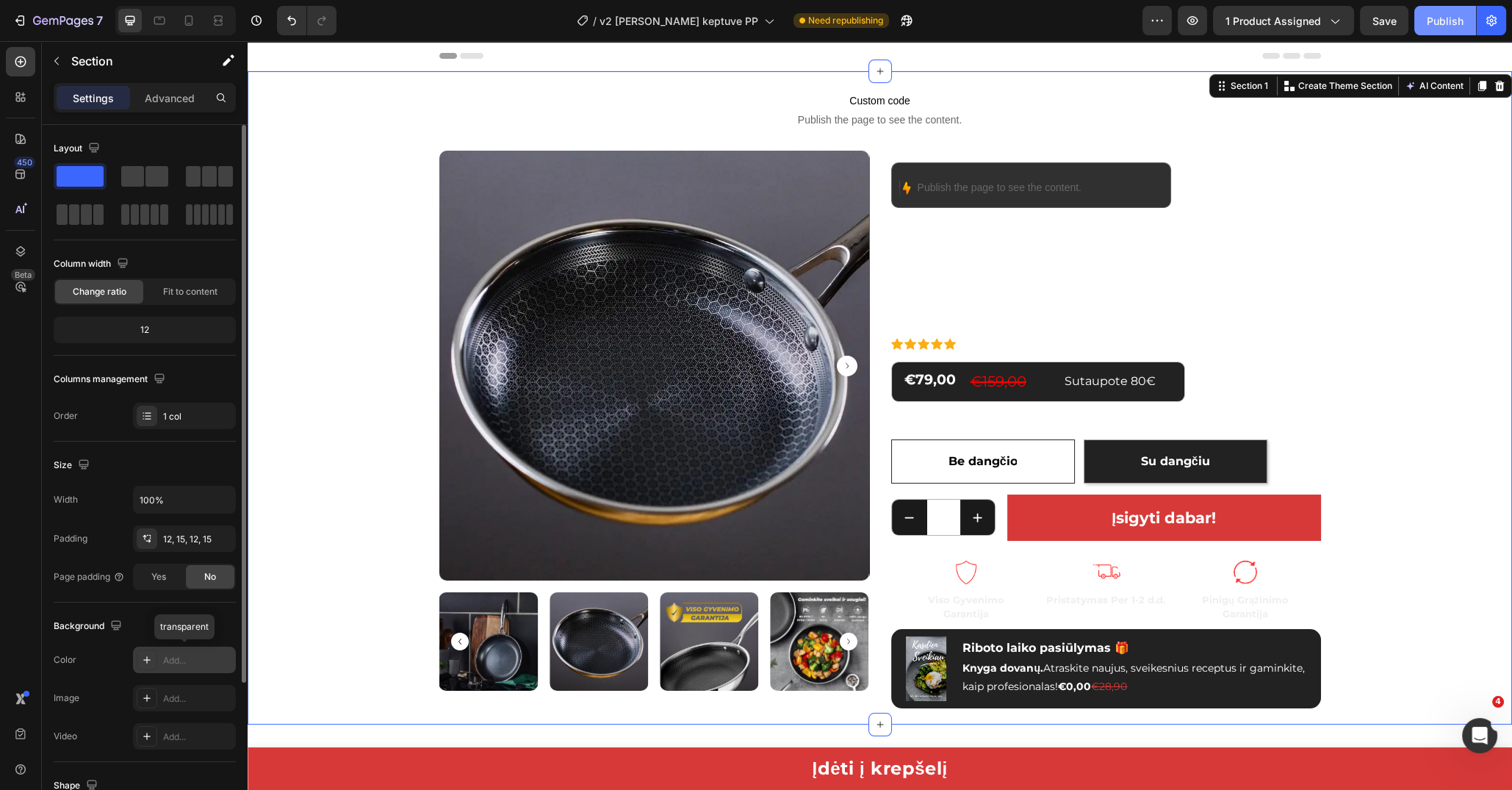
click at [1457, 15] on div "Publish" at bounding box center [1445, 21] width 37 height 16
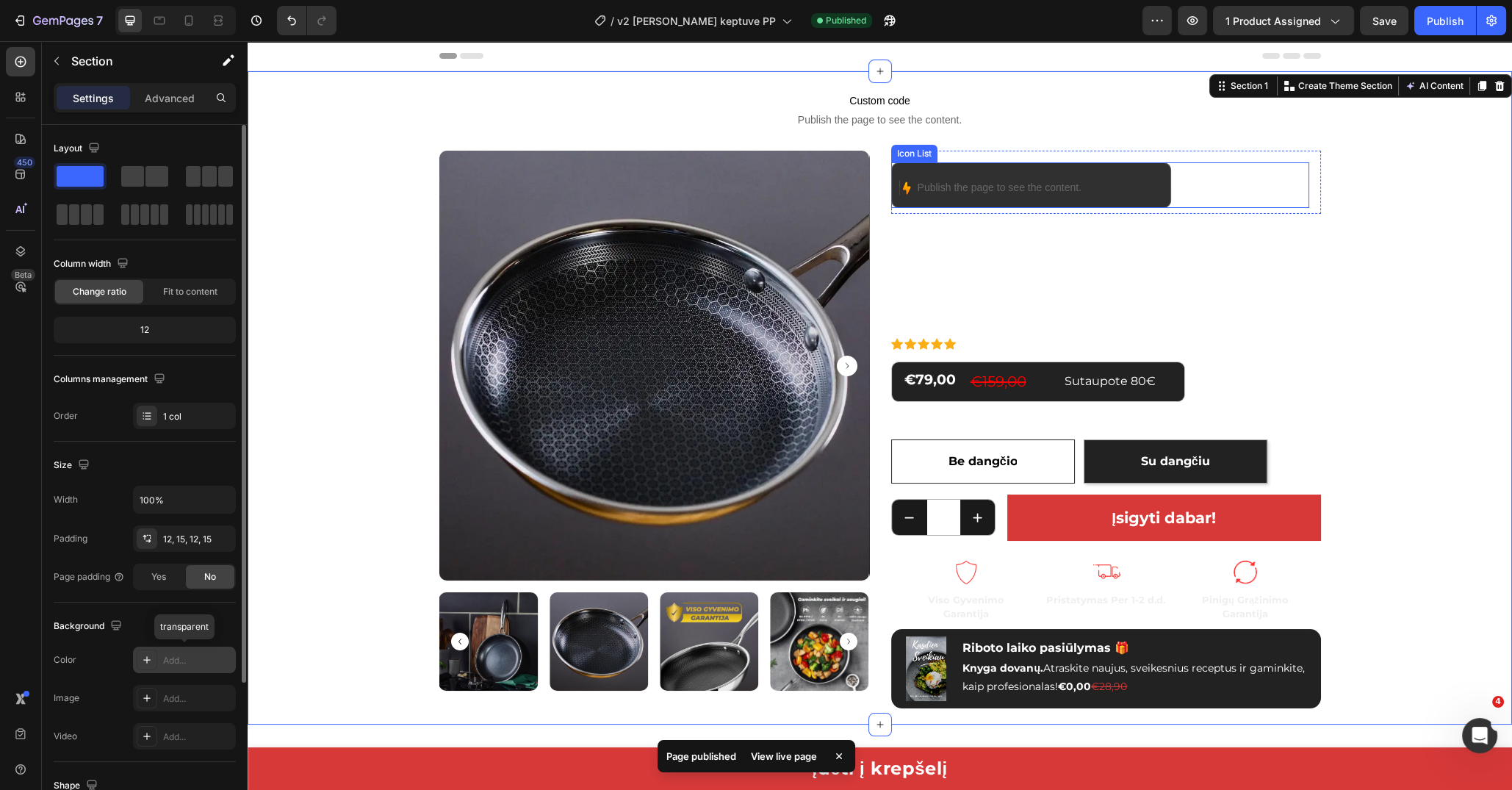
click at [891, 182] on div "Image Publish the page to see the content. Custom Code" at bounding box center [1031, 185] width 280 height 46
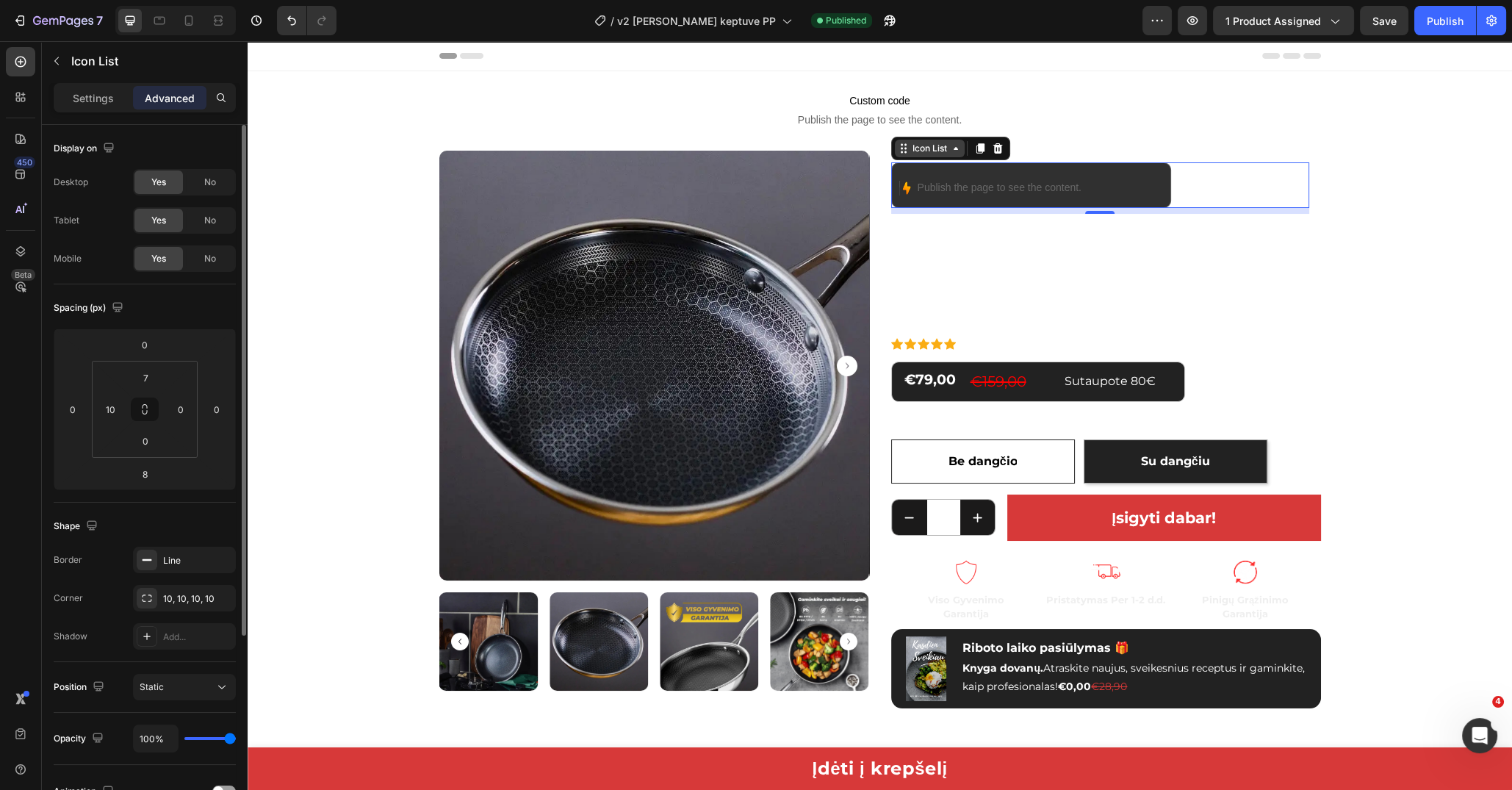
click at [915, 153] on div "Icon List" at bounding box center [929, 148] width 40 height 13
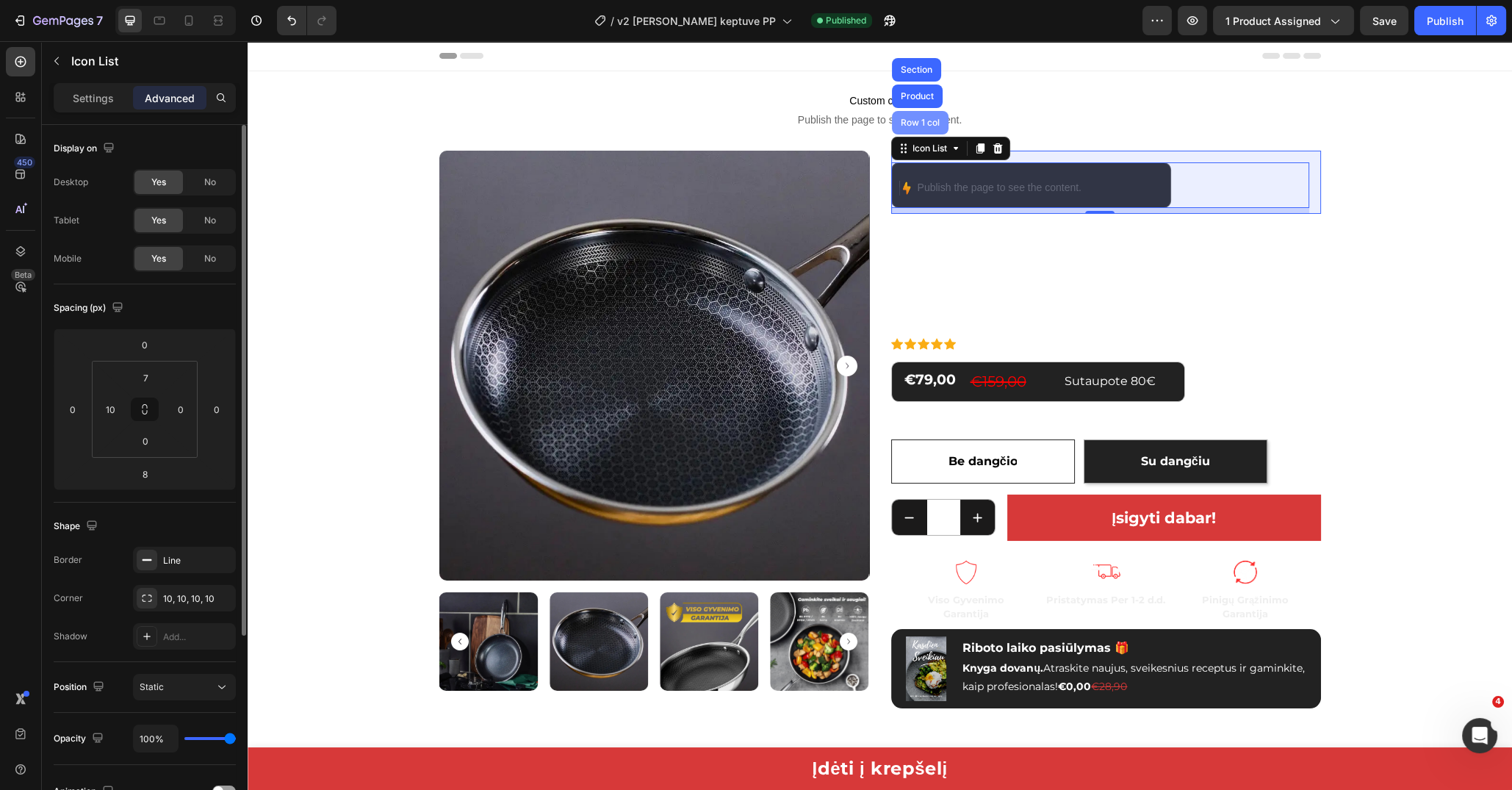
click at [906, 122] on div "Row 1 col" at bounding box center [920, 122] width 45 height 9
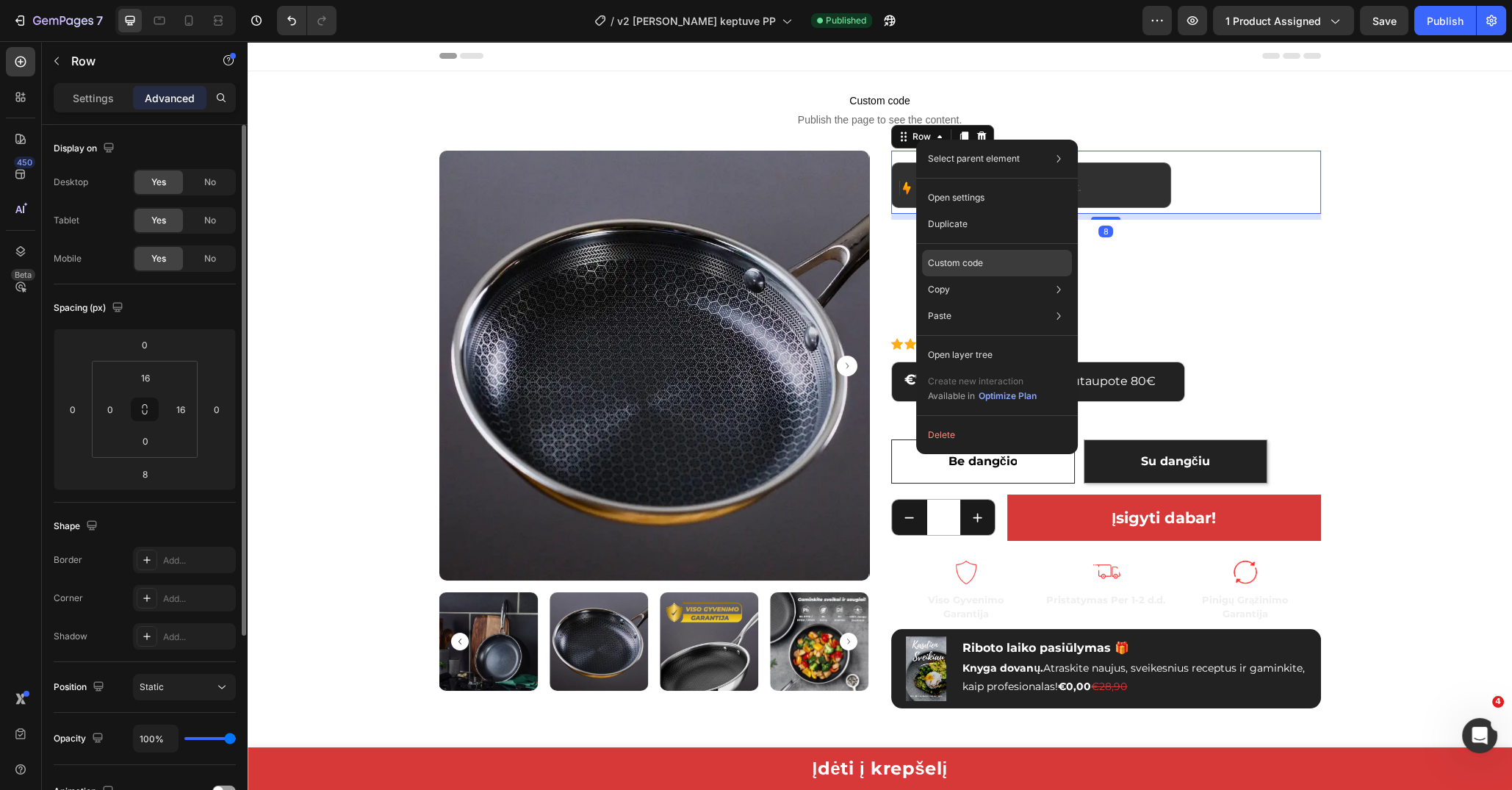
click at [1003, 262] on div "Custom code" at bounding box center [997, 263] width 150 height 27
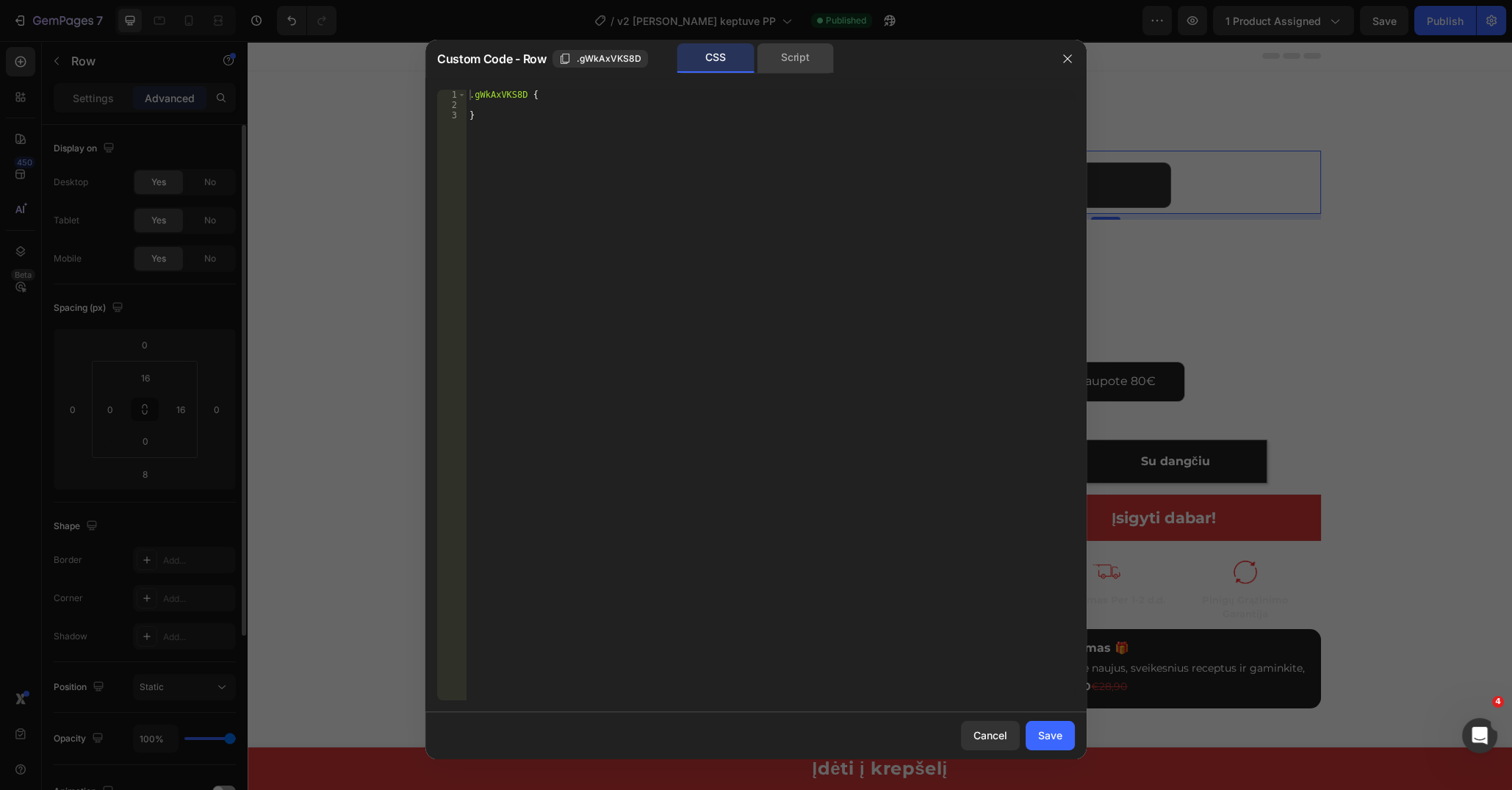
click at [800, 66] on div "Script" at bounding box center [796, 58] width 77 height 29
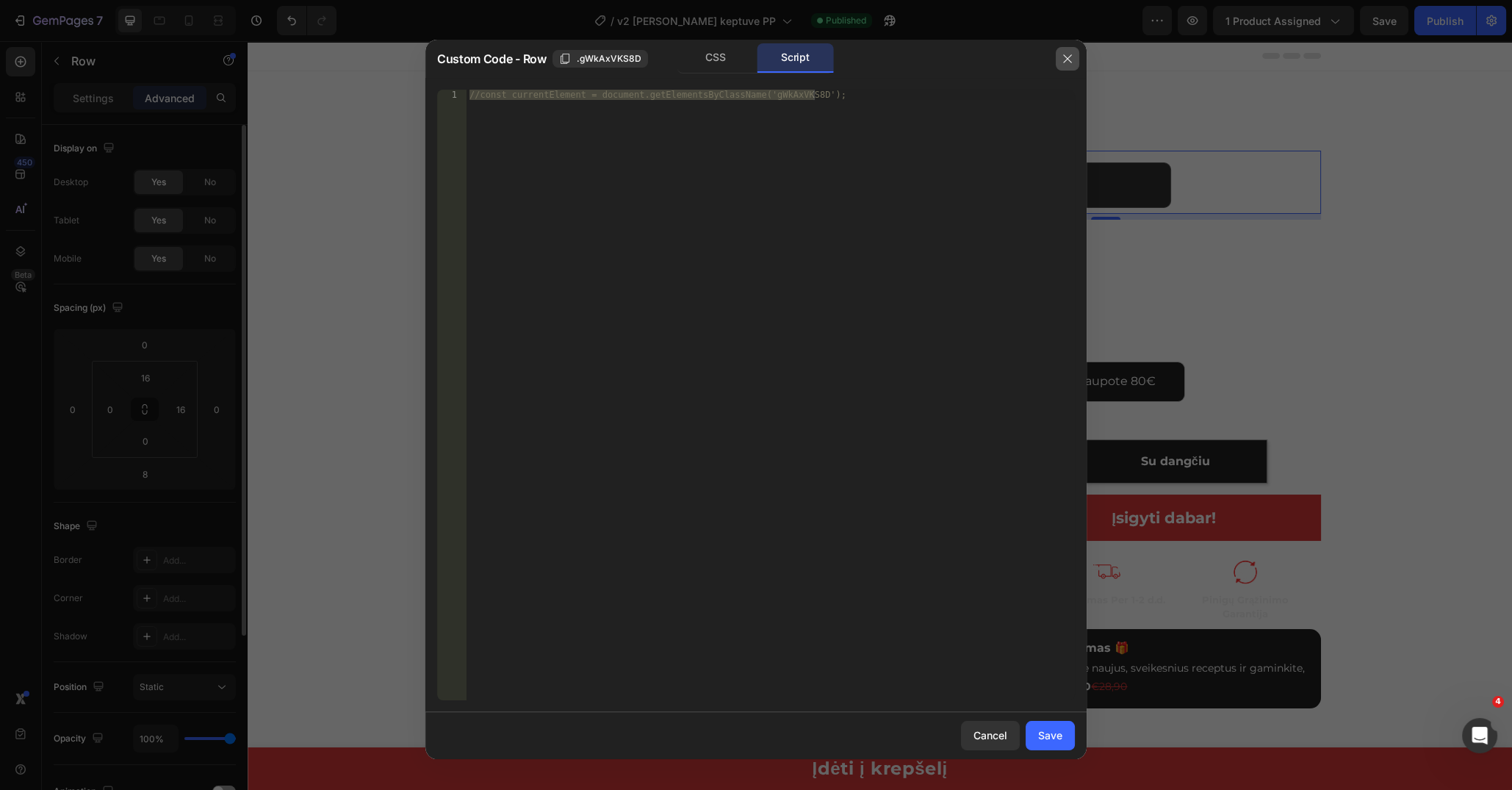
click at [1062, 53] on icon "button" at bounding box center [1067, 58] width 12 height 12
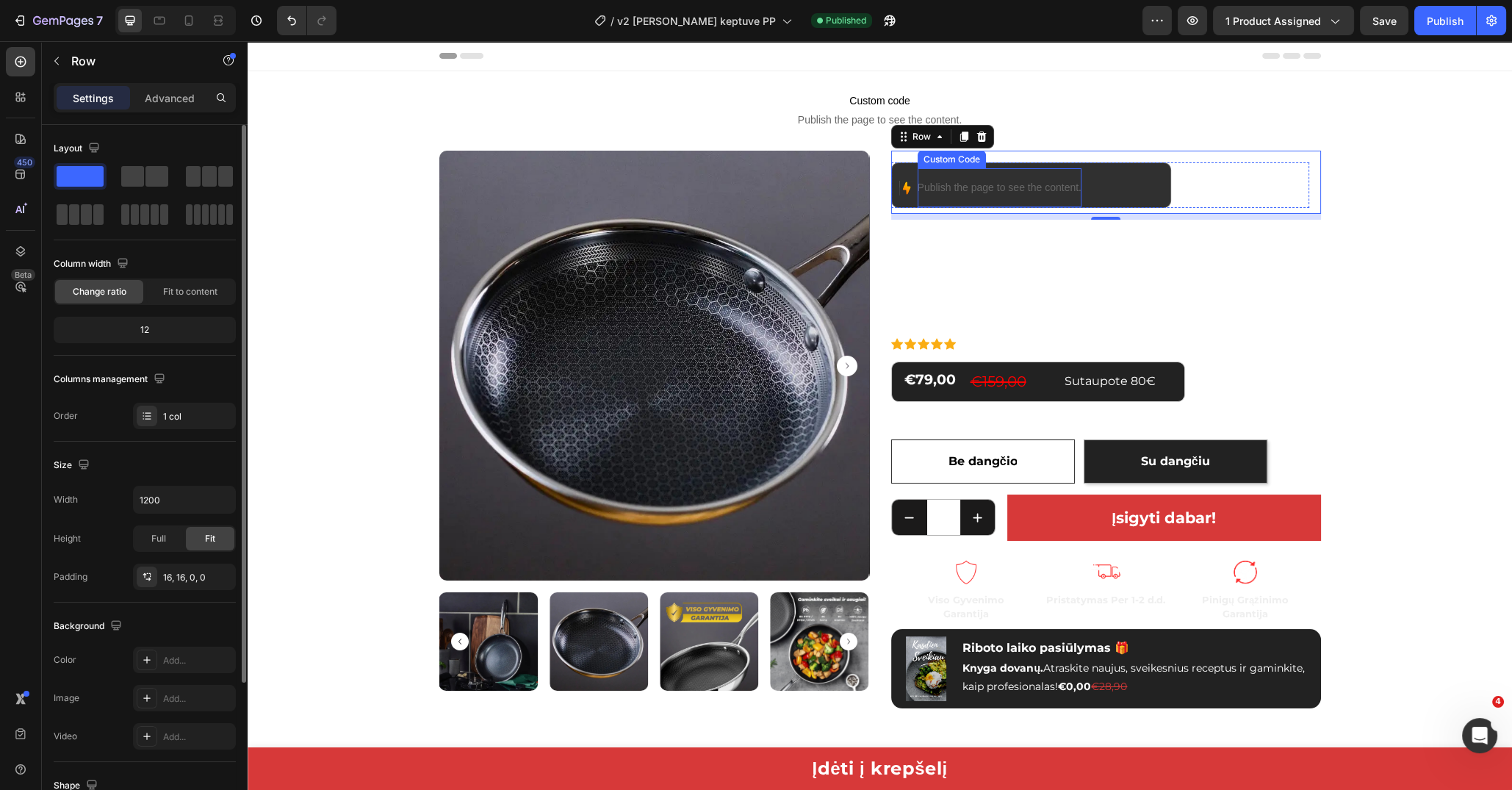
click at [974, 185] on p "Publish the page to see the content." at bounding box center [1000, 188] width 164 height 16
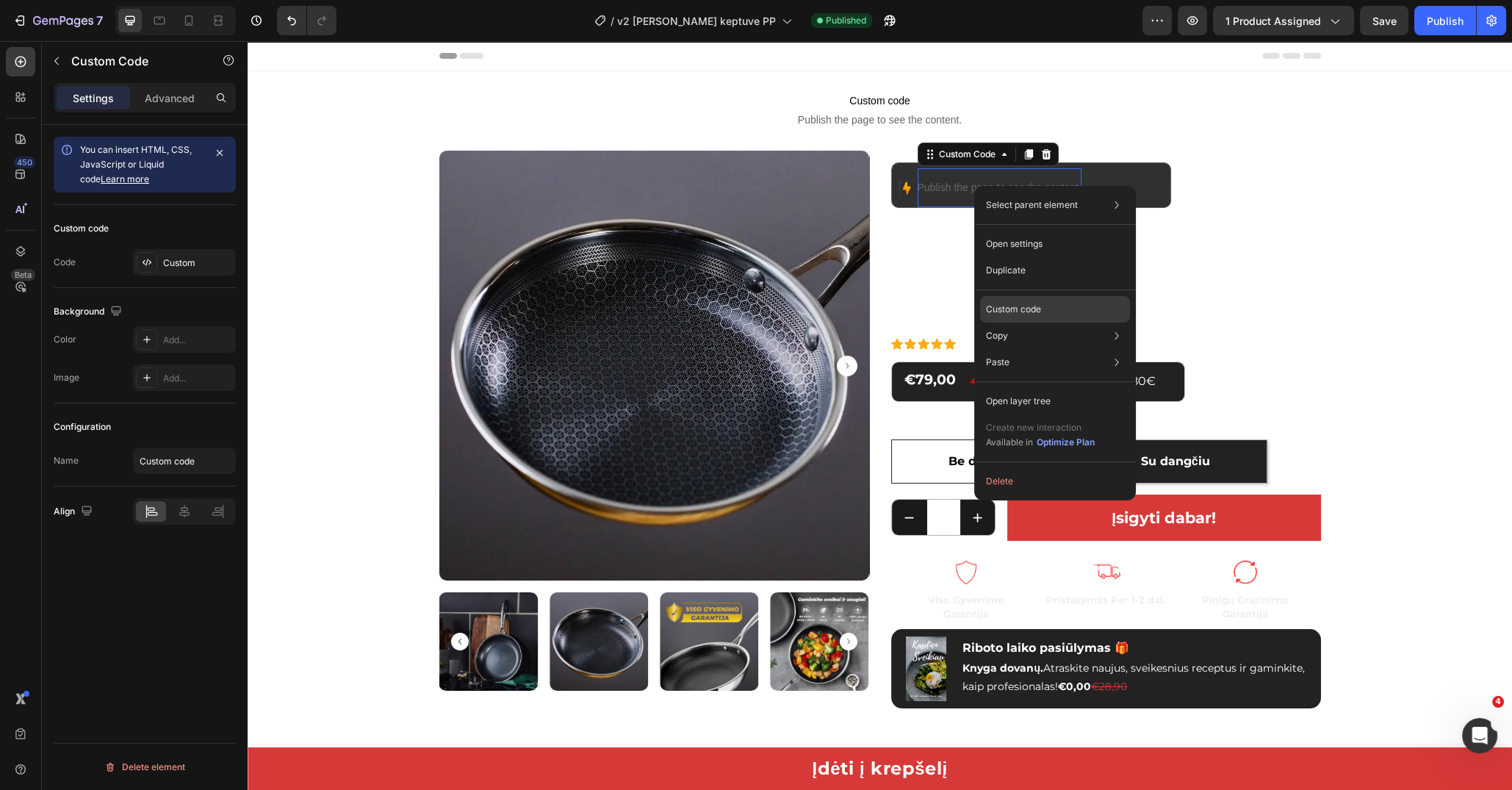
click at [1055, 309] on div "Custom code" at bounding box center [1056, 309] width 150 height 27
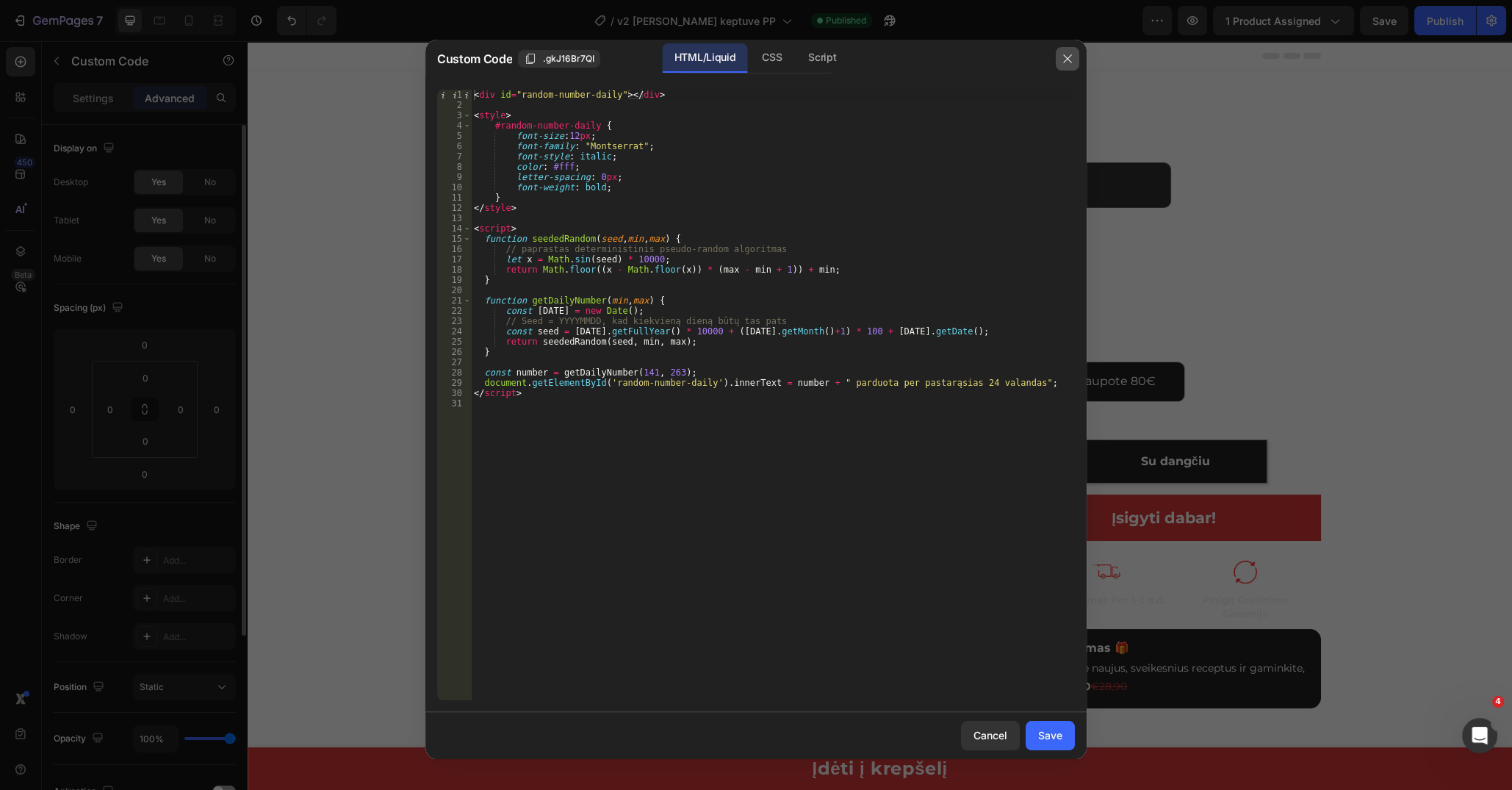
click at [1060, 64] on button "button" at bounding box center [1067, 59] width 24 height 24
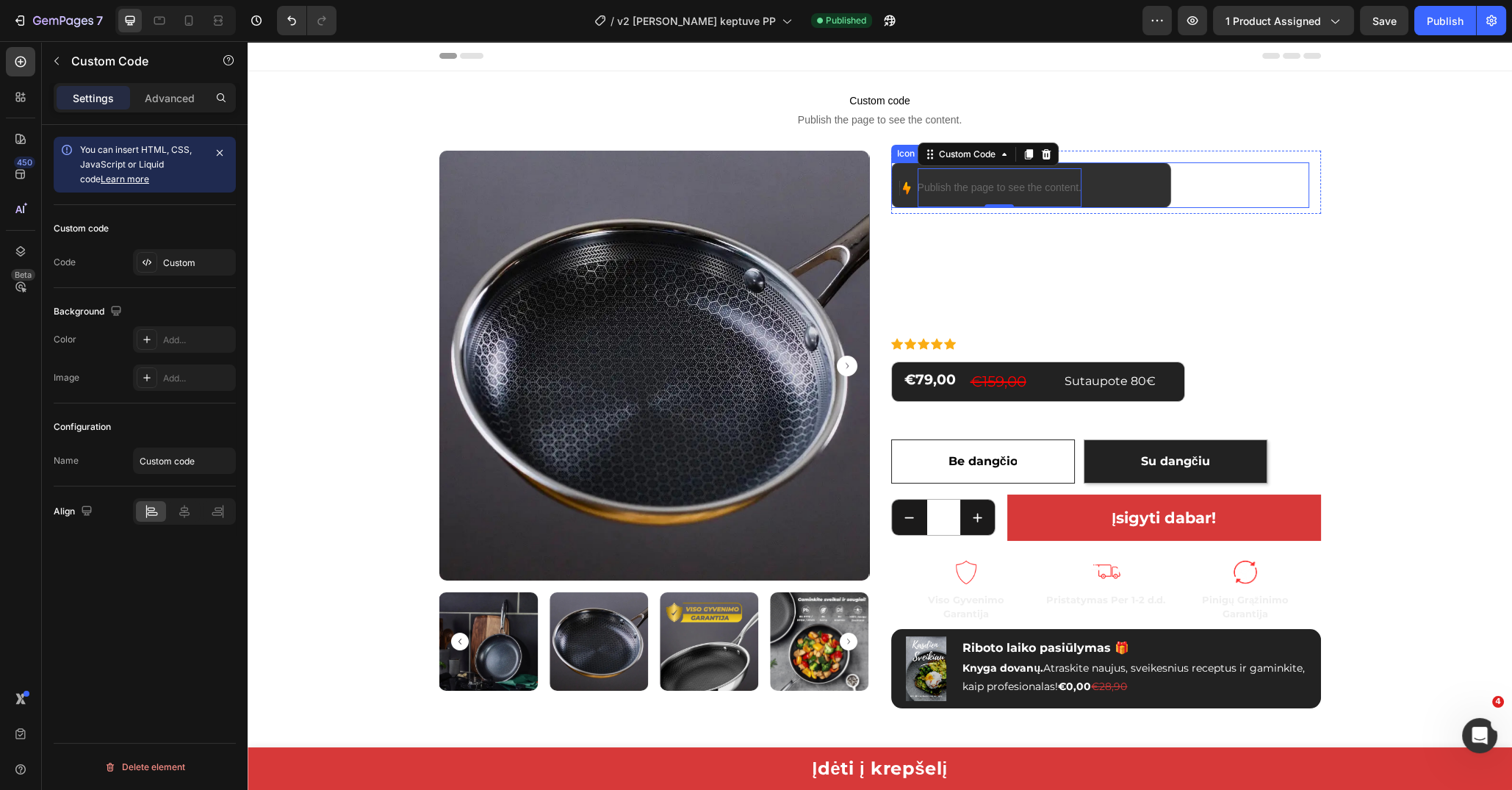
click at [1105, 180] on div "Image Publish the page to see the content. Custom Code 0" at bounding box center [1031, 185] width 280 height 46
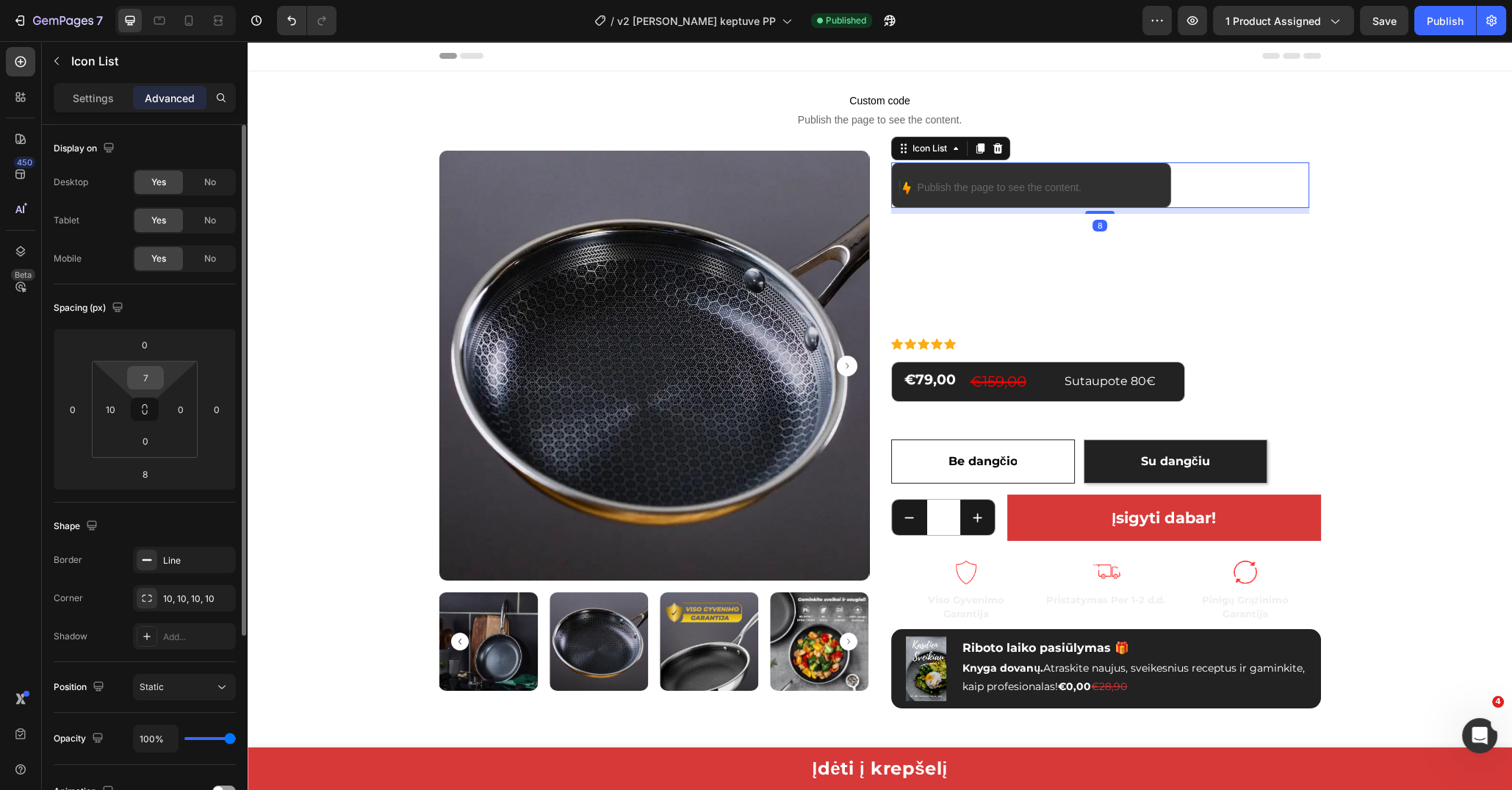
drag, startPoint x: 142, startPoint y: 378, endPoint x: 158, endPoint y: 378, distance: 16.0
click at [143, 378] on input "7" at bounding box center [145, 377] width 29 height 22
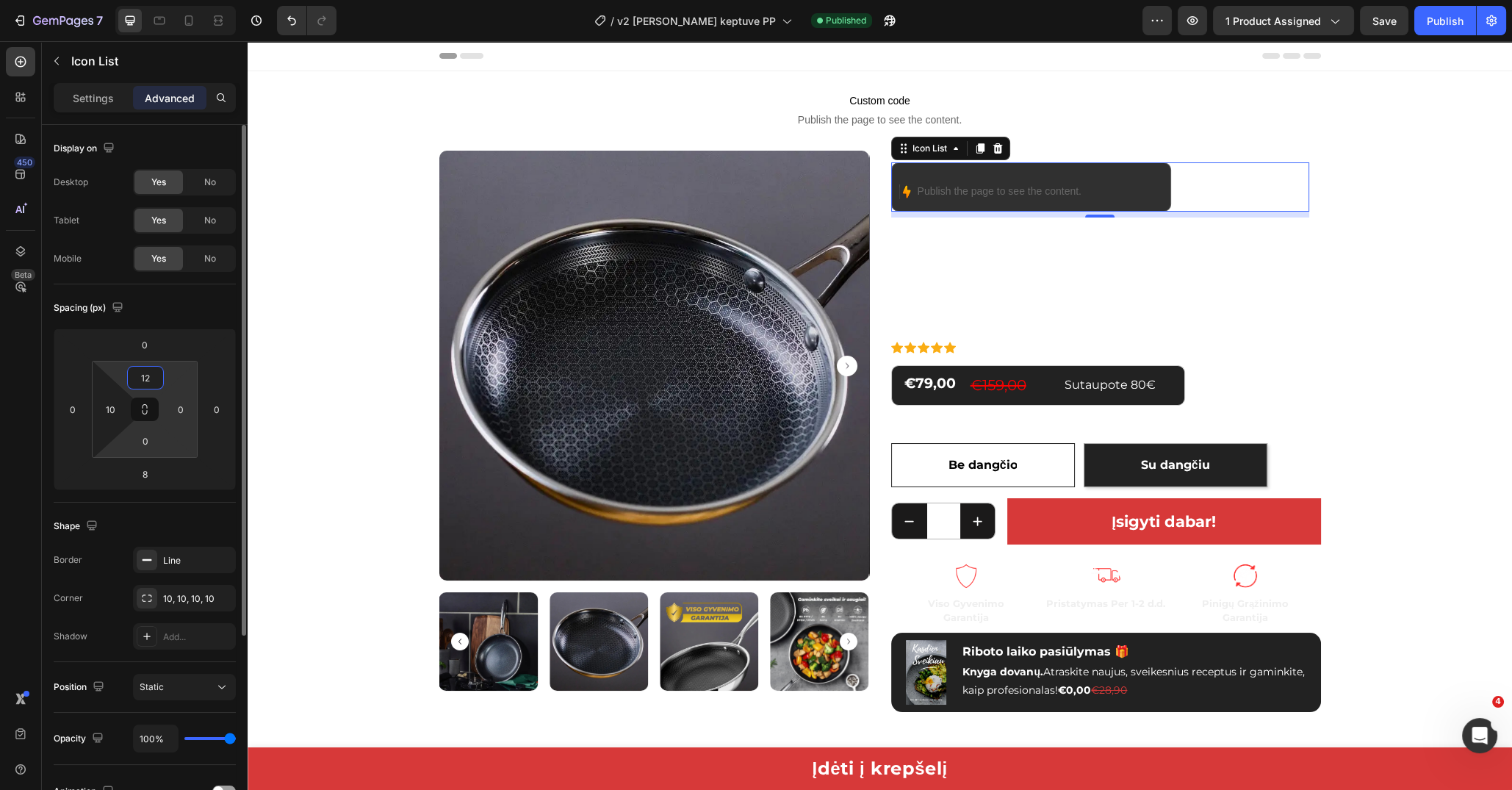
type input "12"
click at [144, 439] on input "0" at bounding box center [145, 440] width 29 height 22
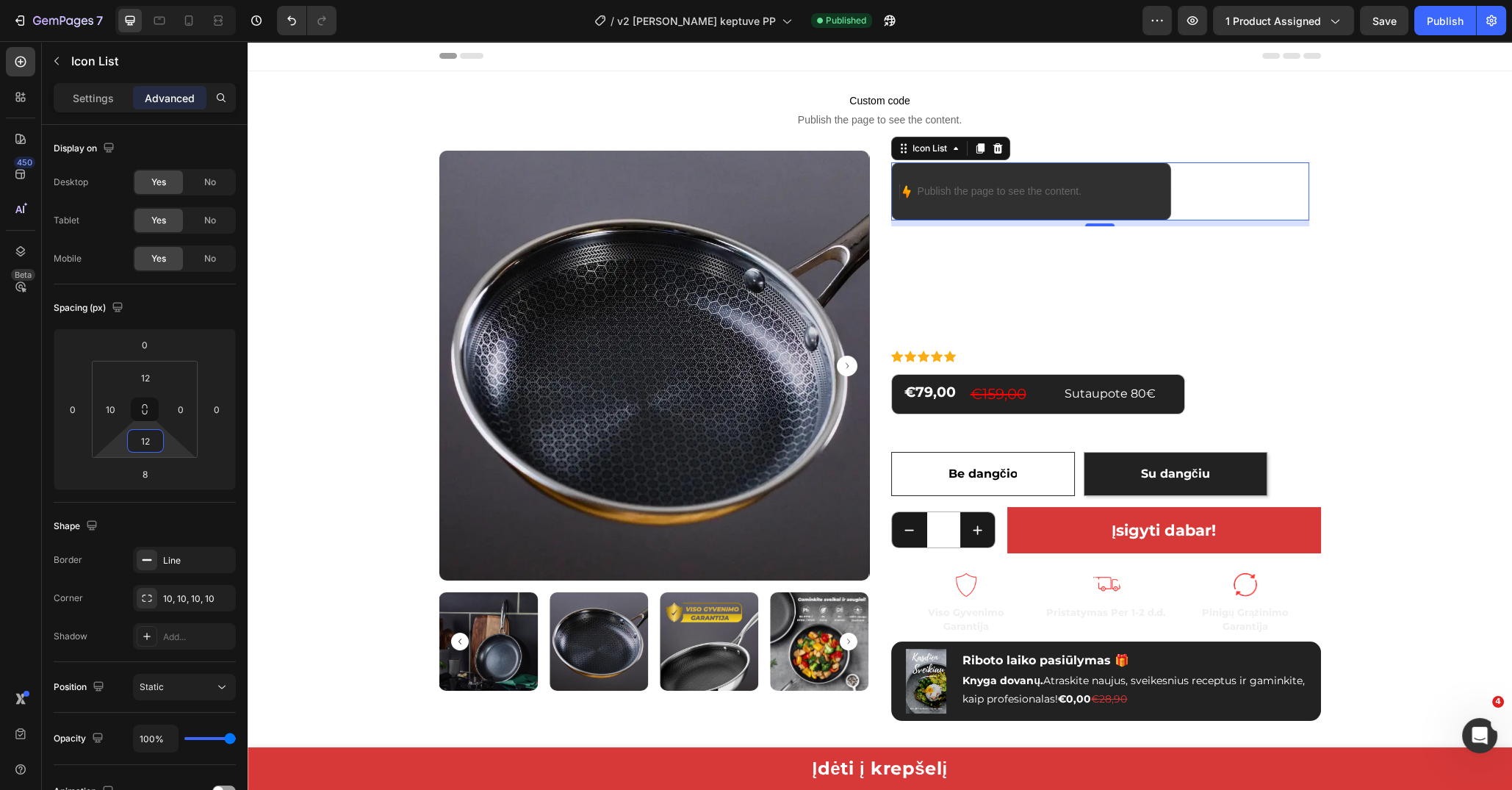
click at [1449, 35] on button "Publish" at bounding box center [1446, 20] width 62 height 29
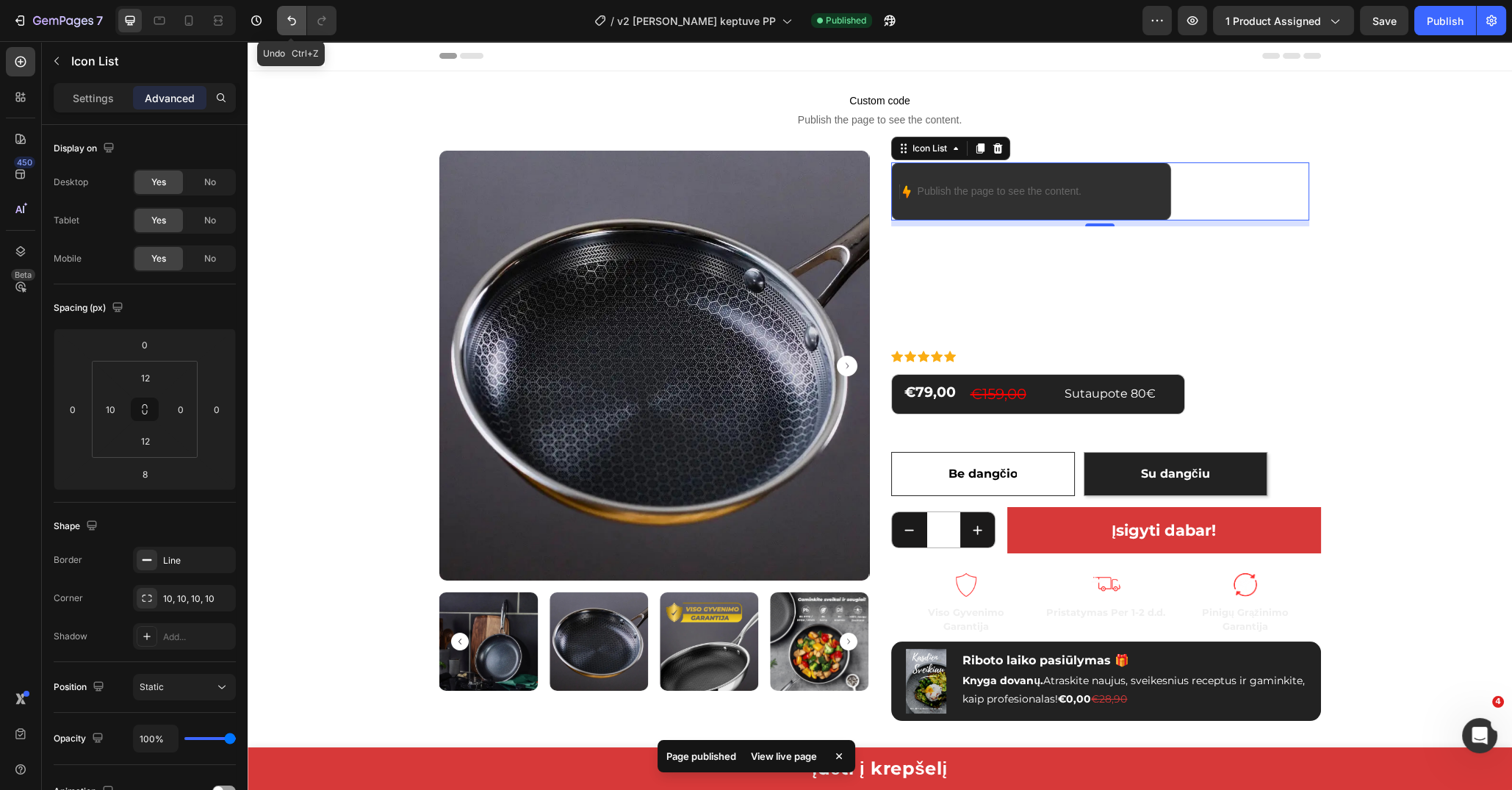
click at [288, 19] on icon "Undo/Redo" at bounding box center [291, 21] width 9 height 9
type input "0"
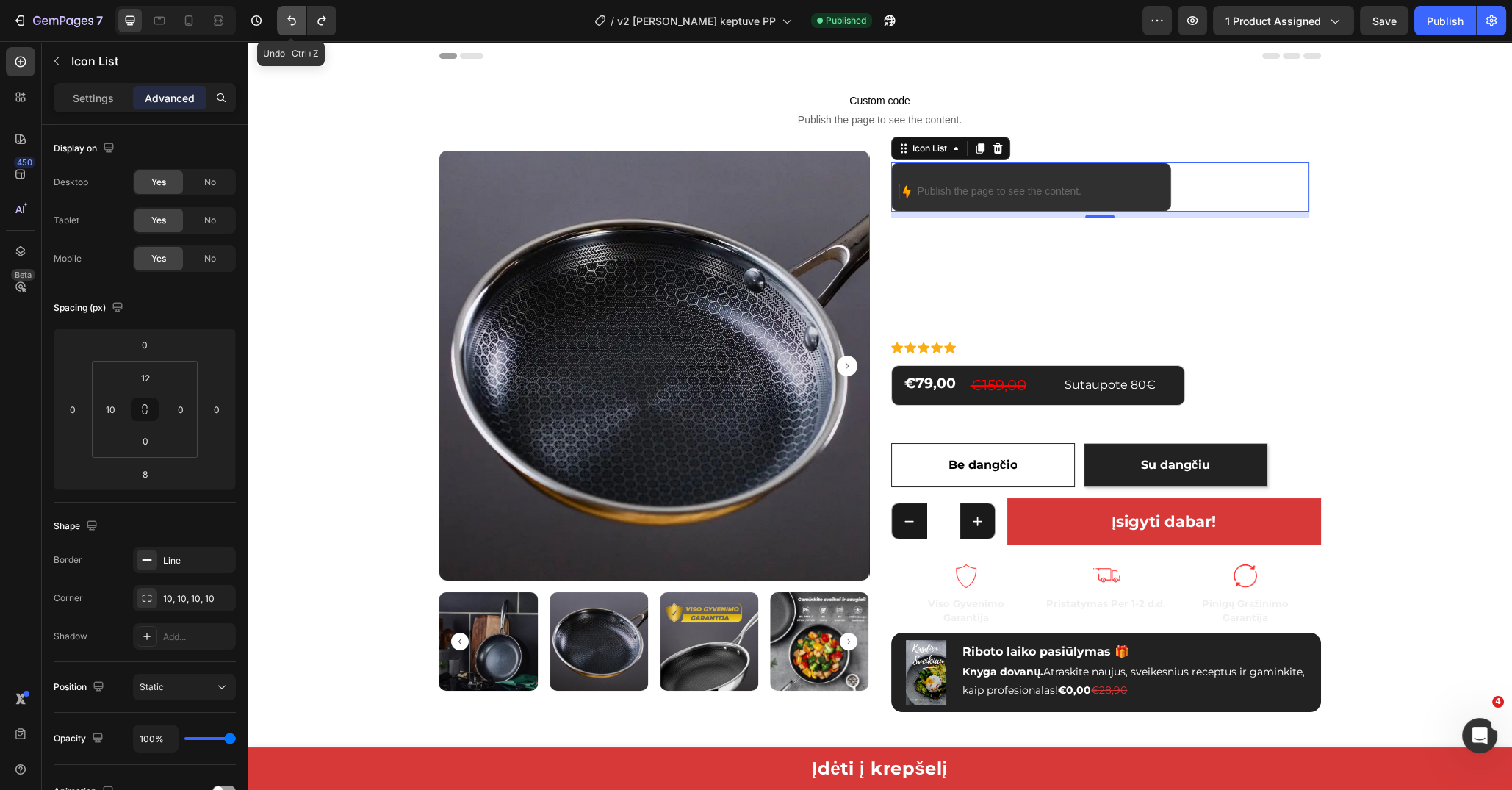
click at [288, 19] on icon "Undo/Redo" at bounding box center [291, 21] width 9 height 9
type input "7"
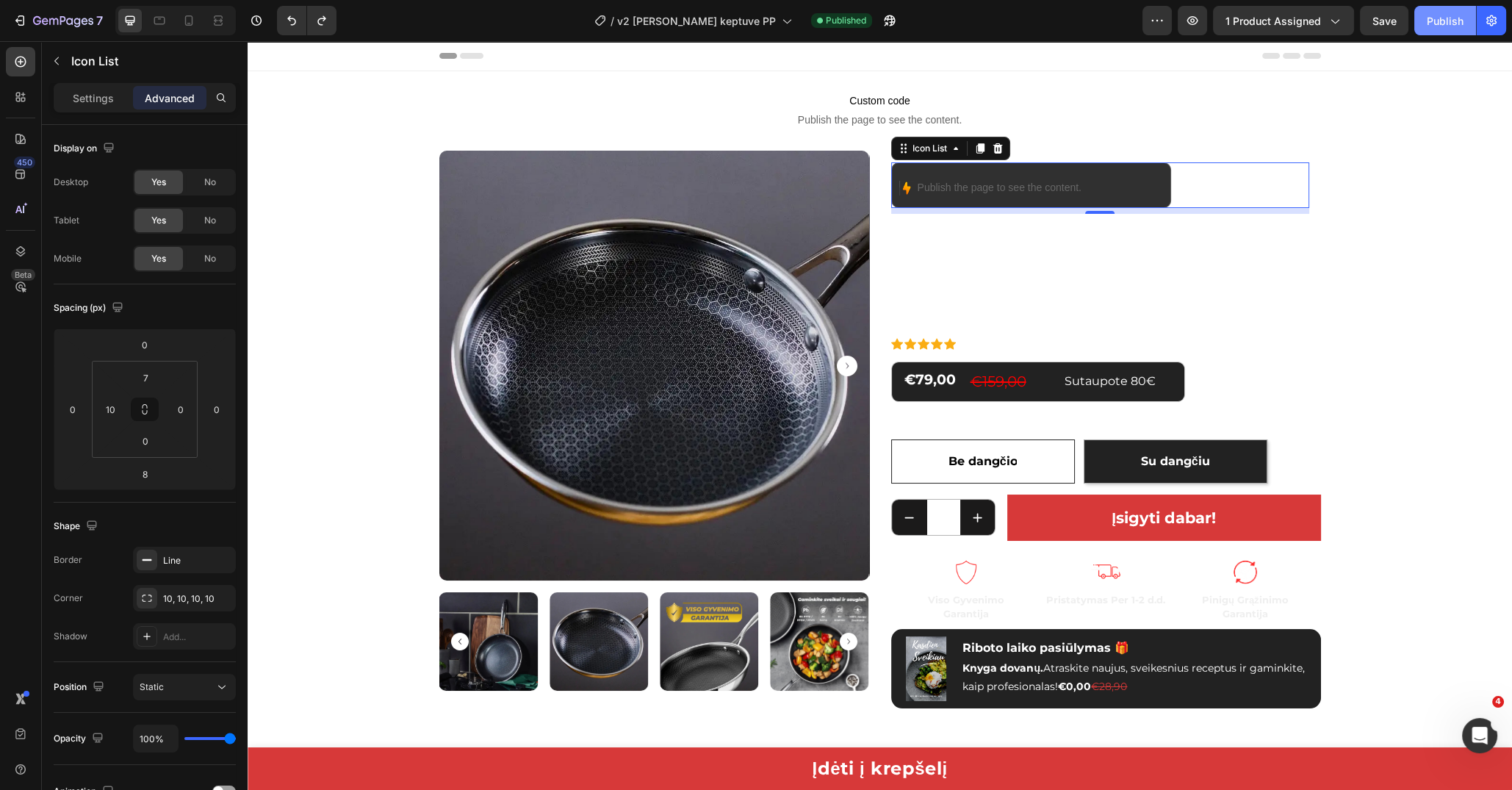
click at [1431, 31] on button "Publish" at bounding box center [1446, 20] width 62 height 29
click at [288, 21] on icon "Undo/Redo" at bounding box center [291, 21] width 15 height 15
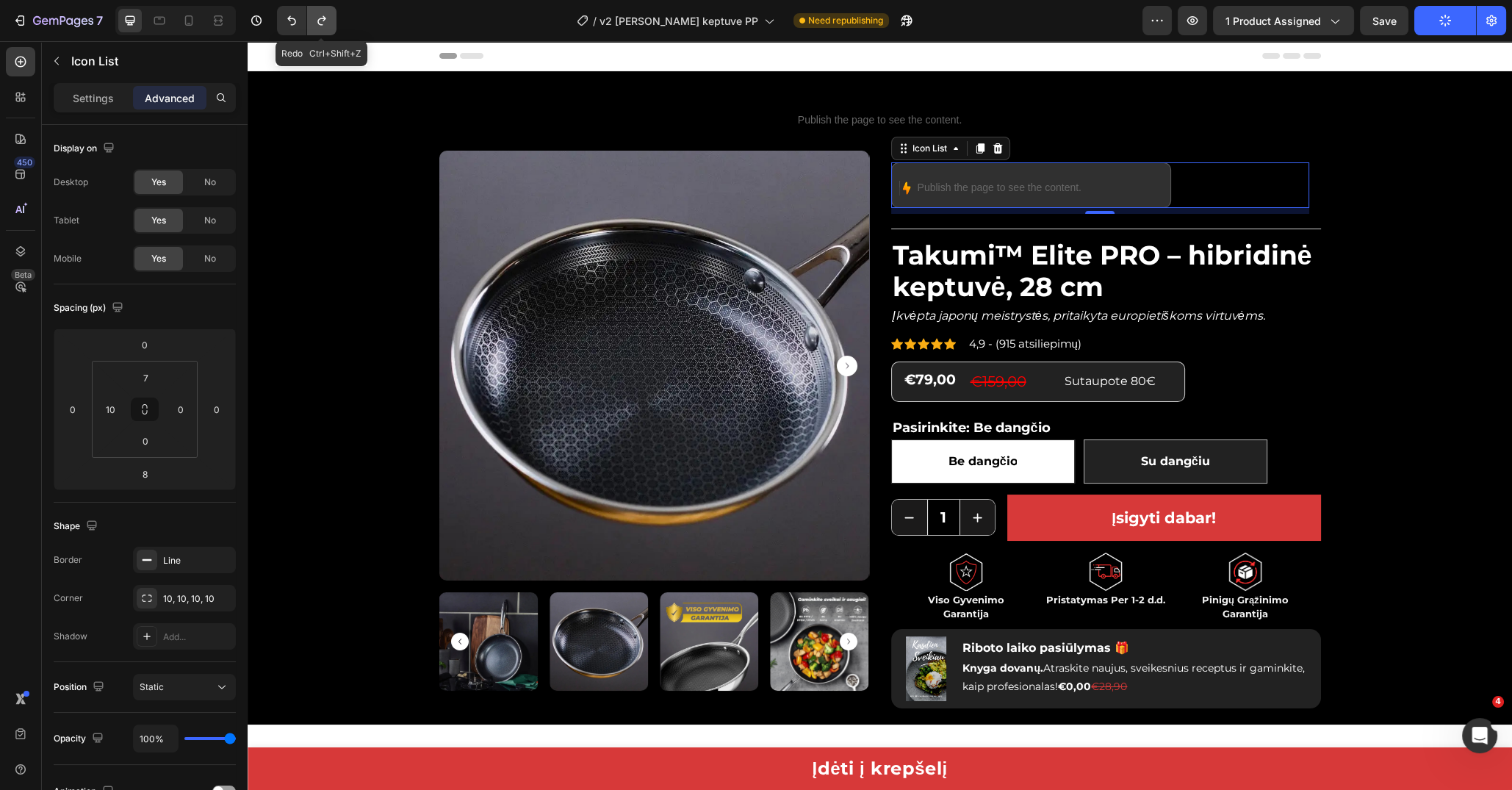
click at [328, 28] on icon "Undo/Redo" at bounding box center [321, 21] width 15 height 15
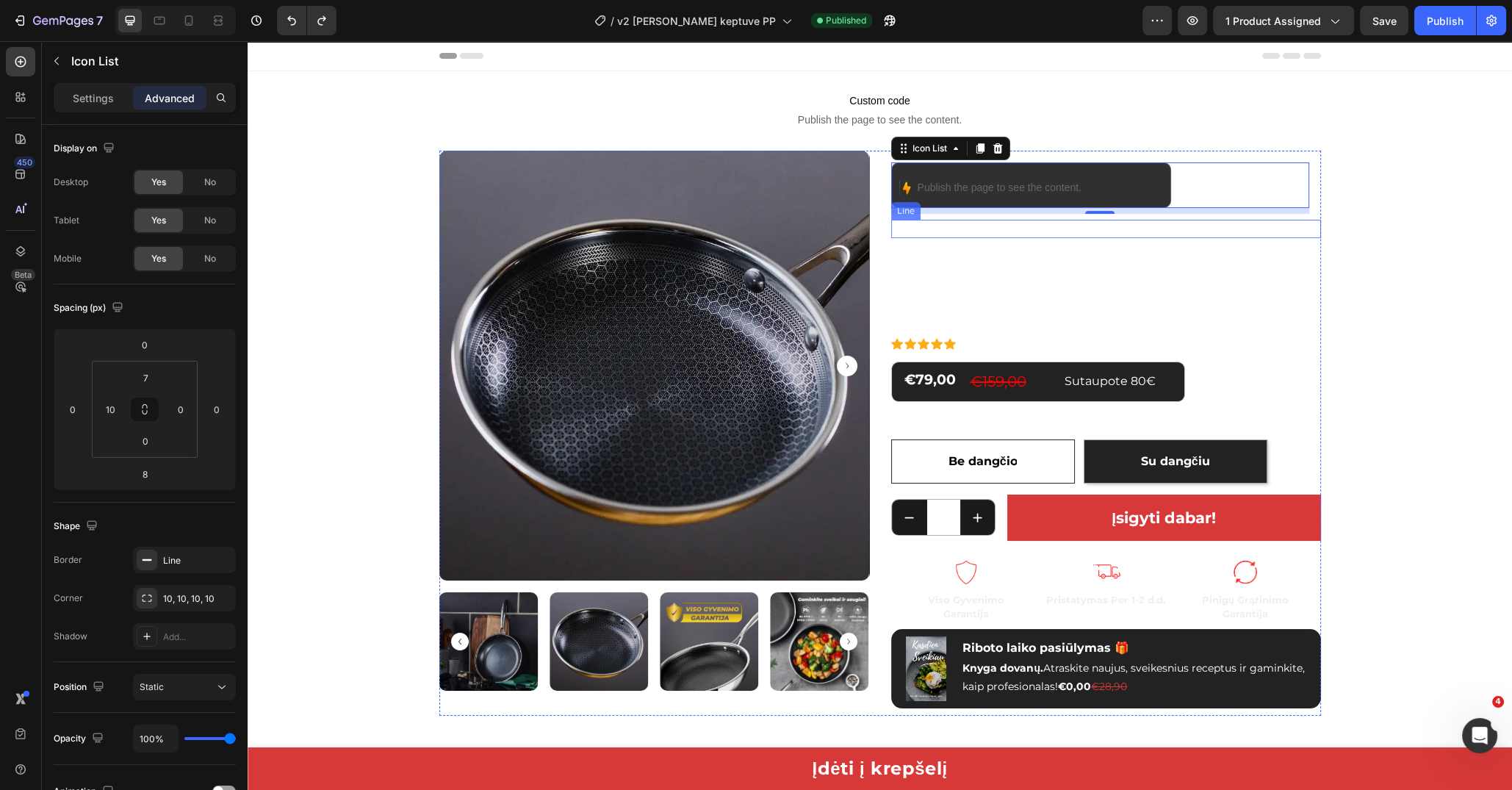
click at [1004, 224] on div "Title Line" at bounding box center [1106, 228] width 430 height 18
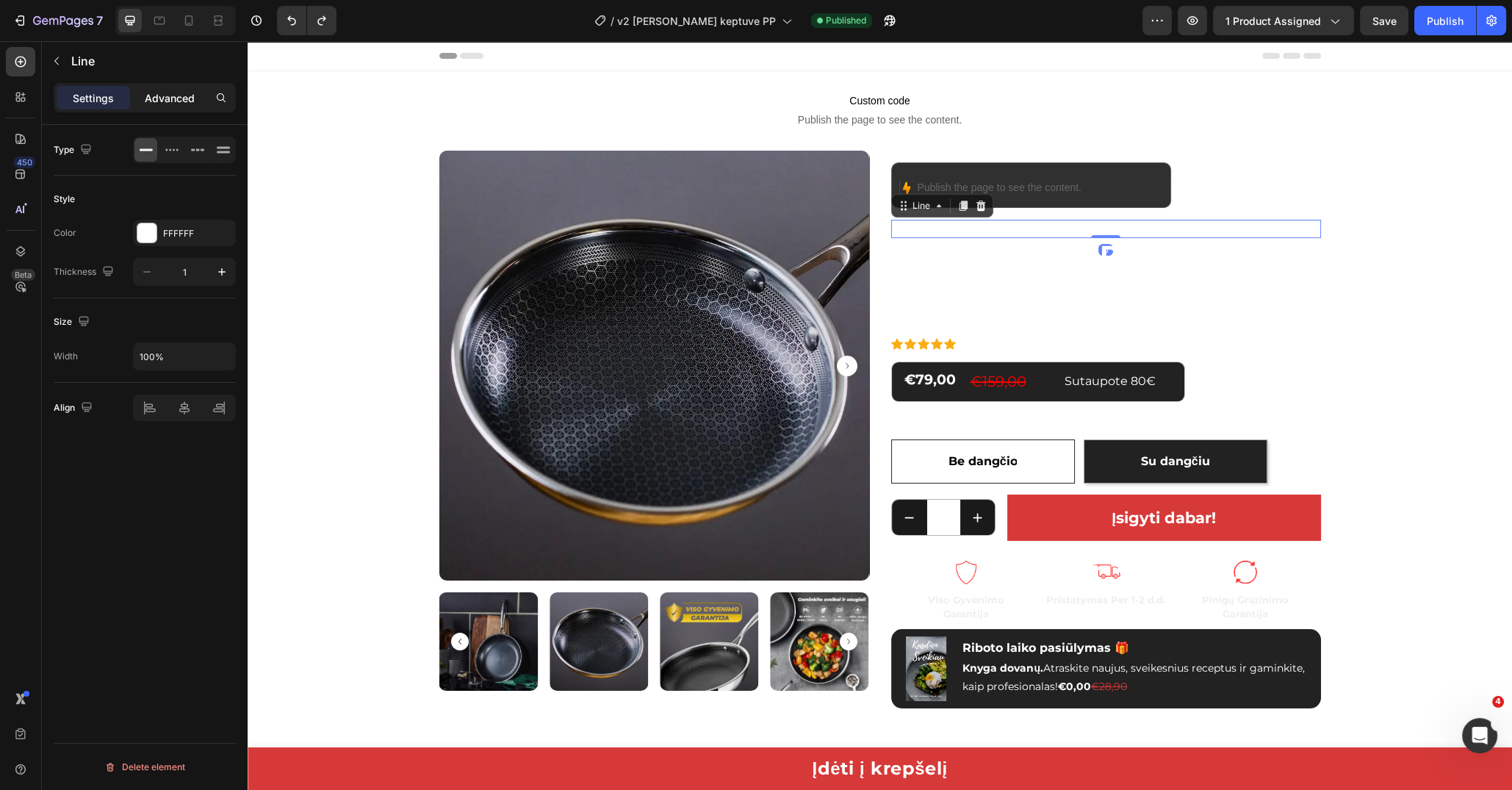
click at [174, 107] on div "Advanced" at bounding box center [169, 98] width 73 height 24
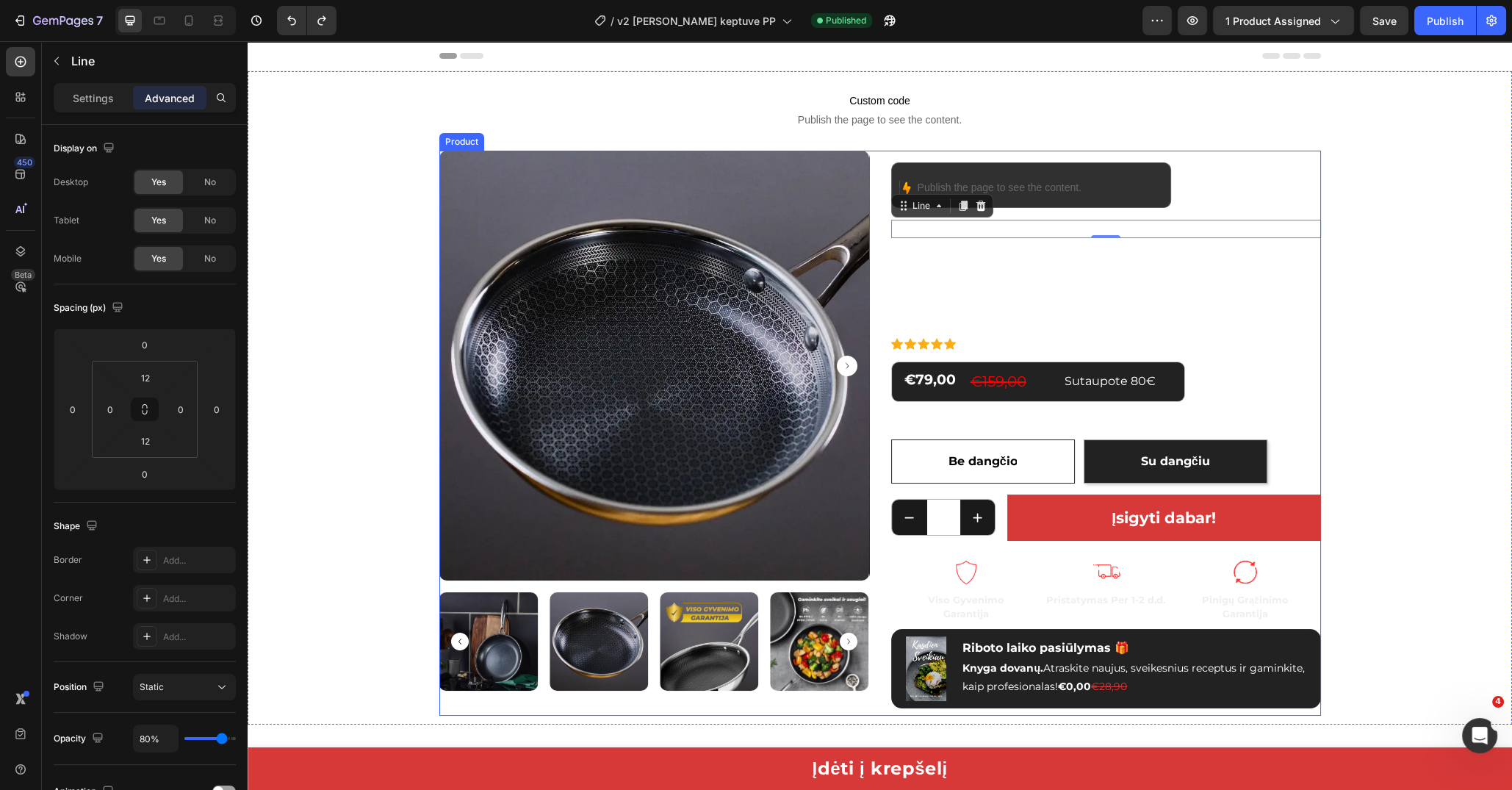
click at [1064, 214] on div "Image Publish the page to see the content. Custom Code Icon List Row Title Line…" at bounding box center [1106, 433] width 430 height 565
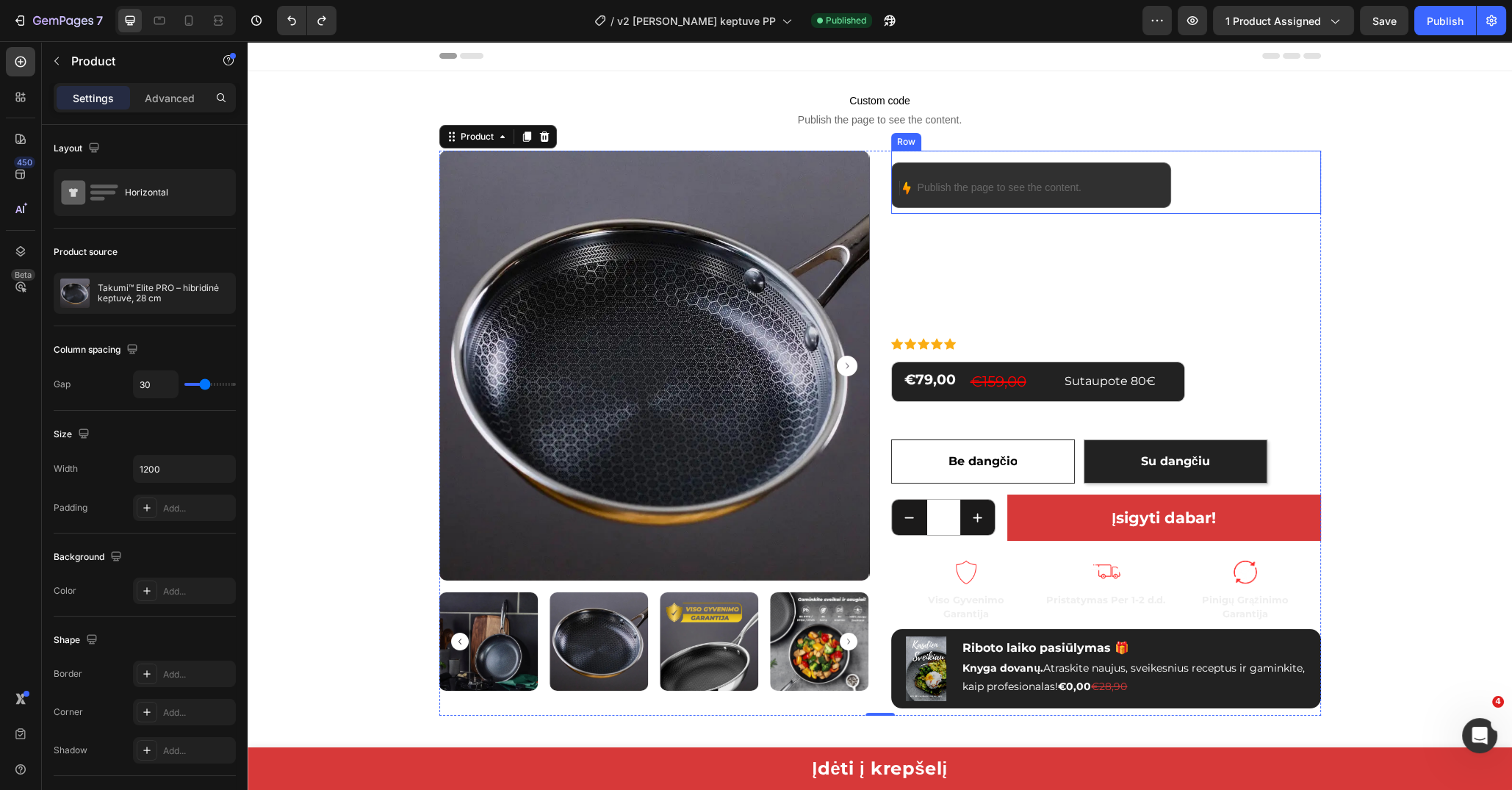
click at [1146, 207] on div "Image Publish the page to see the content. Custom Code" at bounding box center [1031, 185] width 280 height 46
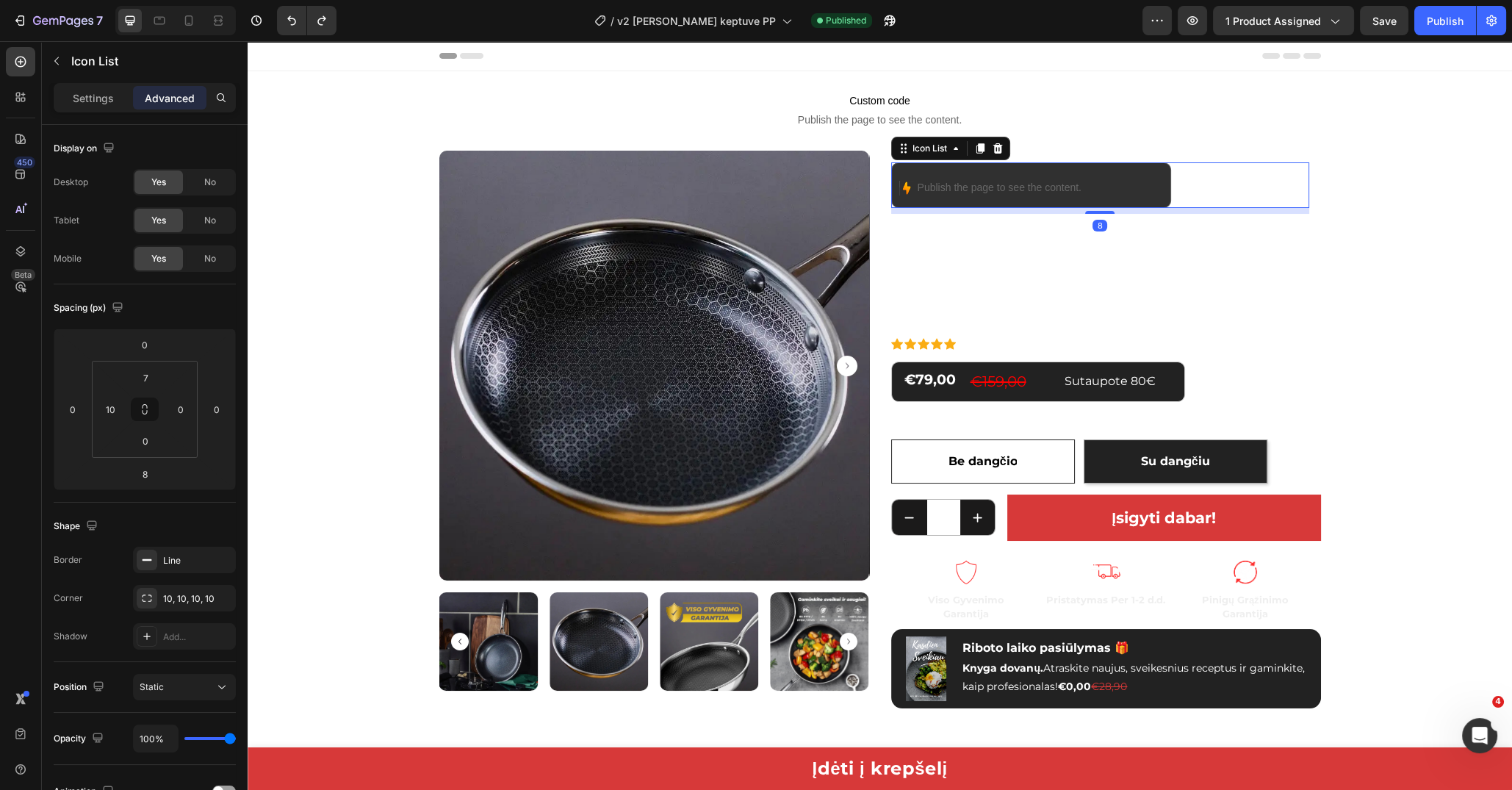
click at [1269, 213] on div "Image Publish the page to see the content. Custom Code Icon List 8 Row Title Li…" at bounding box center [1106, 433] width 430 height 565
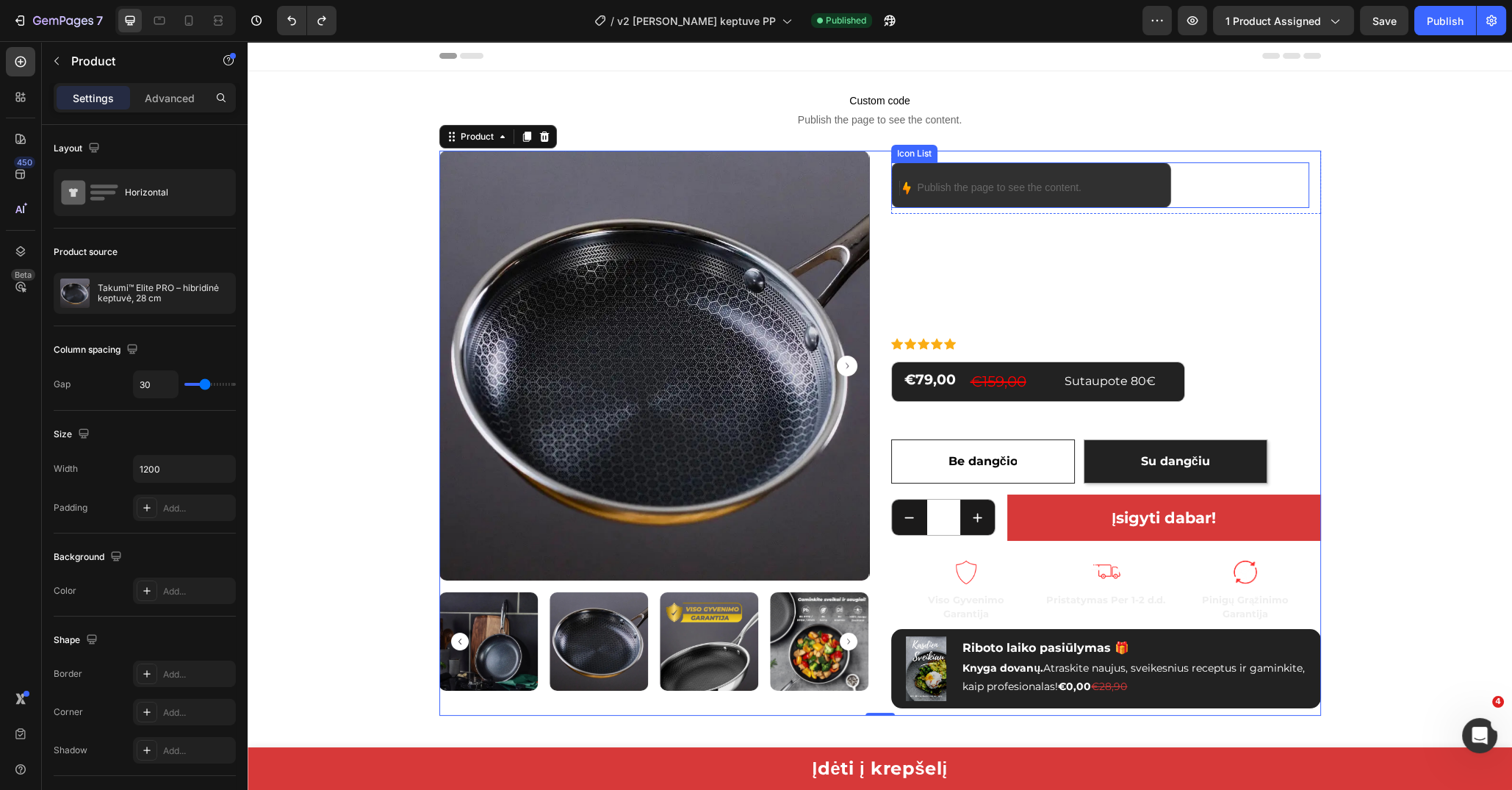
click at [1262, 206] on div "Image Publish the page to see the content. Custom Code" at bounding box center [1101, 185] width 418 height 46
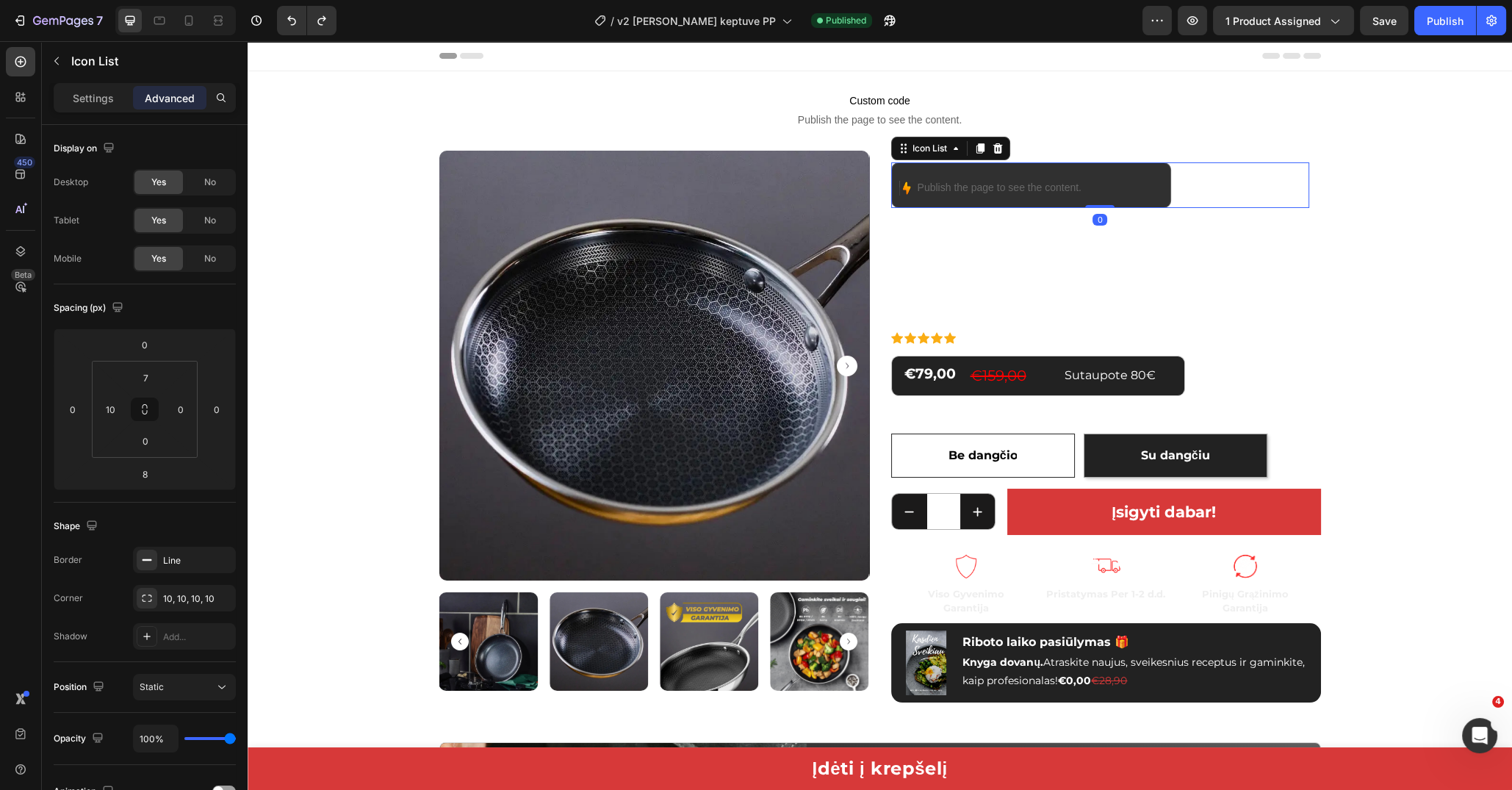
drag, startPoint x: 1101, startPoint y: 211, endPoint x: 1387, endPoint y: 59, distance: 323.9
click at [1101, 187] on div "Image Publish the page to see the content. Custom Code Icon List 0" at bounding box center [1101, 185] width 418 height 46
type input "0"
click at [1413, 39] on div "7 Version history / v2 Takumi keptuve PP Published Preview 1 product assigned S…" at bounding box center [756, 21] width 1512 height 42
click at [1427, 30] on button "Publish" at bounding box center [1446, 20] width 62 height 29
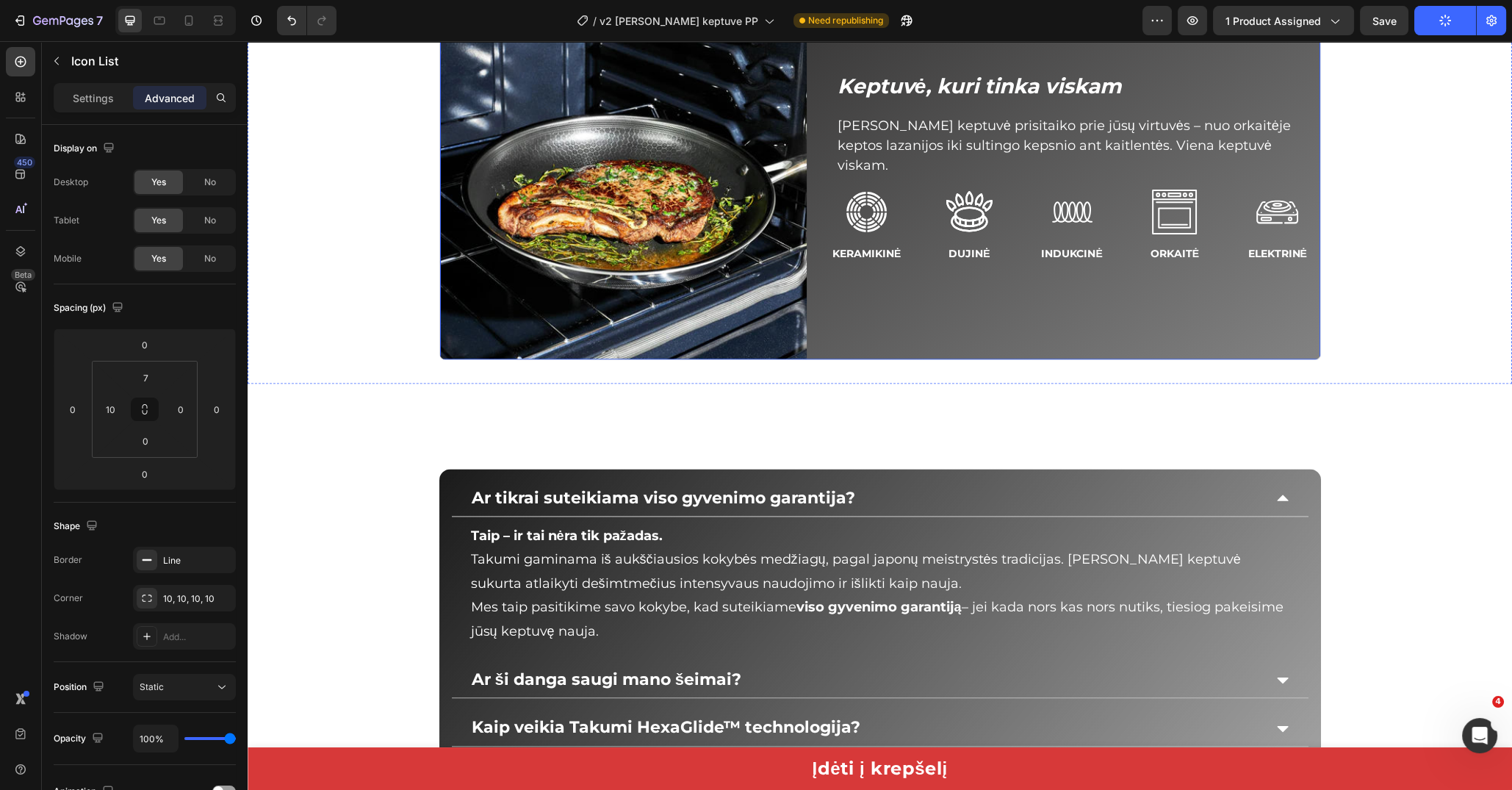
scroll to position [3581, 0]
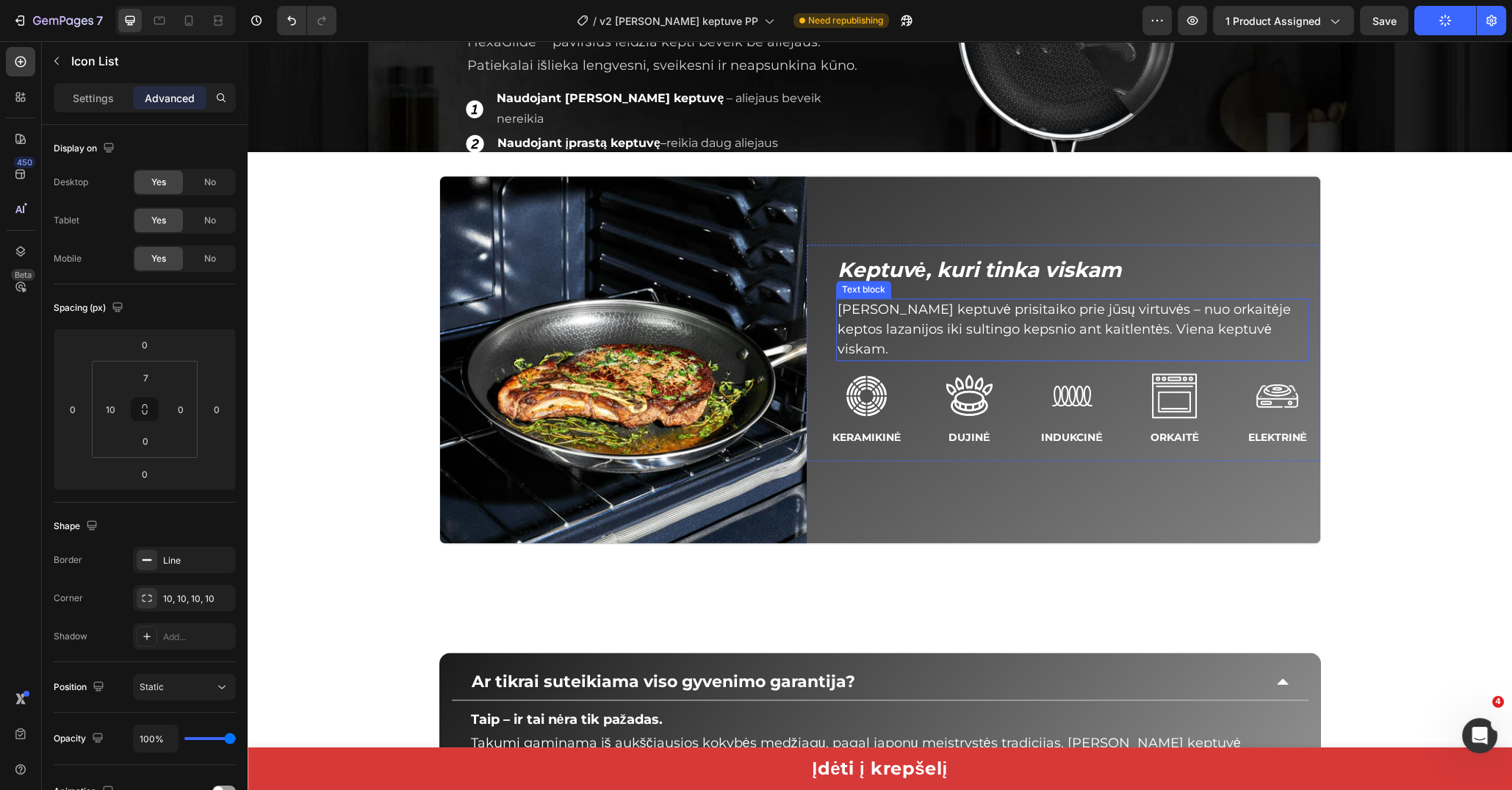
click at [1025, 343] on p "Takumi keptuvė prisitaiko prie jūsų virtuvės – nuo orkaitėje keptos lazanijos i…" at bounding box center [1072, 329] width 470 height 59
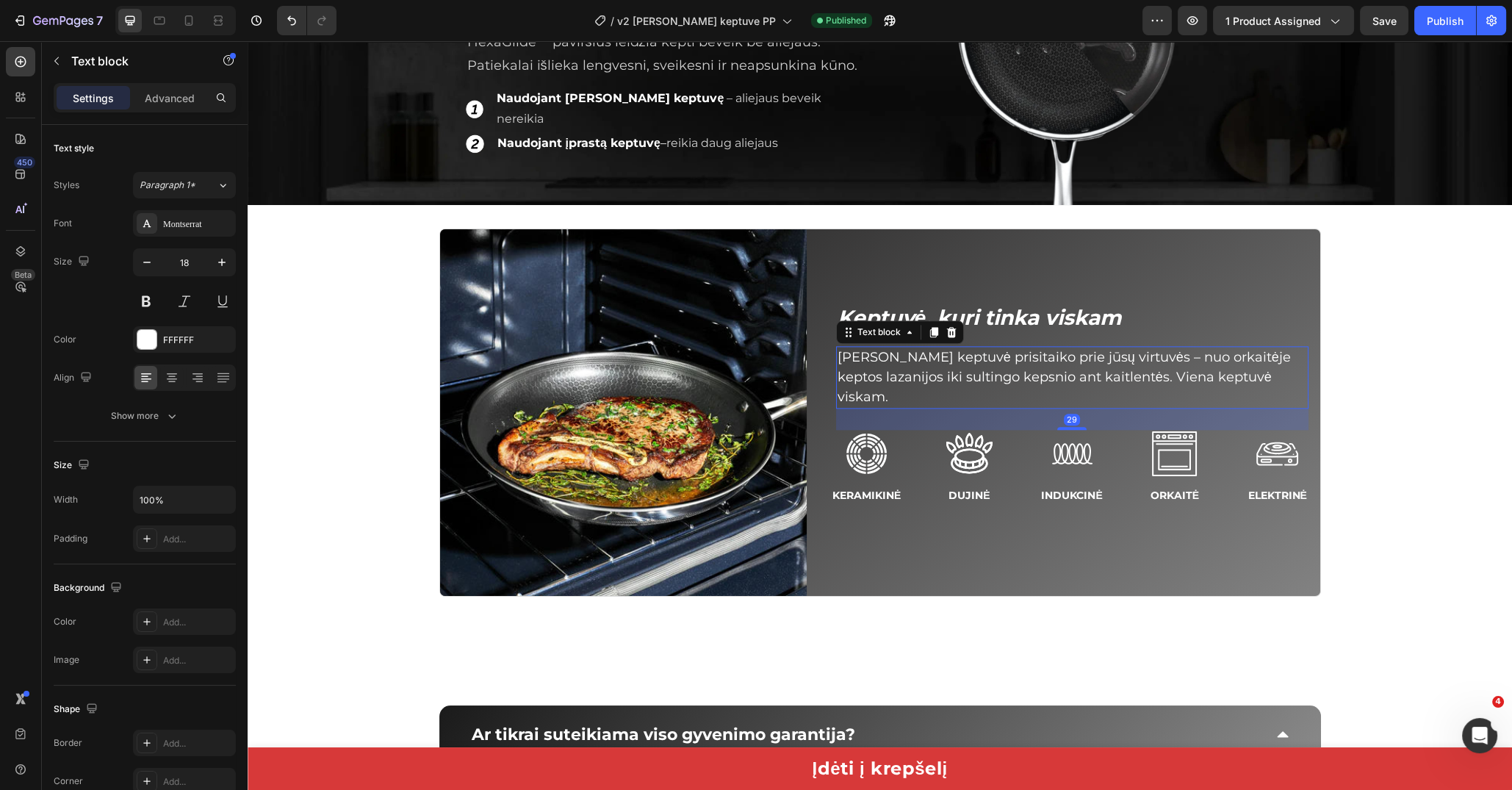
drag, startPoint x: 1066, startPoint y: 412, endPoint x: 343, endPoint y: 357, distance: 725.1
click at [1073, 423] on div "Keptuvė, kuri tinka viskam Heading Takumi keptuvė prisitaiko prie jūsų virtuvės…" at bounding box center [1058, 405] width 502 height 203
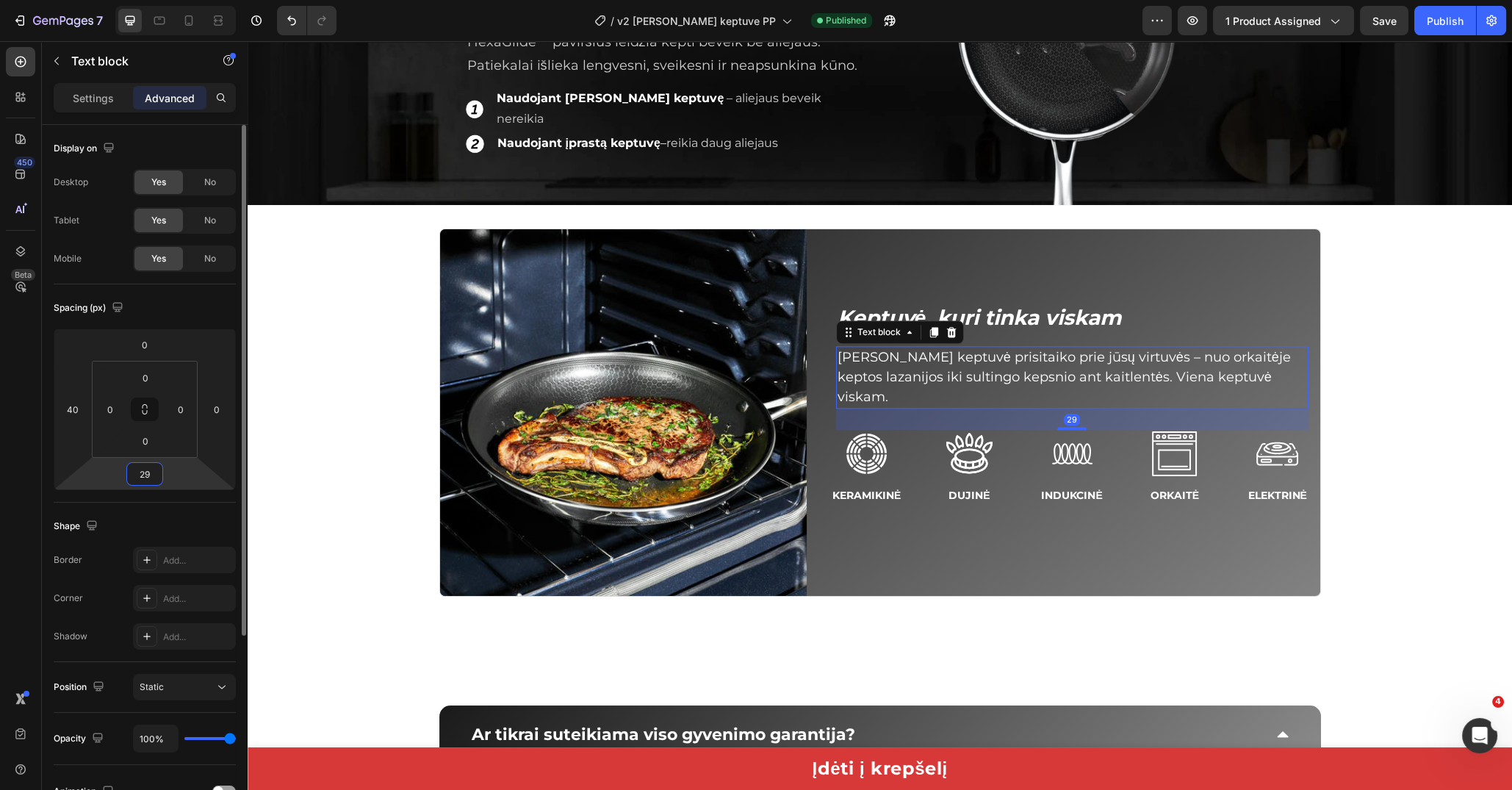
click at [156, 472] on input "29" at bounding box center [144, 474] width 29 height 22
type input "30"
click at [171, 311] on div "Spacing (px)" at bounding box center [144, 308] width 182 height 24
click at [818, 414] on div "Keptuvė, kuri tinka viskam Heading Takumi keptuvė prisitaiko prie jūsų virtuvės…" at bounding box center [1058, 405] width 502 height 204
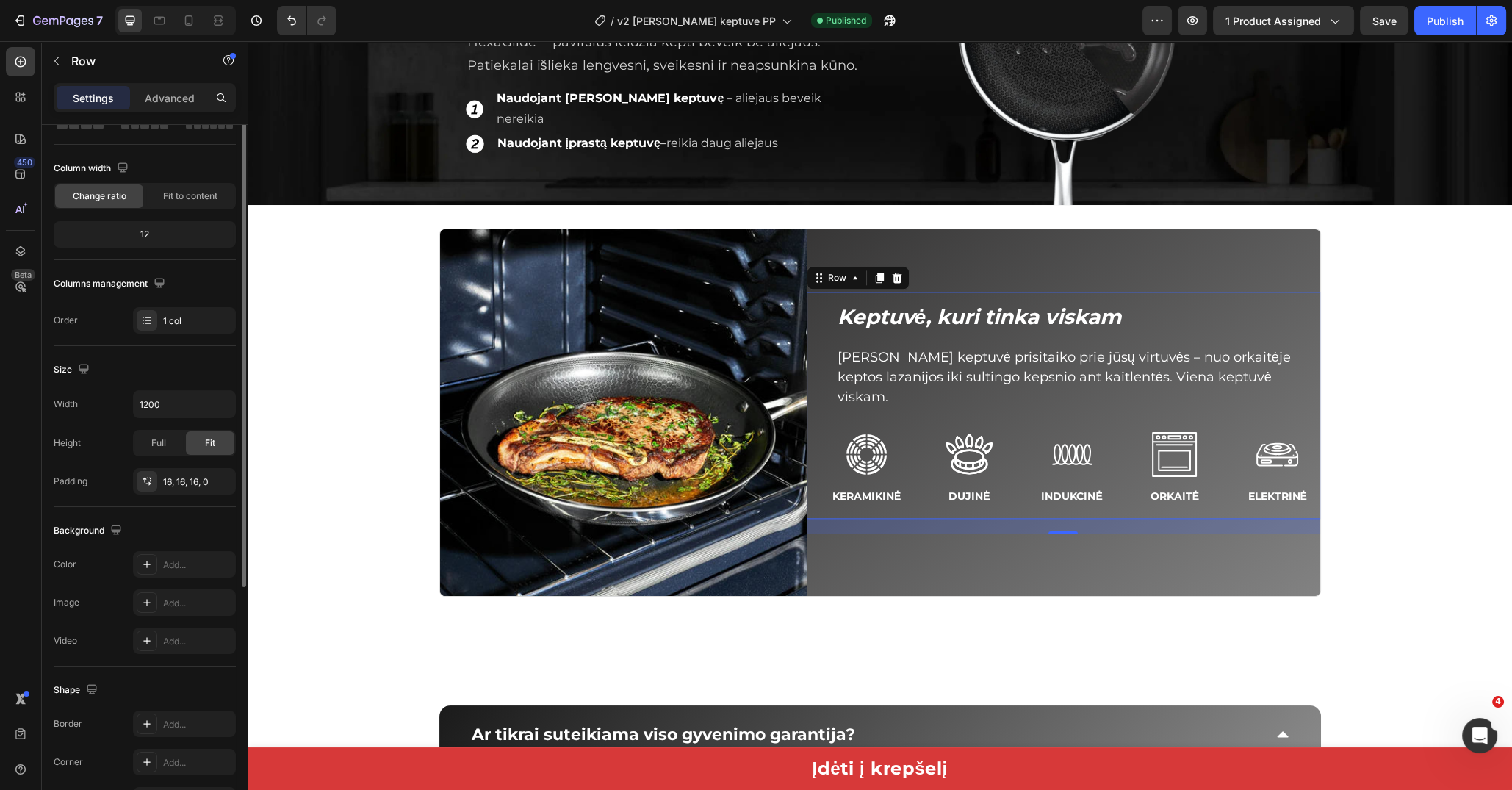
scroll to position [0, 0]
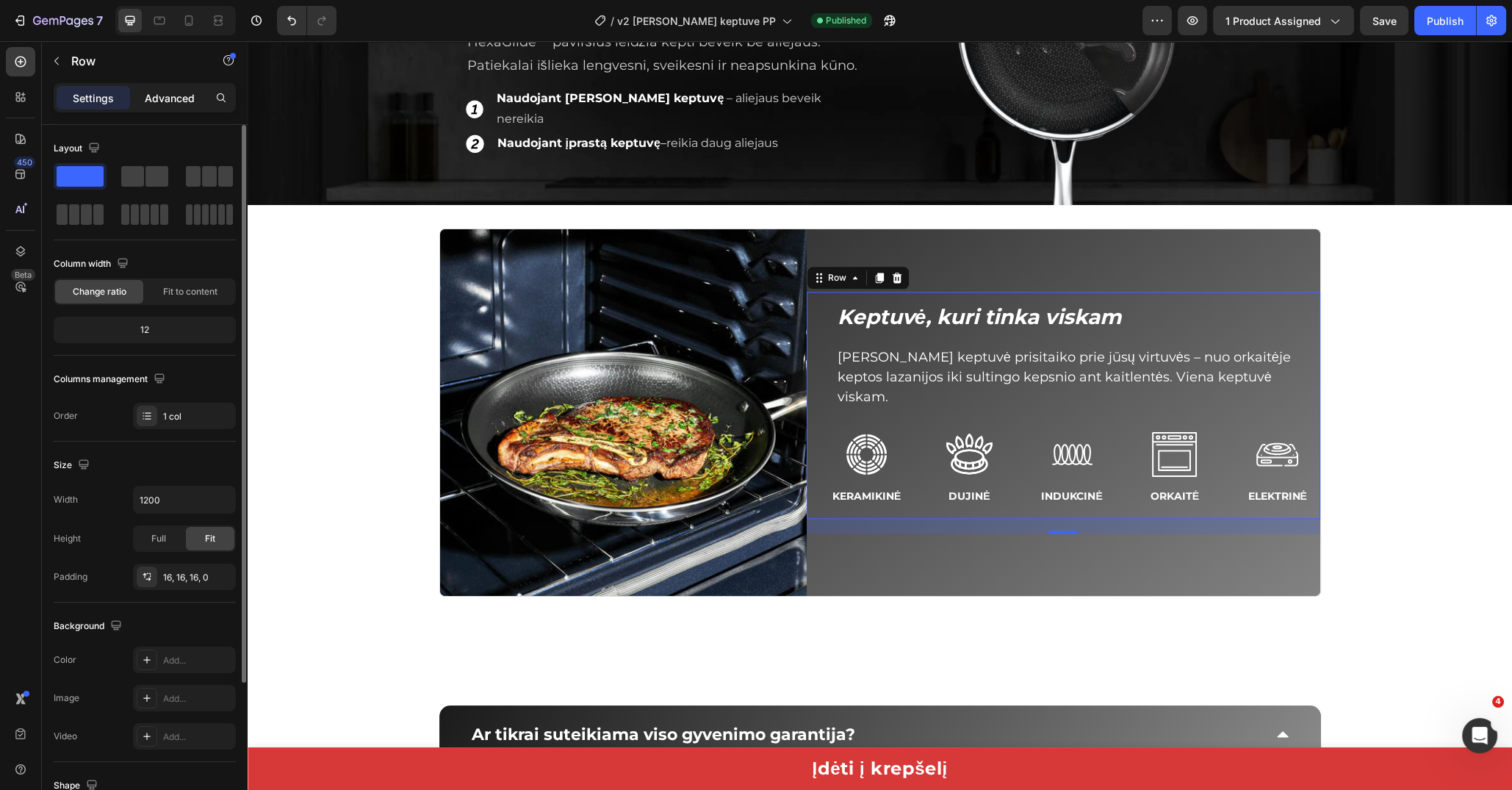
click at [166, 99] on p "Advanced" at bounding box center [169, 98] width 50 height 16
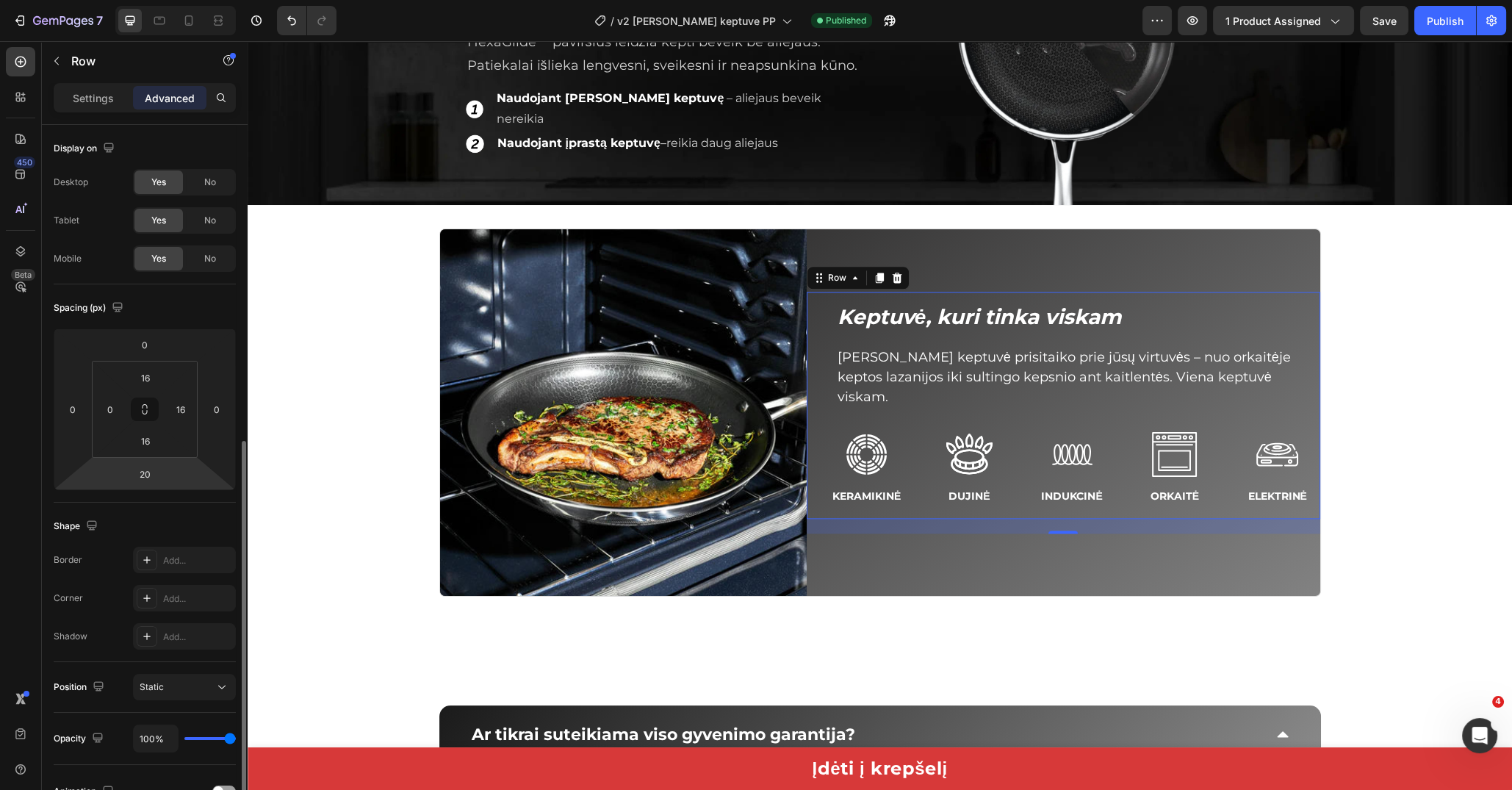
scroll to position [271, 0]
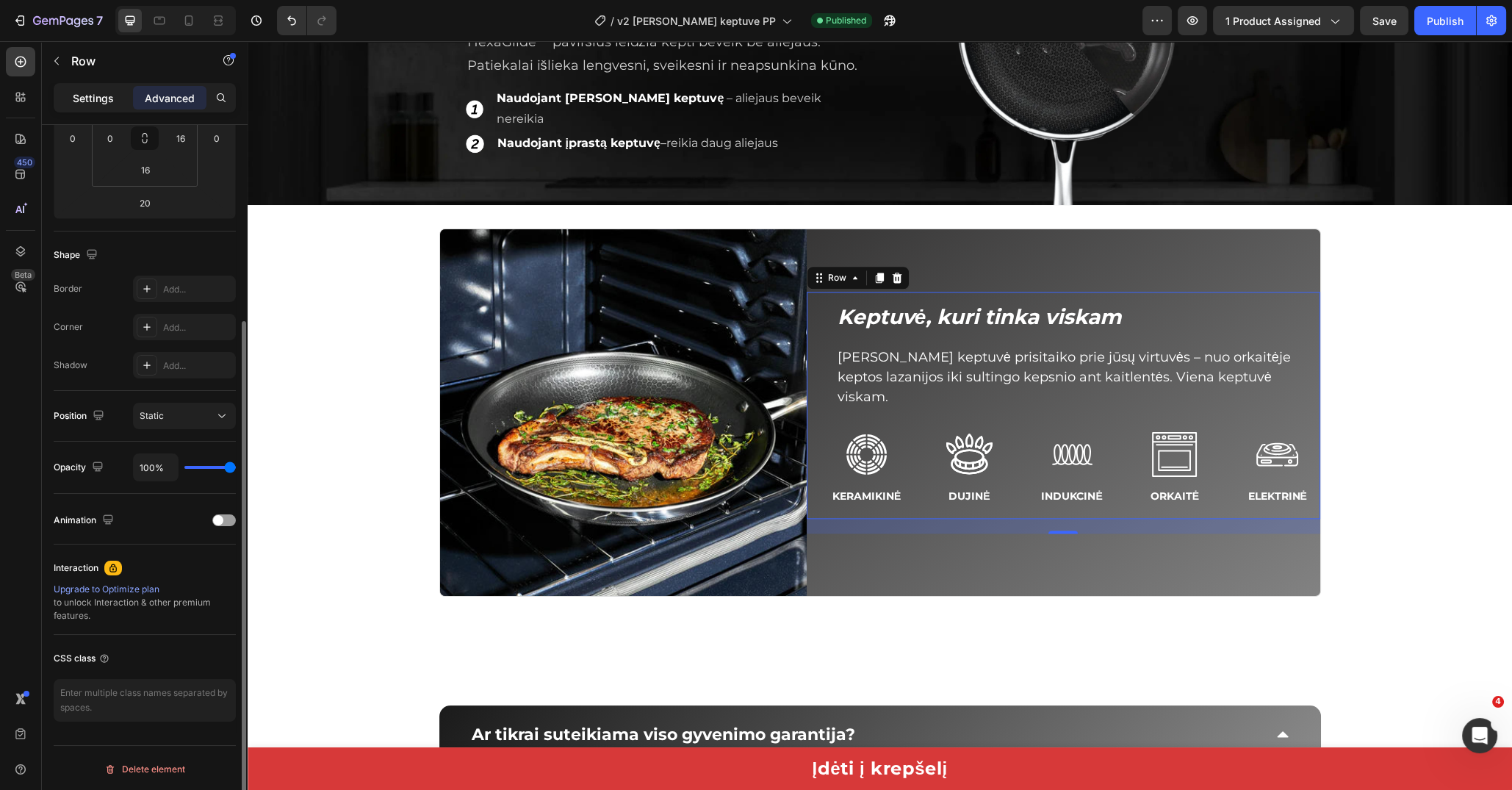
click at [107, 102] on p "Settings" at bounding box center [93, 98] width 41 height 16
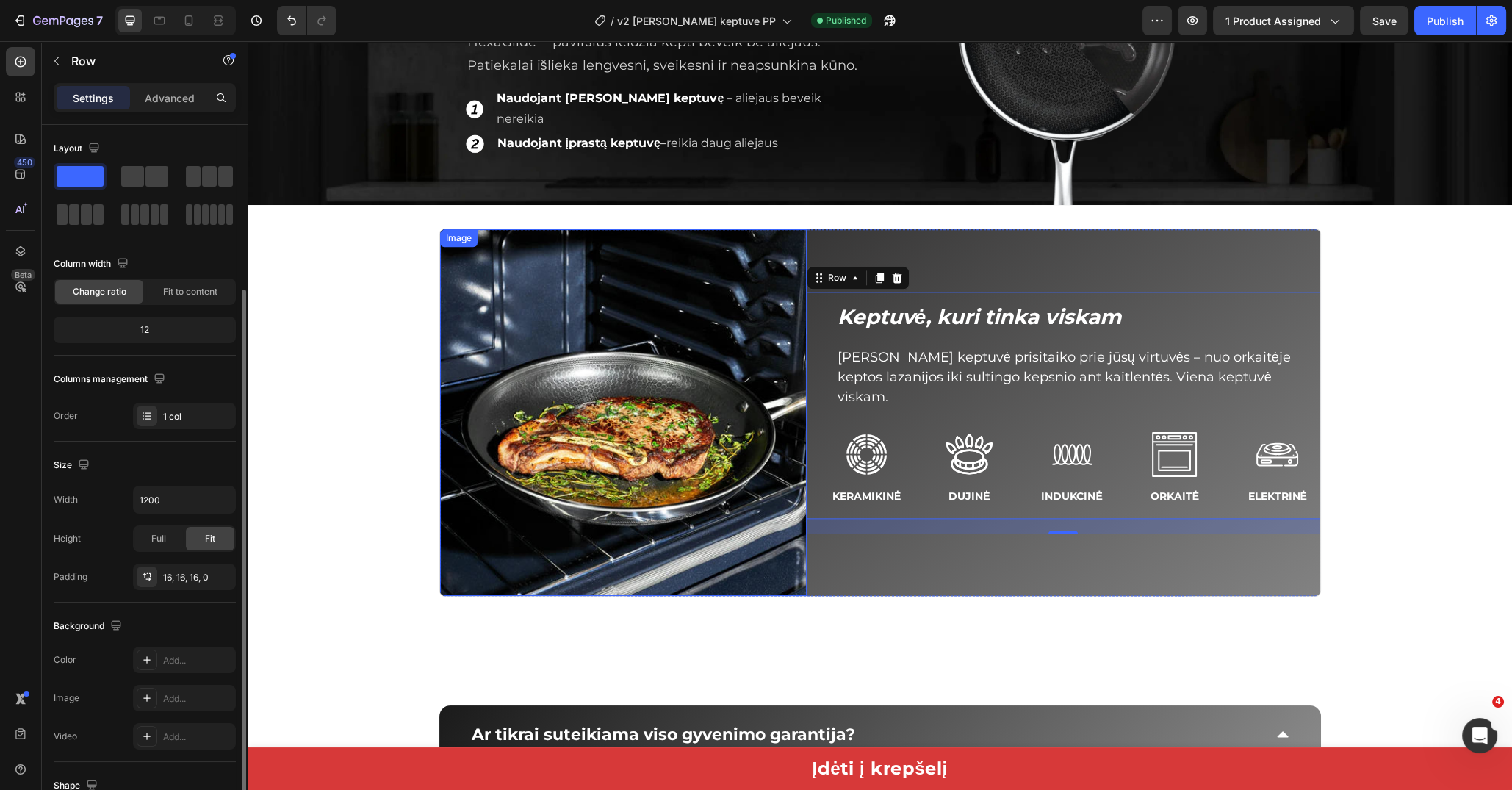
scroll to position [187, 0]
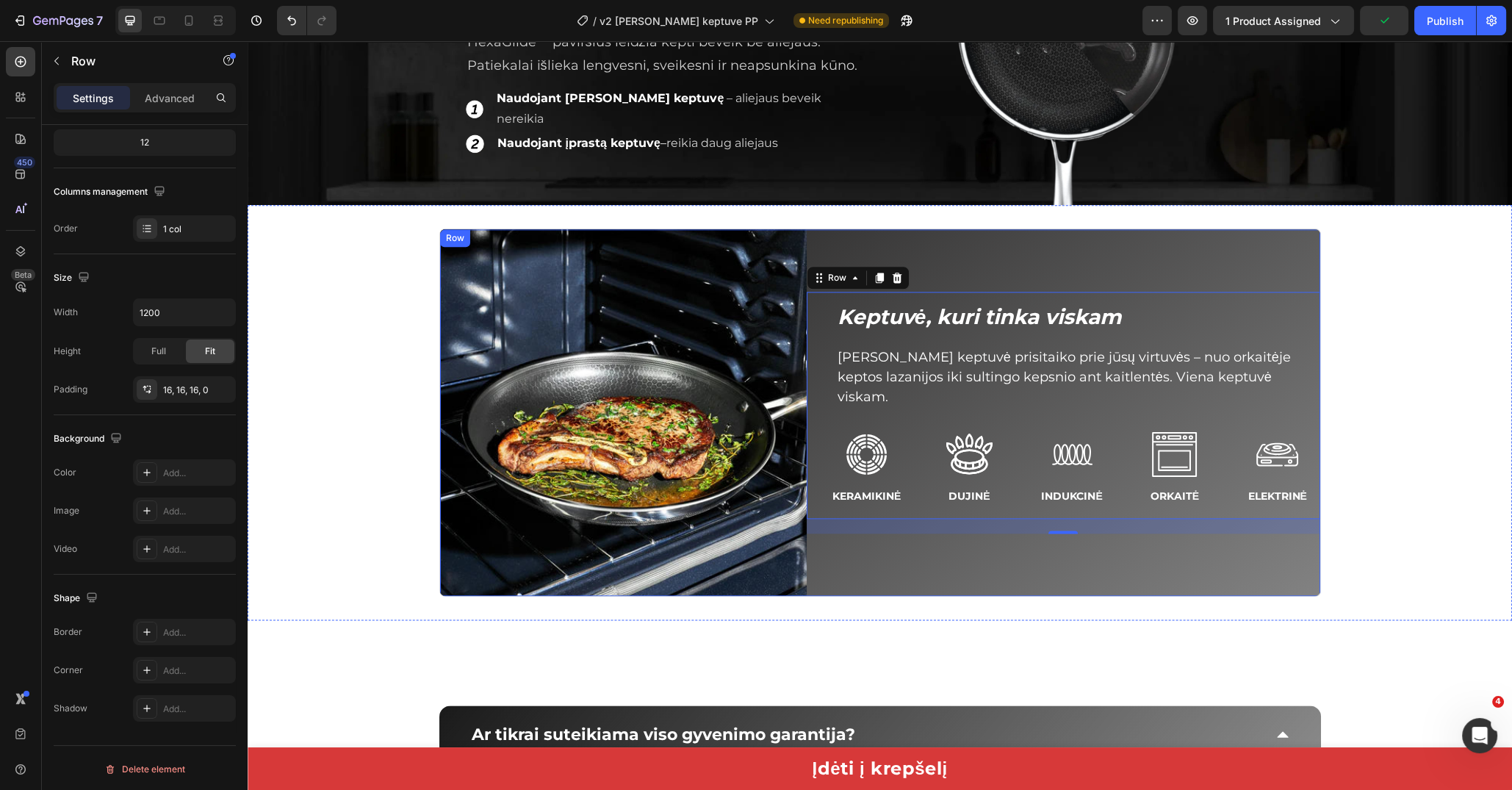
click at [929, 546] on div "Keptuvė, kuri tinka viskam Heading Takumi keptuvė prisitaiko prie jūsų virtuvės…" at bounding box center [1064, 412] width 514 height 366
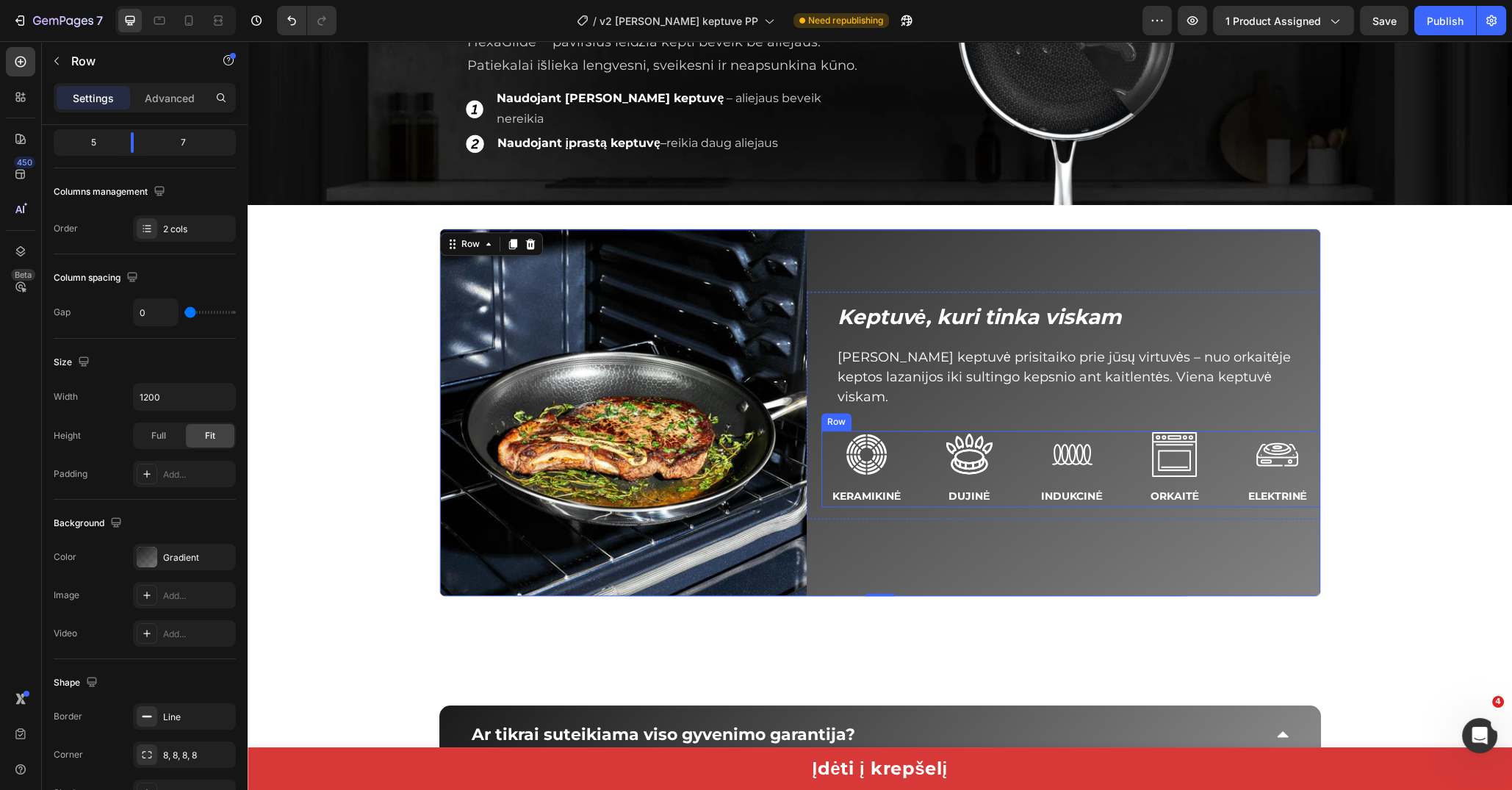
click at [905, 443] on div "Icon" at bounding box center [867, 454] width 91 height 47
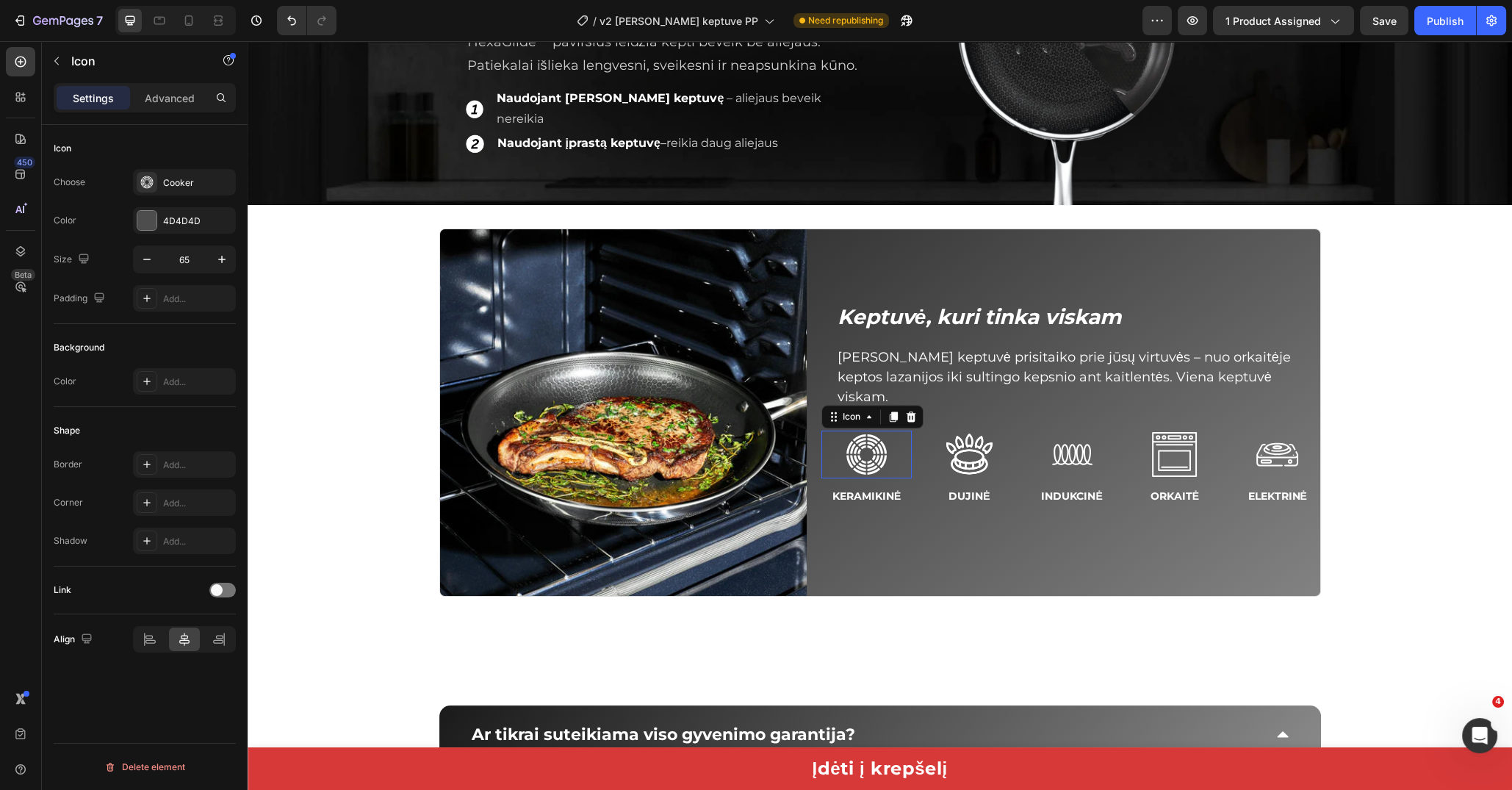
scroll to position [0, 0]
click at [959, 400] on div "Keptuvė, kuri tinka viskam Heading Takumi keptuvė prisitaiko prie jūsų virtuvės…" at bounding box center [1058, 405] width 502 height 204
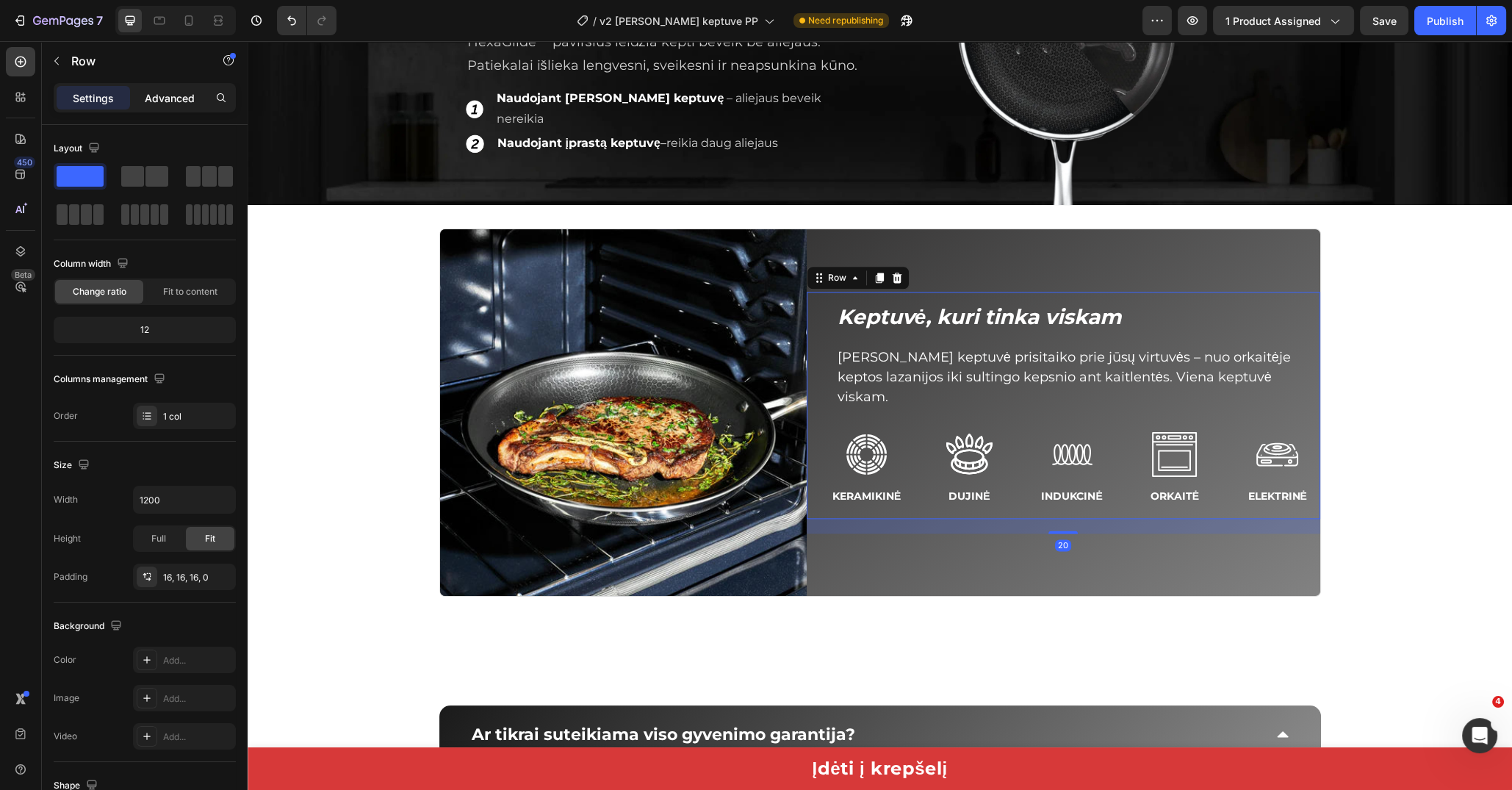
click at [166, 99] on p "Advanced" at bounding box center [169, 98] width 50 height 16
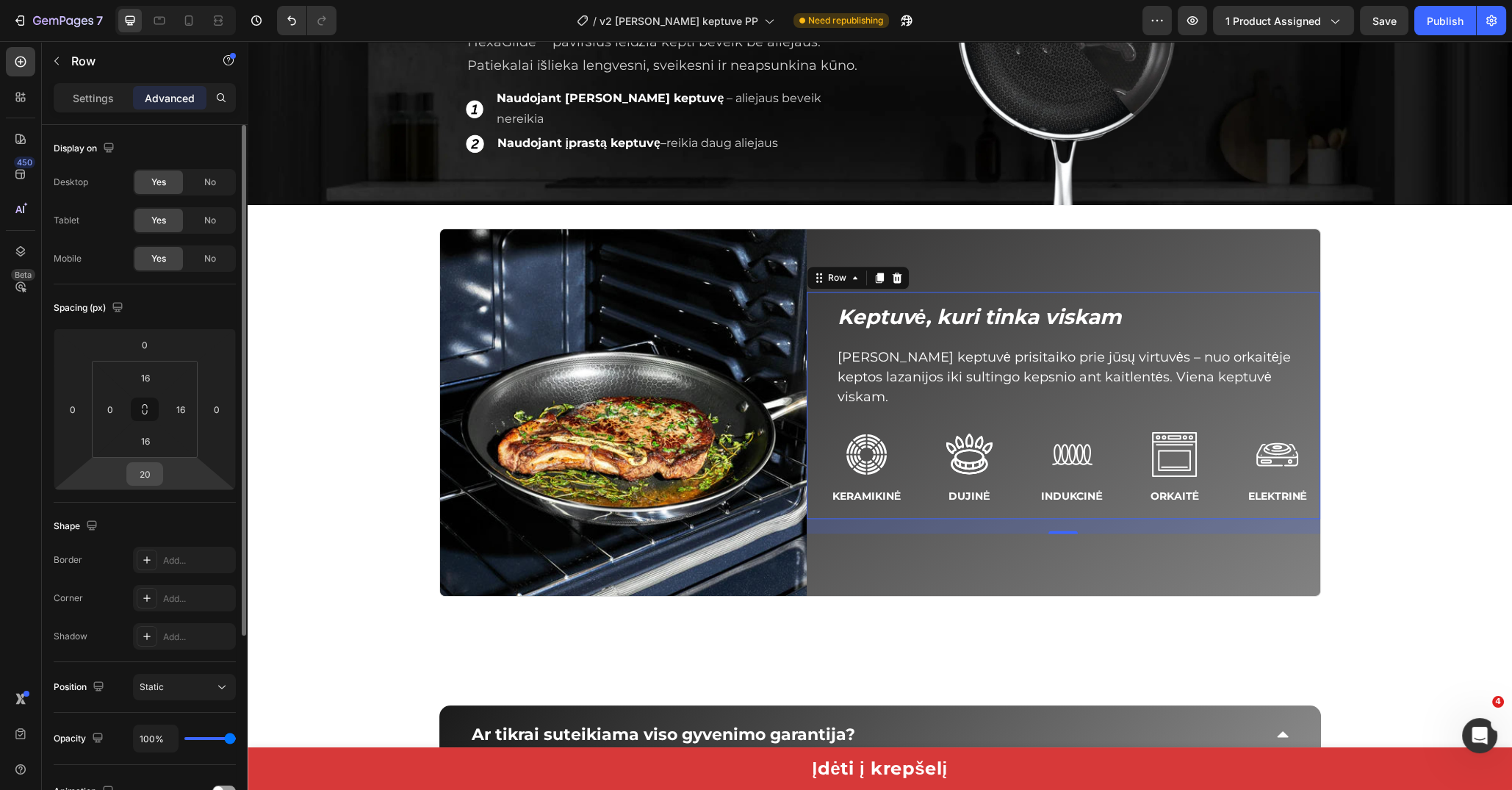
click at [159, 474] on input "20" at bounding box center [144, 474] width 29 height 22
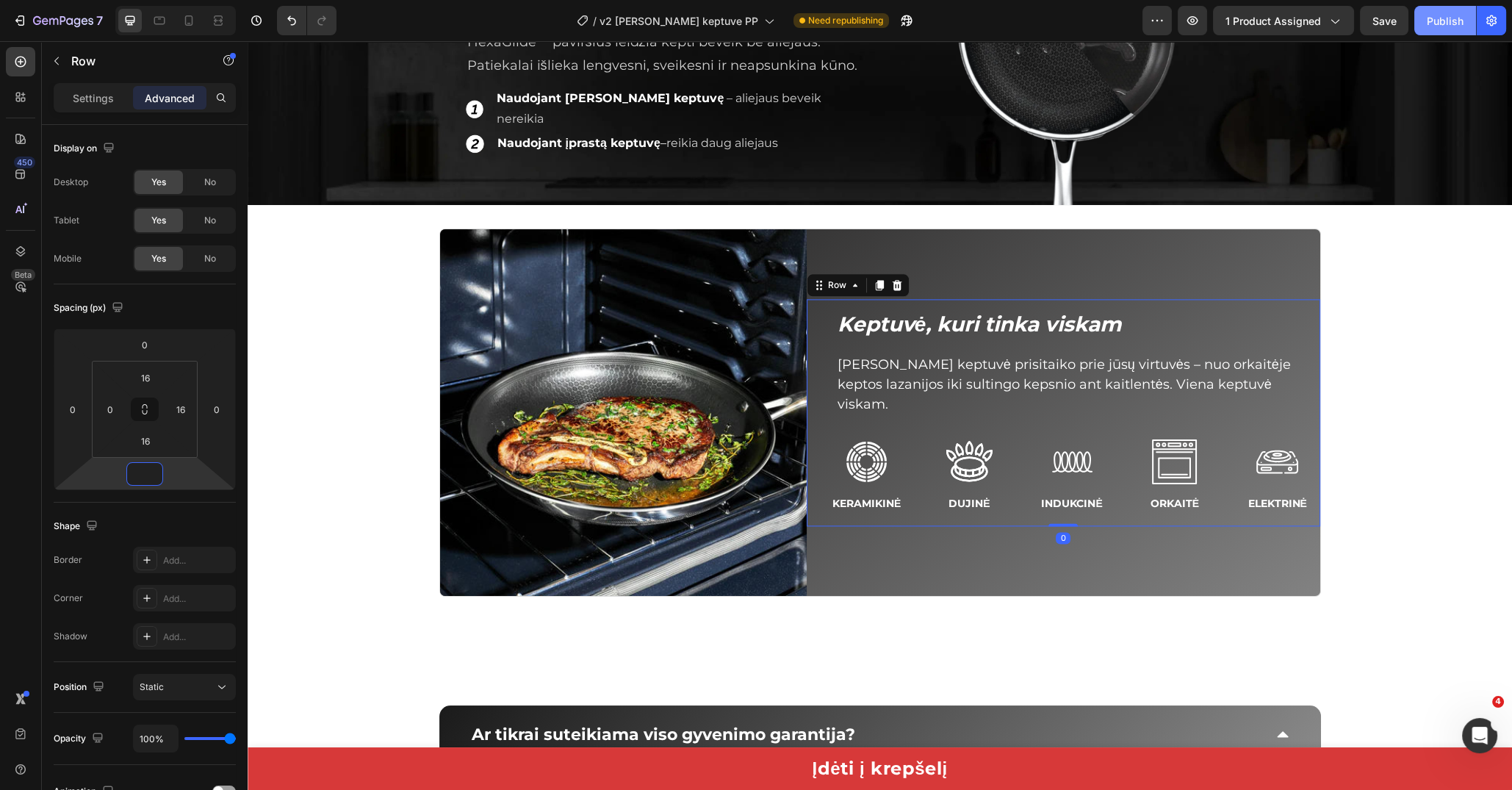
type input "0"
click at [1428, 33] on button "Publish" at bounding box center [1446, 20] width 62 height 29
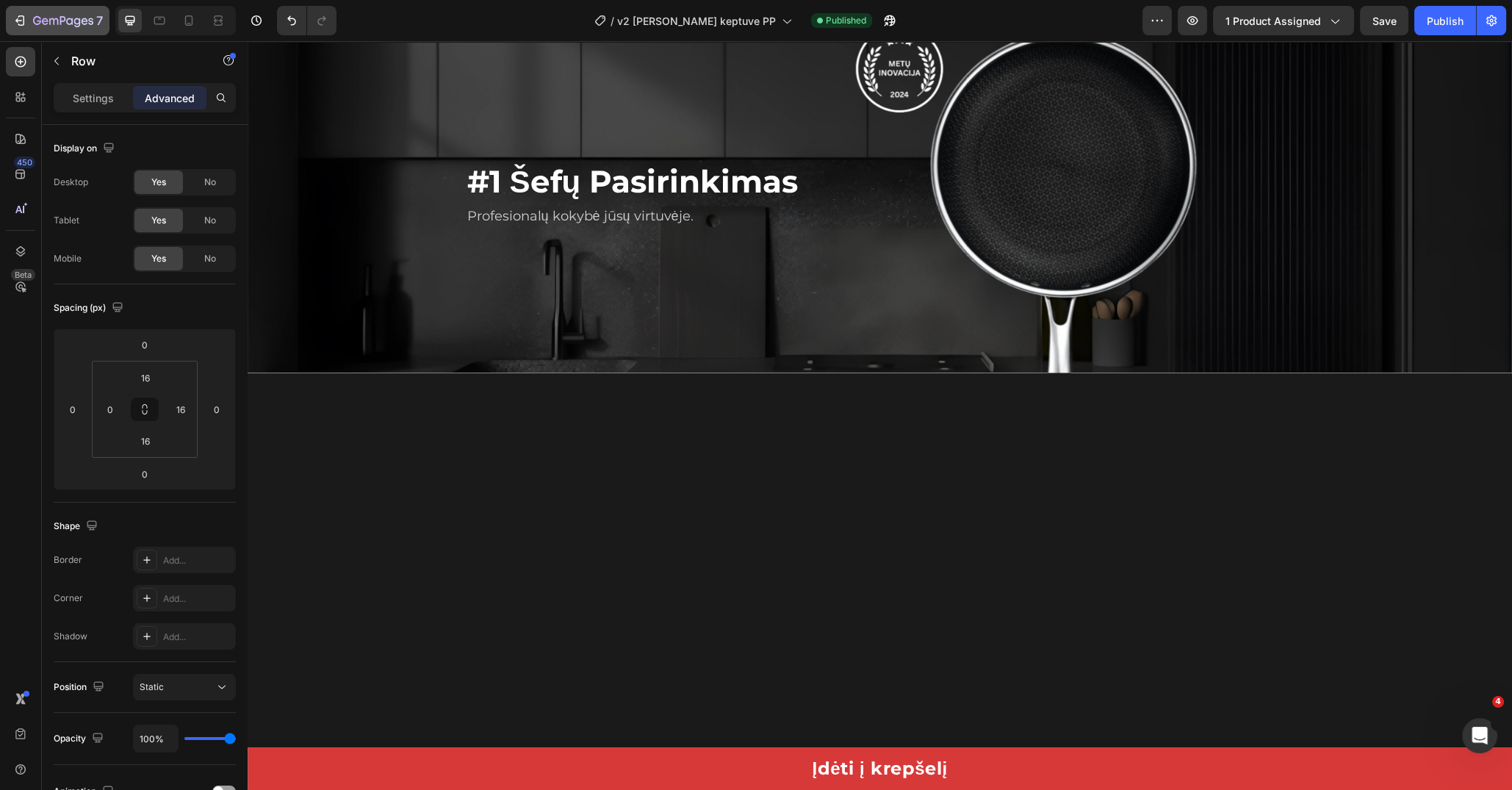
scroll to position [1893, 0]
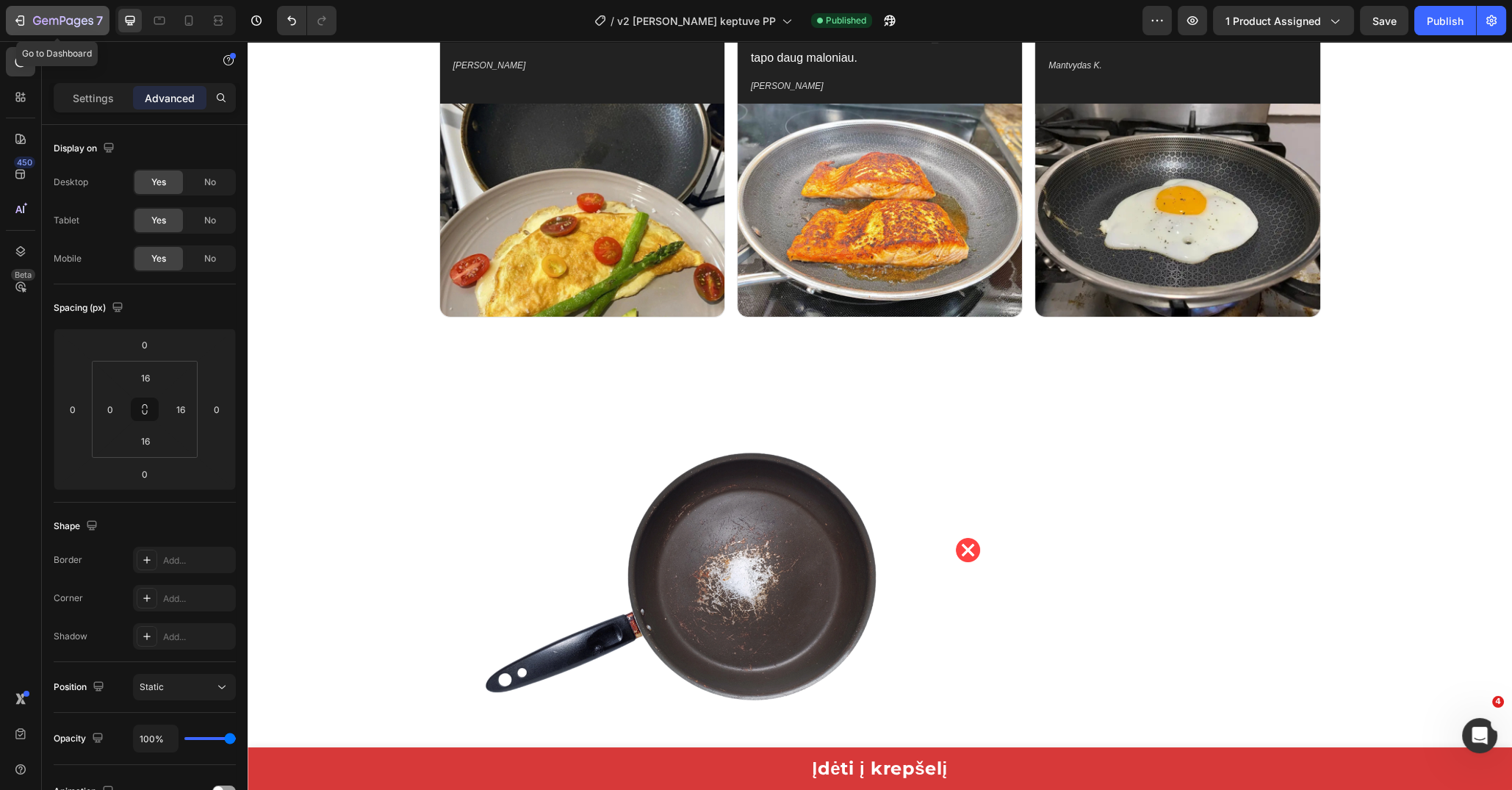
click at [20, 19] on icon "button" at bounding box center [20, 21] width 15 height 15
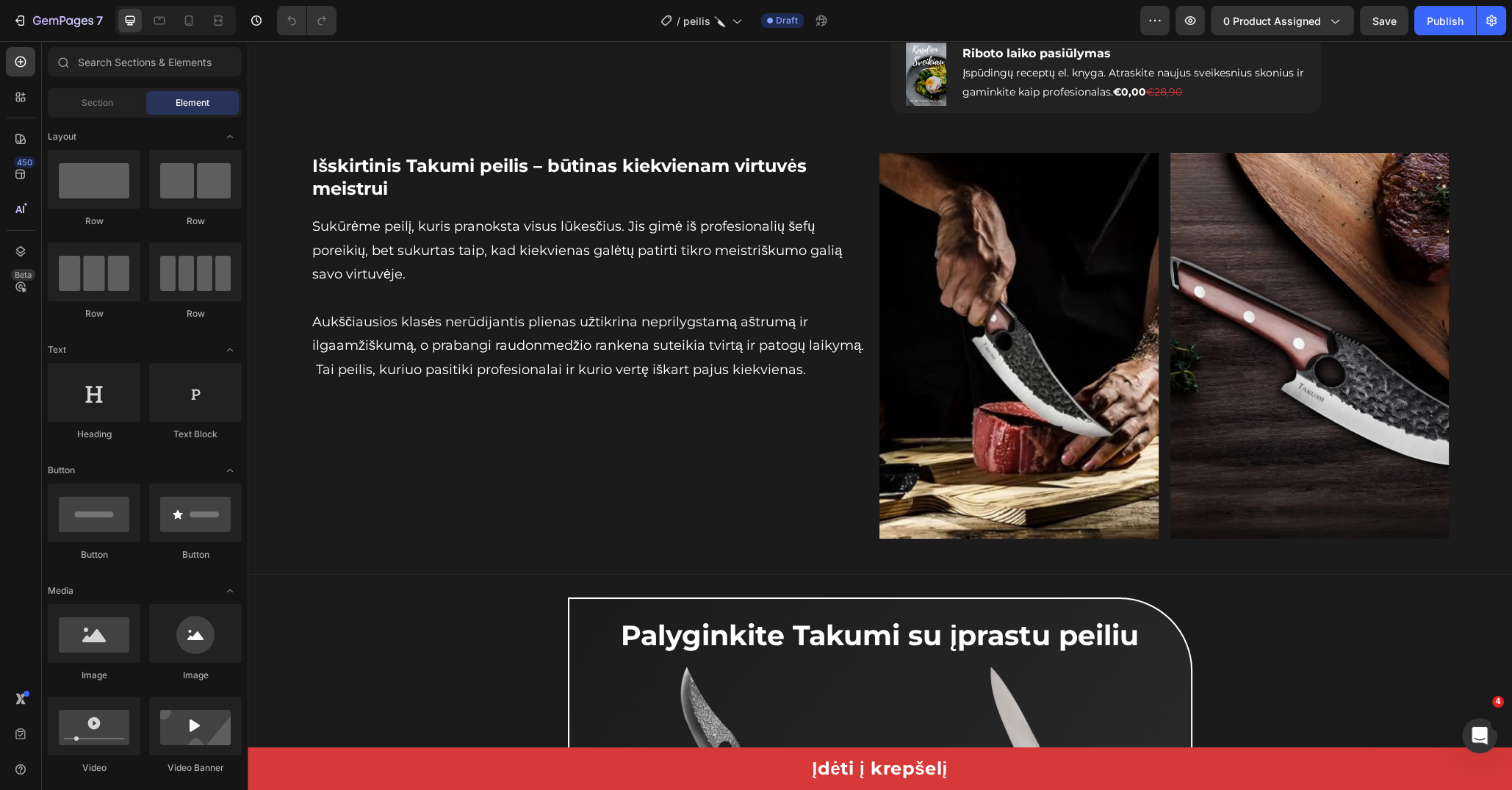
scroll to position [625, 0]
click at [861, 367] on div "Išskirtinis Takumi peilis – būtinas kiekvienam virtuvės meistrui Heading Sukūrė…" at bounding box center [880, 346] width 1139 height 386
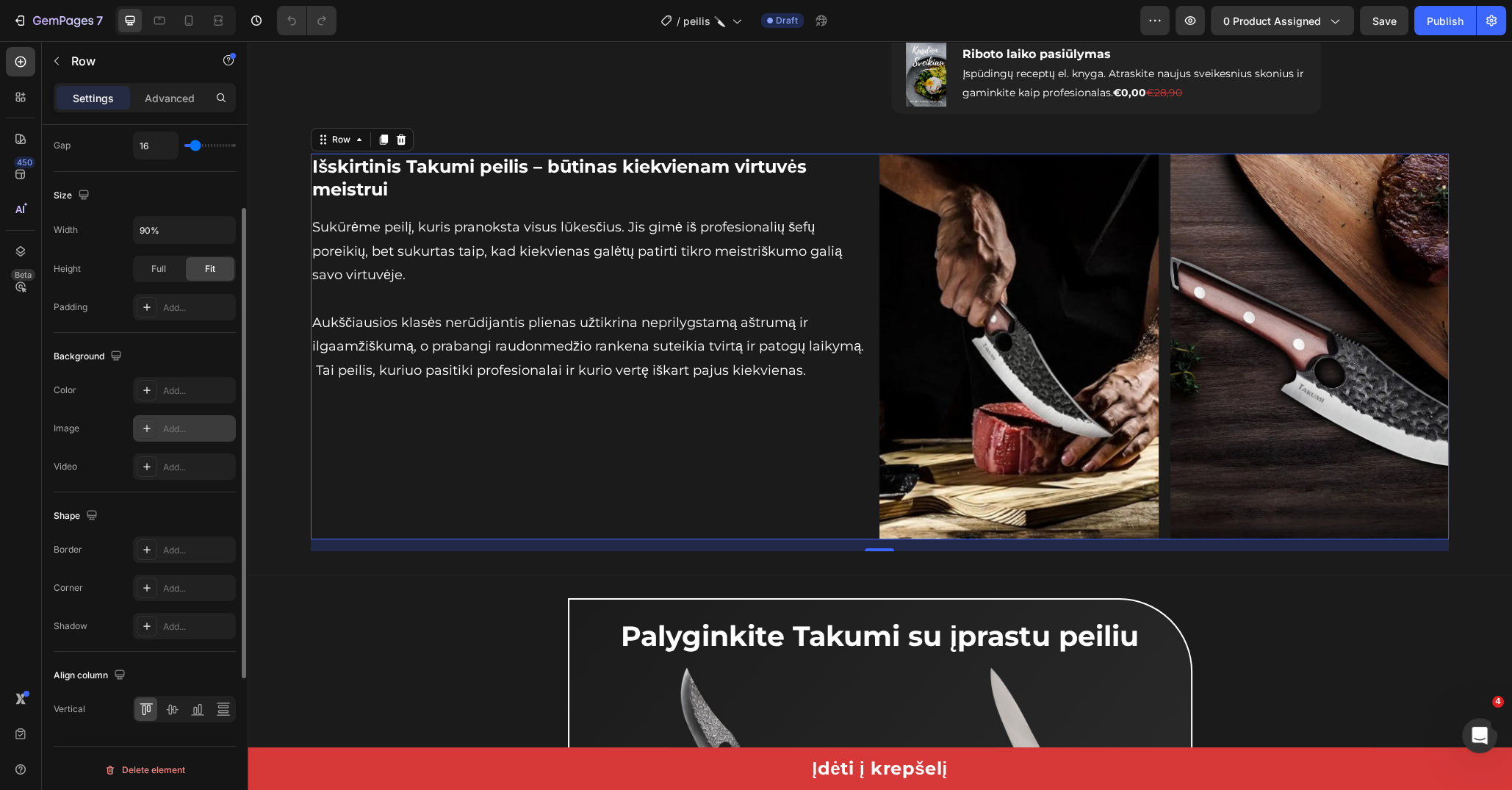
scroll to position [0, 0]
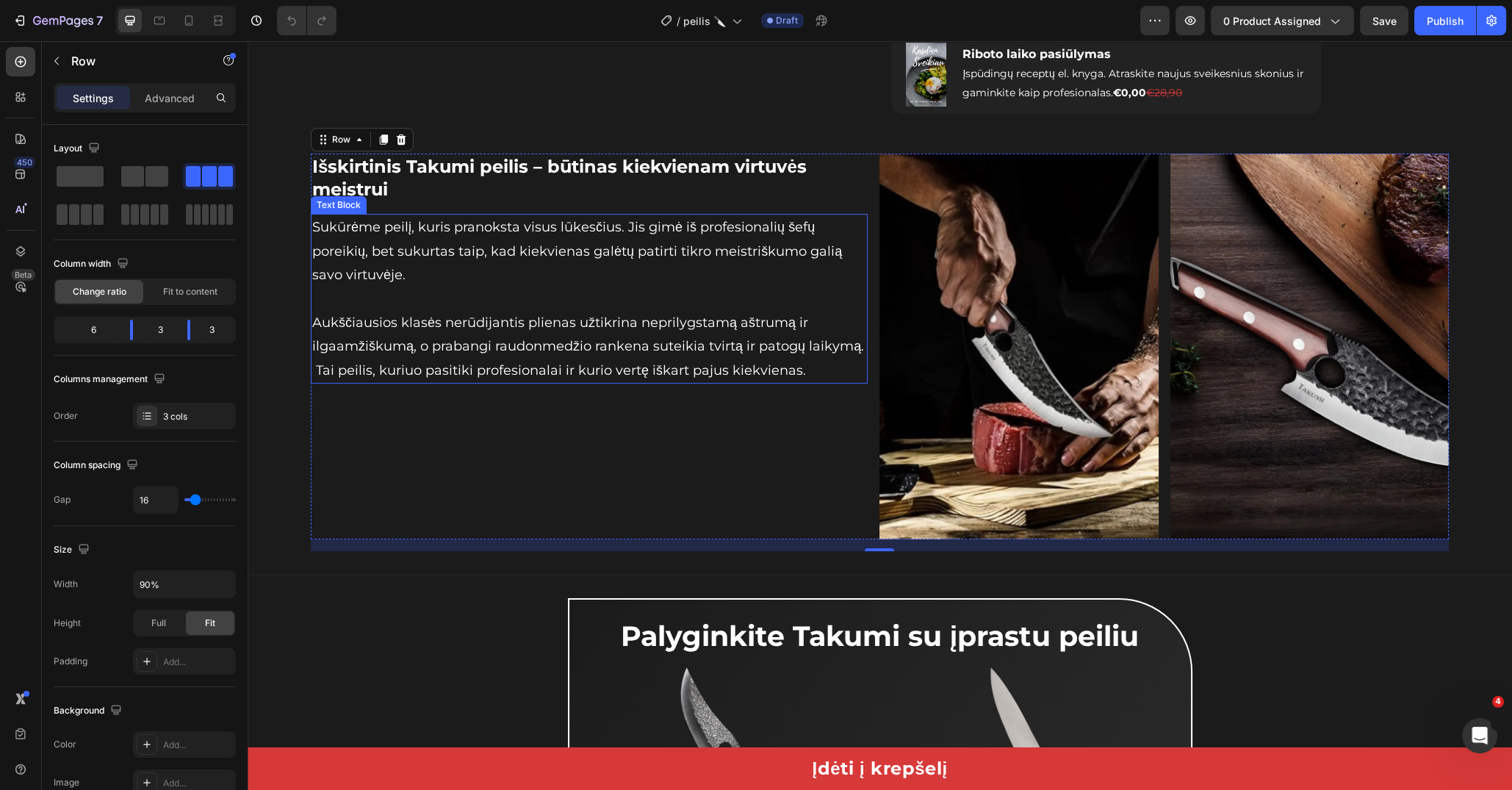
click at [833, 289] on p "Sukūrėme peilį, kuris pranoksta visus lūkesčius. Jis gimė iš profesionalių šefų…" at bounding box center [590, 298] width 554 height 167
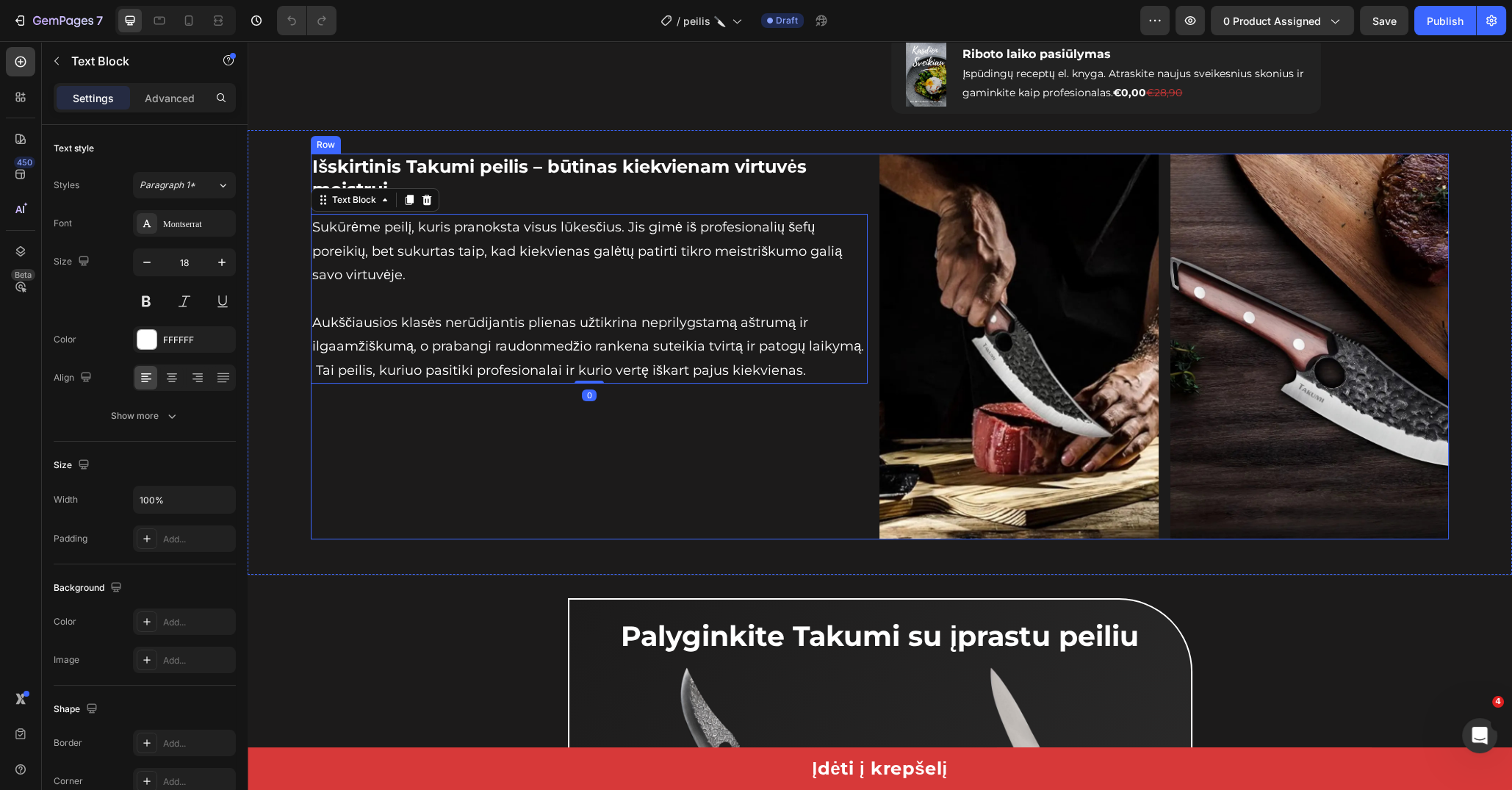
click at [867, 290] on div "Išskirtinis Takumi peilis – būtinas kiekvienam virtuvės meistrui Heading Sukūrė…" at bounding box center [880, 346] width 1139 height 386
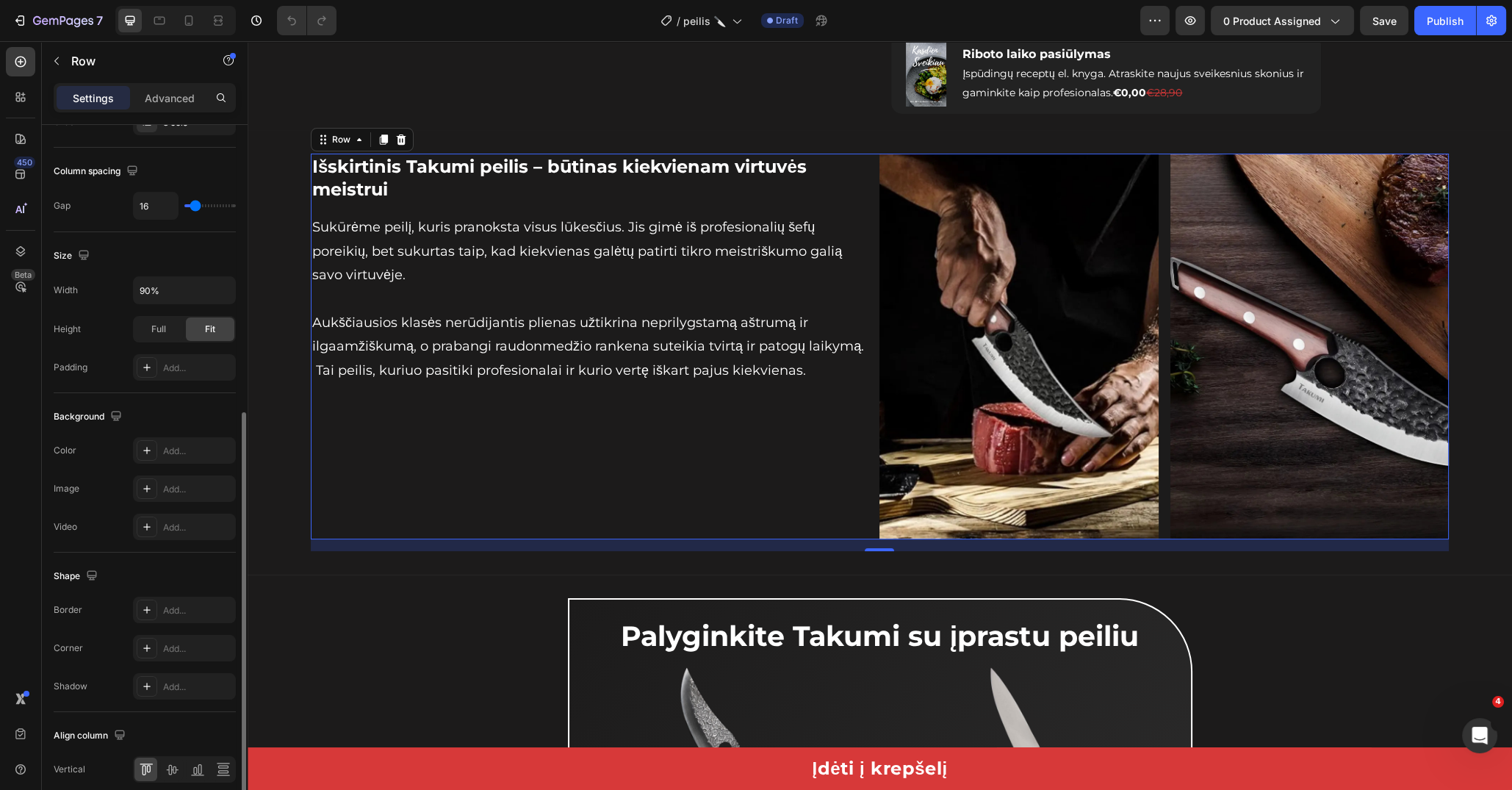
scroll to position [354, 0]
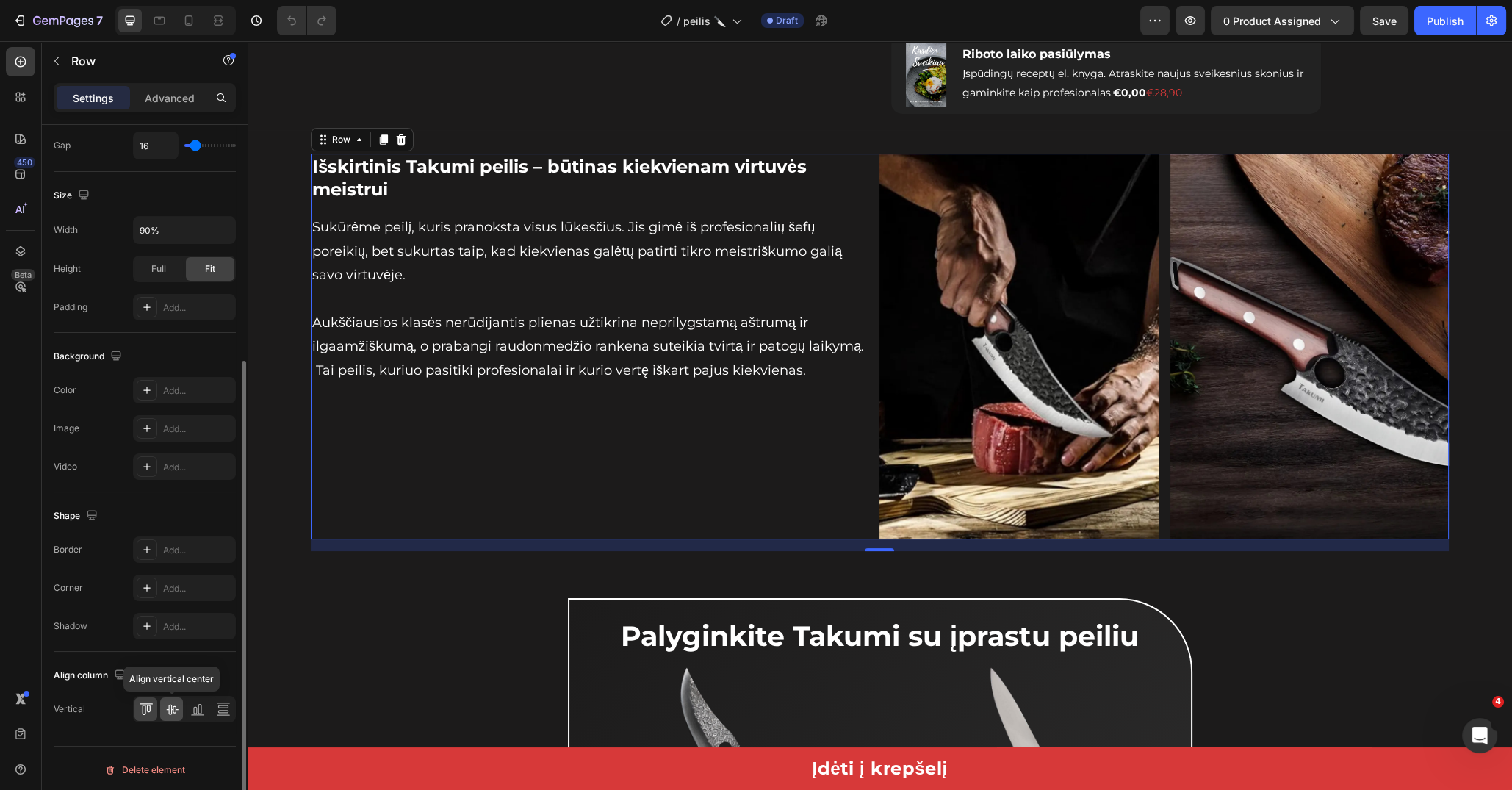
click at [178, 705] on div at bounding box center [171, 709] width 23 height 24
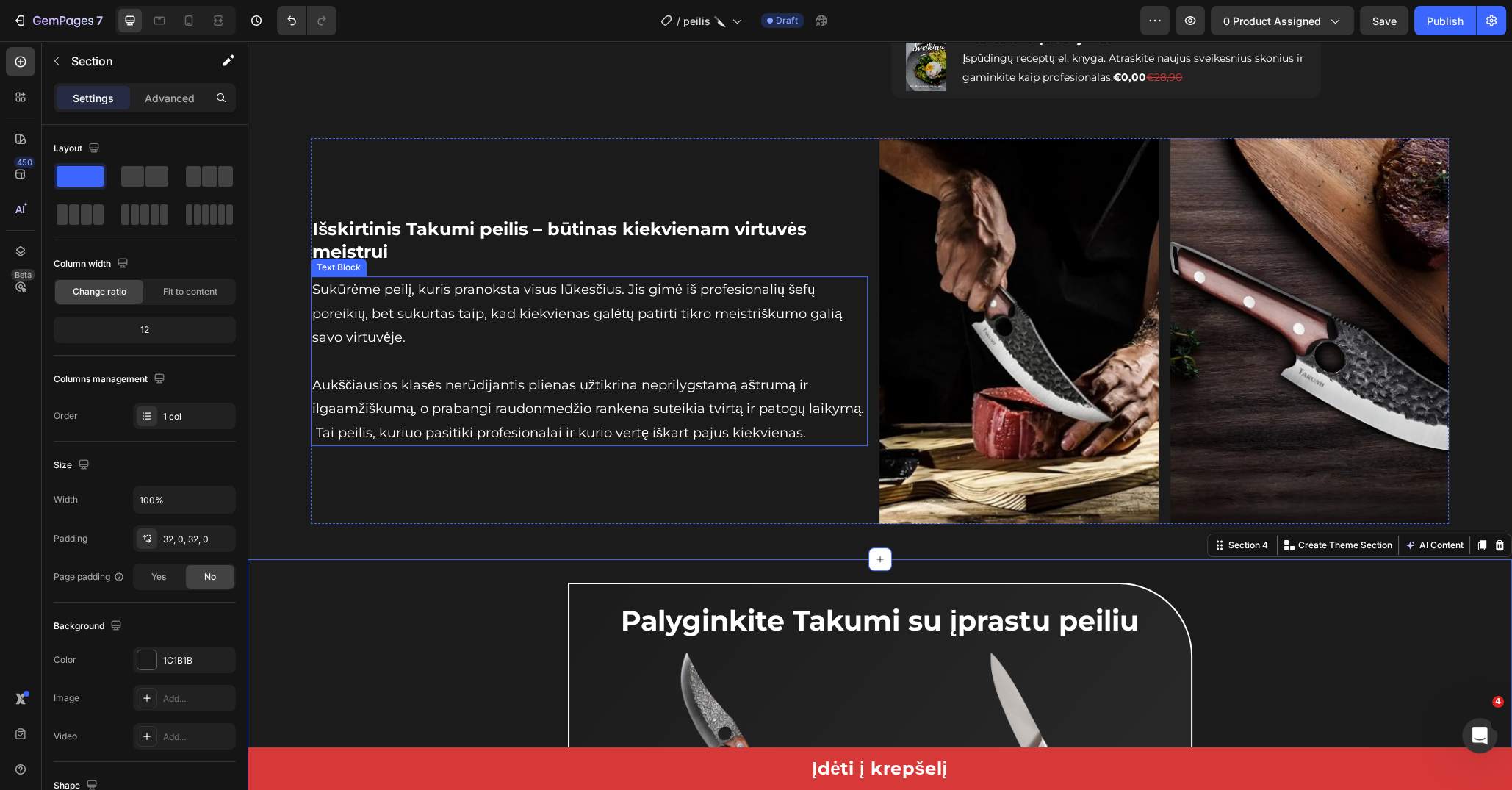
scroll to position [656, 0]
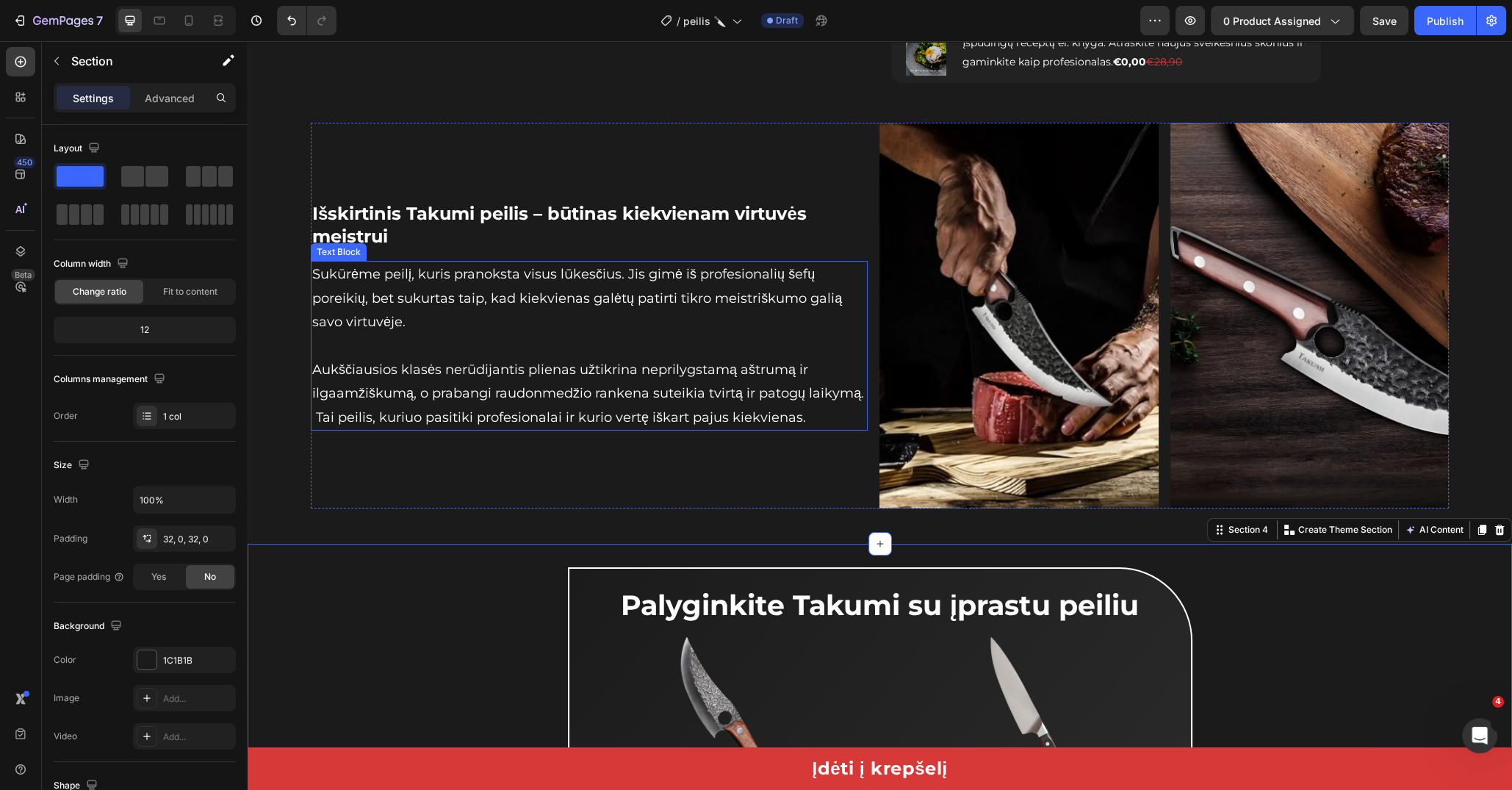
click at [745, 390] on p "Sukūrėme peilį, kuris pranoksta visus lūkesčius. Jis gimė iš profesionalių šefų…" at bounding box center [590, 345] width 554 height 167
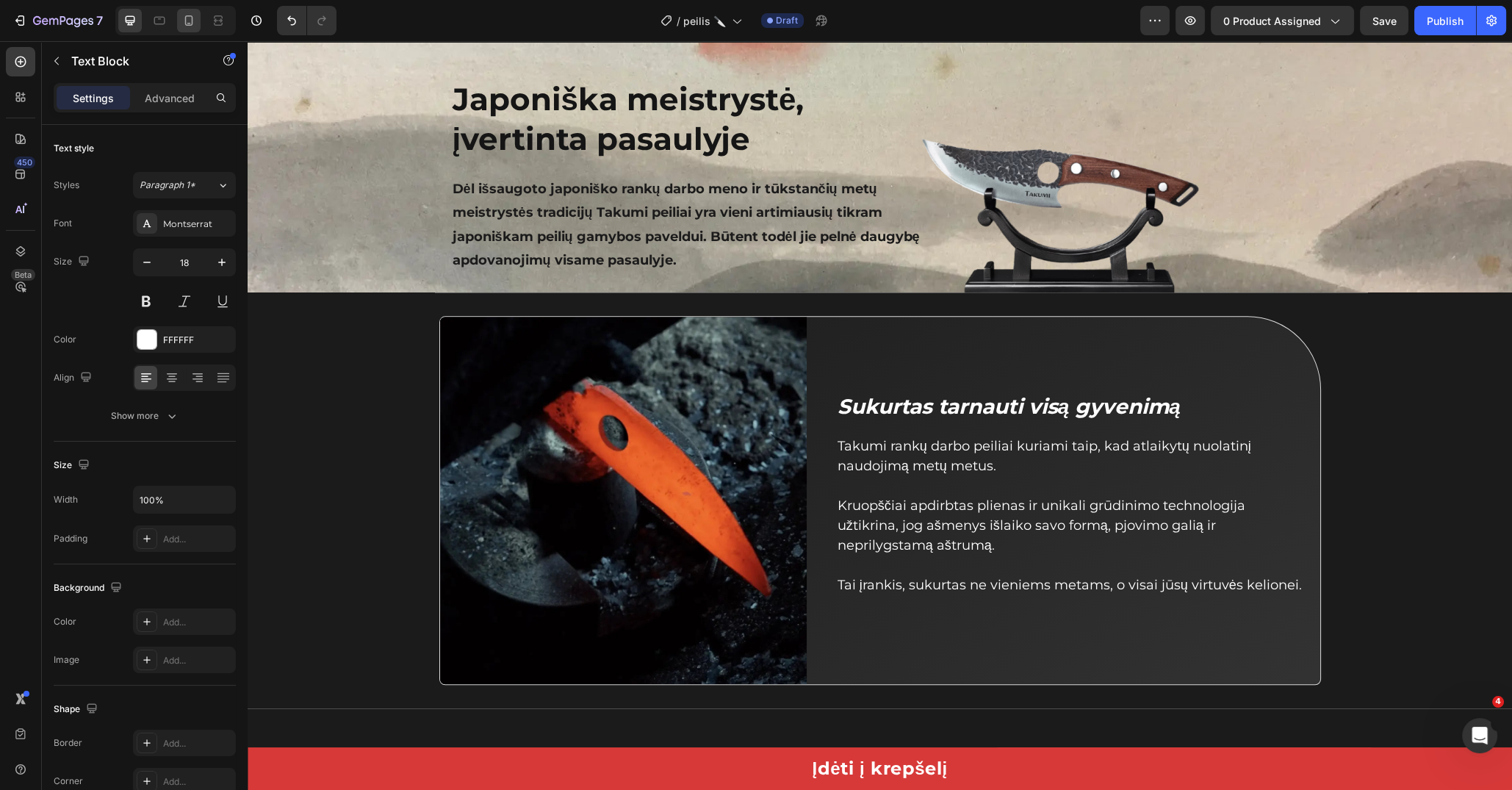
scroll to position [2894, 0]
click at [186, 21] on icon at bounding box center [189, 21] width 15 height 15
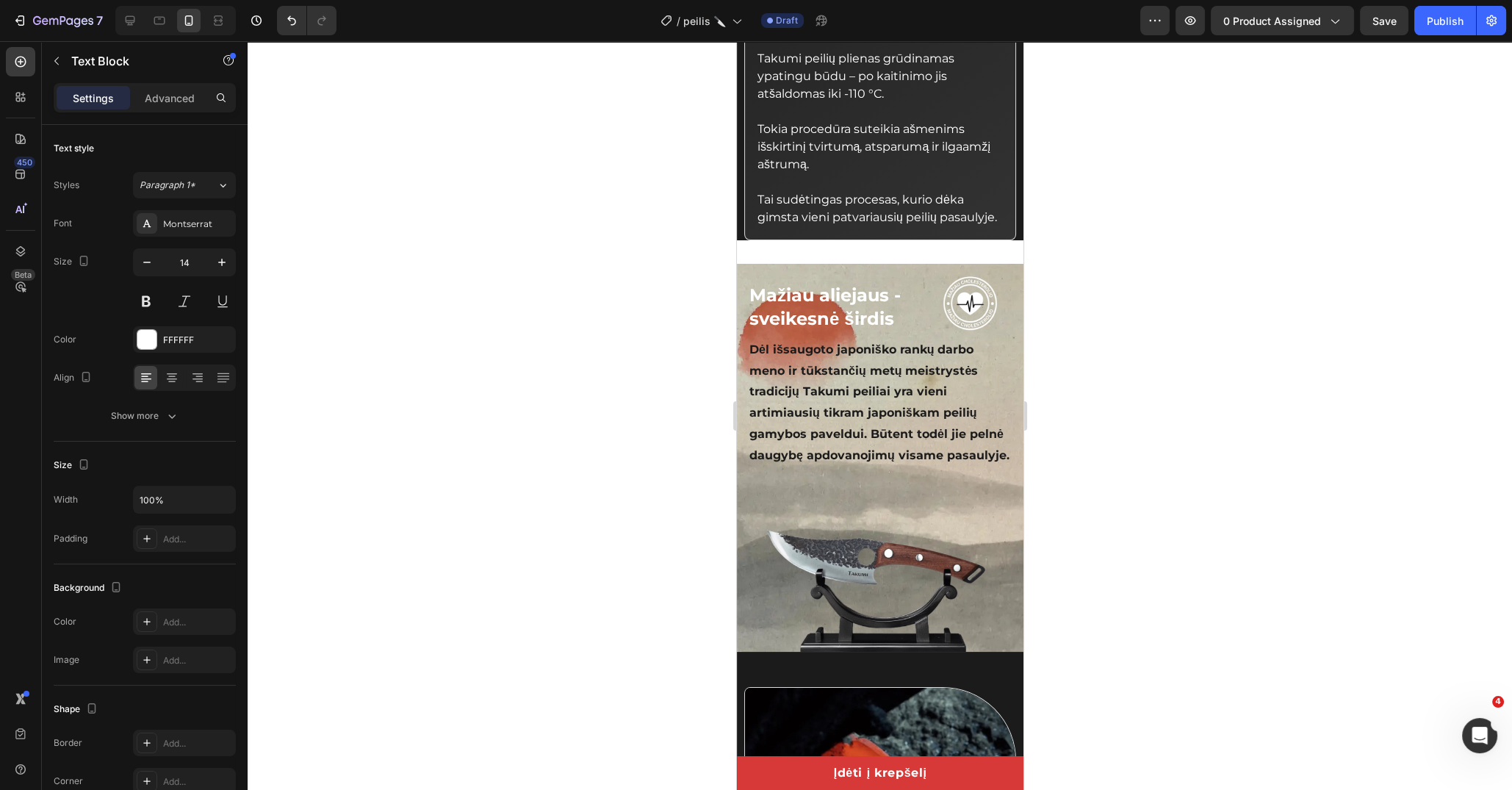
scroll to position [2489, 0]
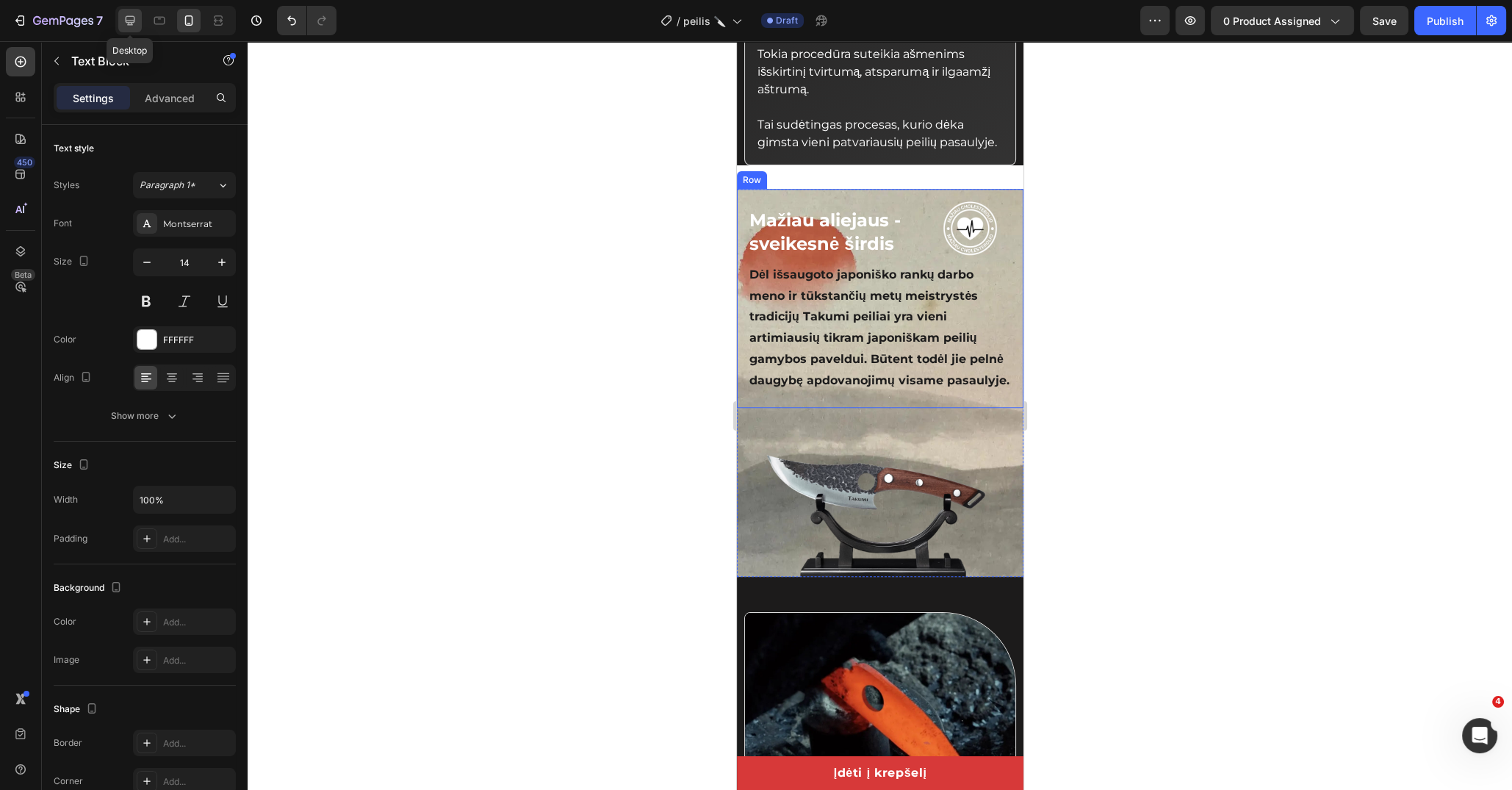
drag, startPoint x: 138, startPoint y: 20, endPoint x: 583, endPoint y: 143, distance: 461.7
click at [138, 19] on div at bounding box center [130, 21] width 24 height 24
type input "18"
